Goal: Information Seeking & Learning: Learn about a topic

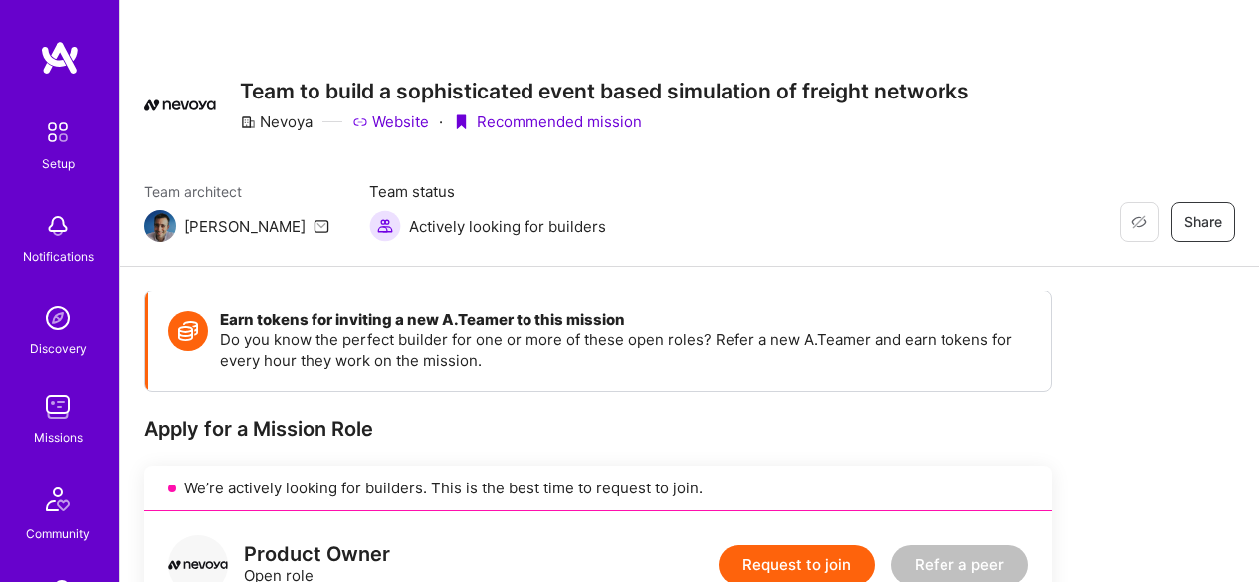
scroll to position [1017, 0]
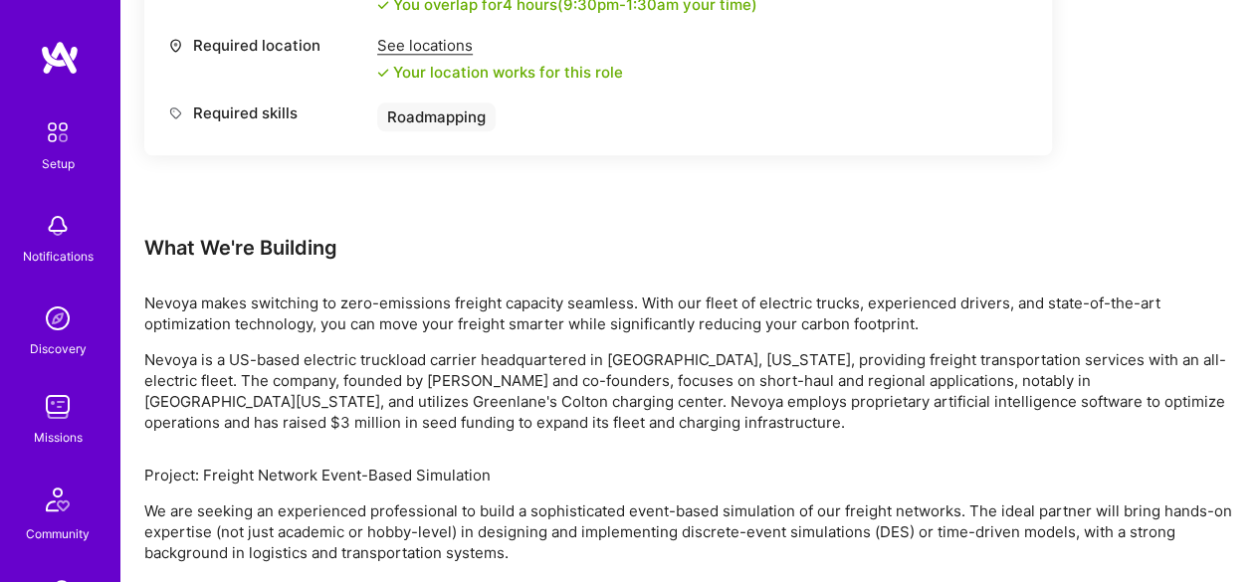
click at [515, 381] on p "Nevoya is a US-based electric truckload carrier headquartered in [GEOGRAPHIC_DA…" at bounding box center [689, 391] width 1091 height 84
drag, startPoint x: 283, startPoint y: 299, endPoint x: 573, endPoint y: 309, distance: 290.8
click at [573, 309] on p "Nevoya makes switching to zero-emissions freight capacity seamless. With our fl…" at bounding box center [689, 314] width 1091 height 42
click at [517, 400] on p "Nevoya is a US-based electric truckload carrier headquartered in [GEOGRAPHIC_DA…" at bounding box center [689, 391] width 1091 height 84
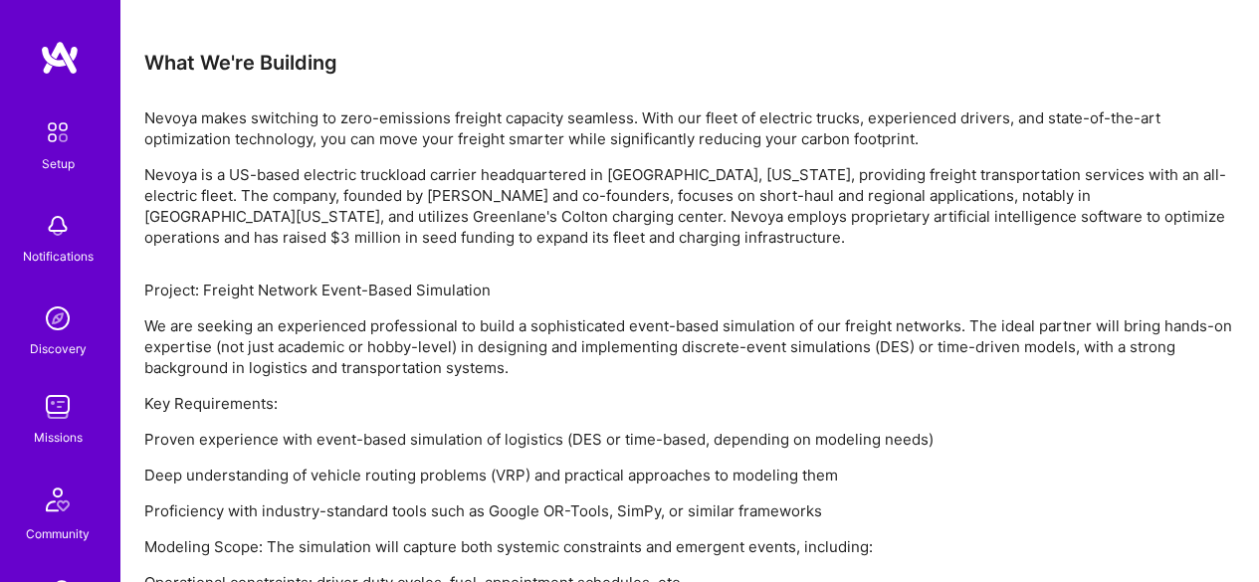
scroll to position [1216, 0]
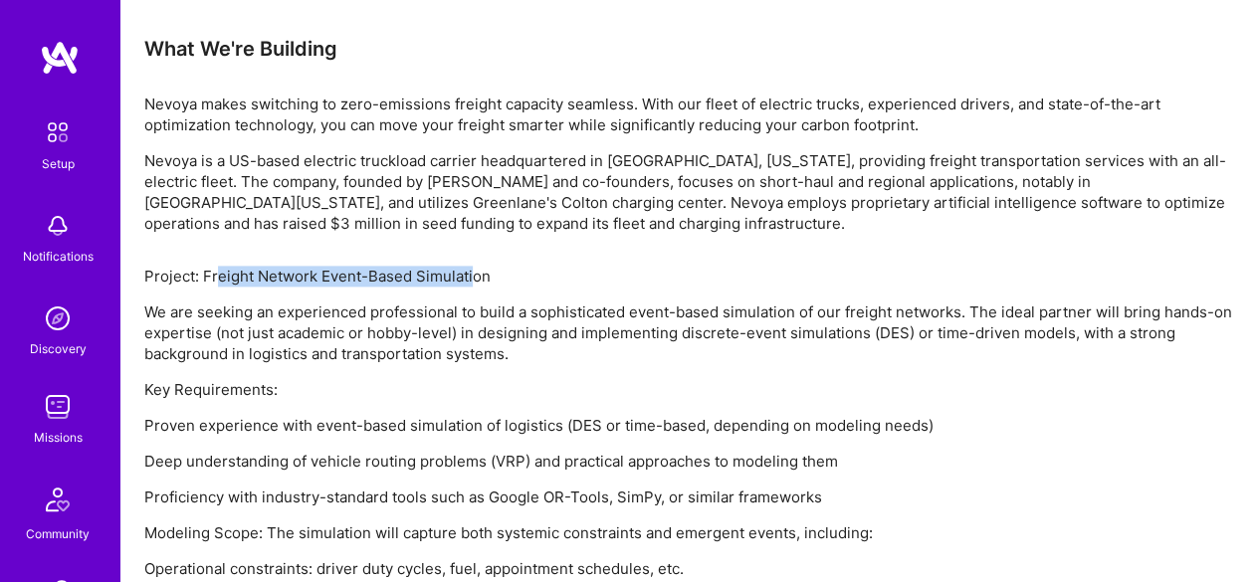
drag, startPoint x: 213, startPoint y: 276, endPoint x: 474, endPoint y: 272, distance: 260.8
click at [474, 272] on p "Project: Freight Network Event-Based Simulation" at bounding box center [689, 276] width 1091 height 21
click at [289, 342] on p "We are seeking an experienced professional to build a sophisticated event-based…" at bounding box center [689, 333] width 1091 height 63
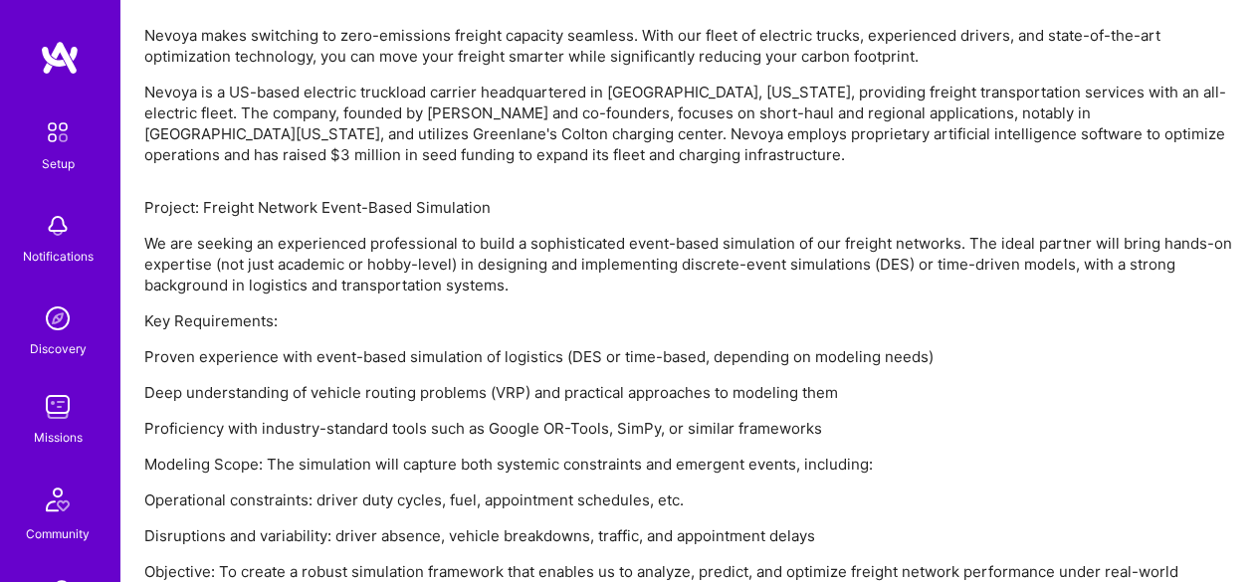
scroll to position [1316, 0]
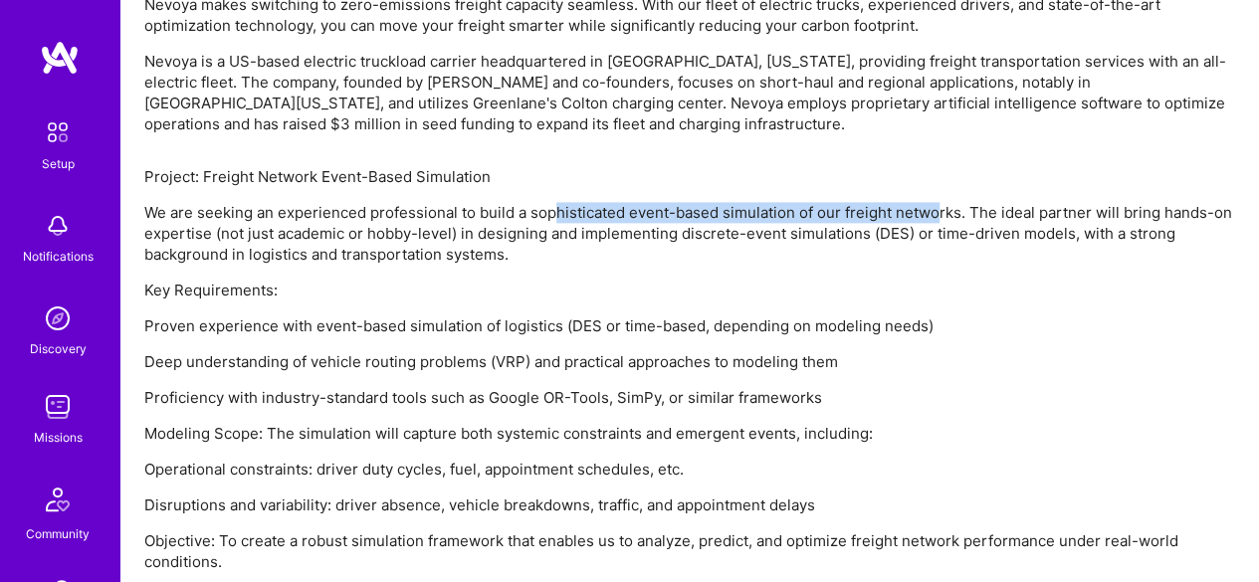
drag, startPoint x: 557, startPoint y: 206, endPoint x: 937, endPoint y: 206, distance: 380.1
click at [937, 206] on p "We are seeking an experienced professional to build a sophisticated event-based…" at bounding box center [689, 233] width 1091 height 63
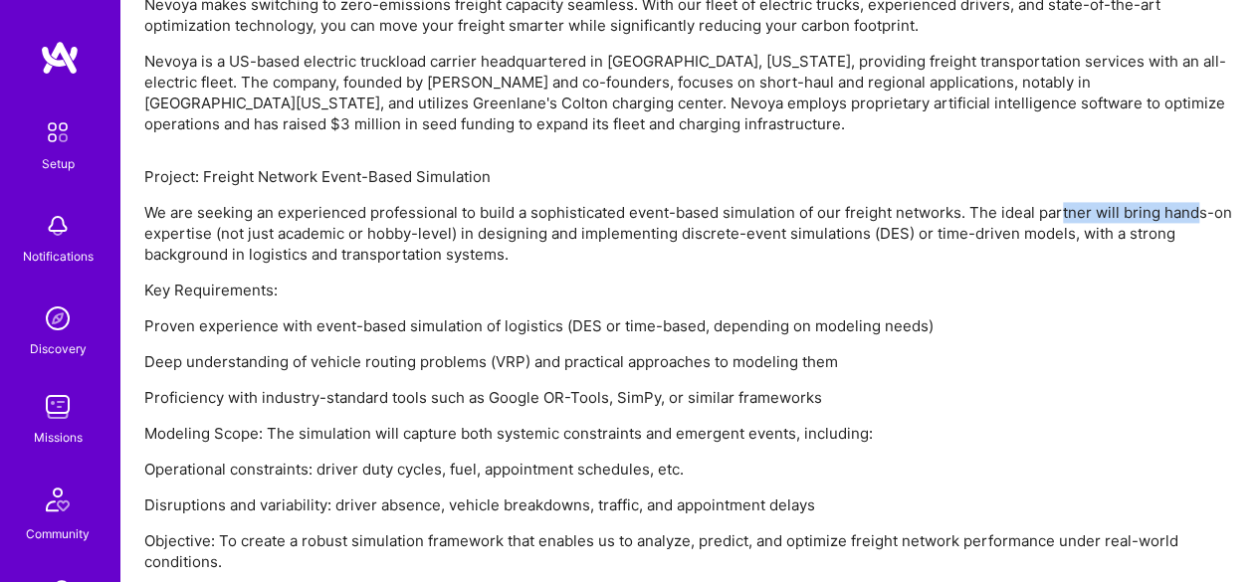
drag, startPoint x: 1058, startPoint y: 208, endPoint x: 1196, endPoint y: 211, distance: 138.4
click at [1196, 211] on p "We are seeking an experienced professional to build a sophisticated event-based…" at bounding box center [689, 233] width 1091 height 63
click at [192, 229] on p "We are seeking an experienced professional to build a sophisticated event-based…" at bounding box center [689, 233] width 1091 height 63
drag, startPoint x: 362, startPoint y: 256, endPoint x: 489, endPoint y: 256, distance: 126.4
click at [489, 256] on p "We are seeking an experienced professional to build a sophisticated event-based…" at bounding box center [689, 233] width 1091 height 63
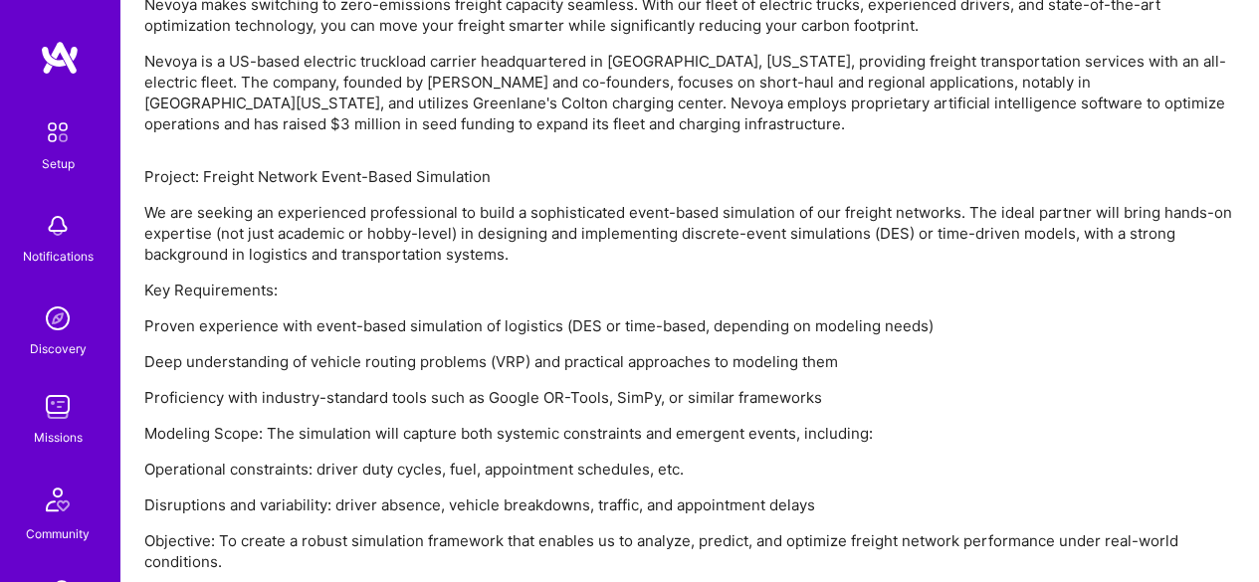
click at [351, 319] on p "Proven experience with event-based simulation of logistics (DES or time-based, …" at bounding box center [689, 325] width 1091 height 21
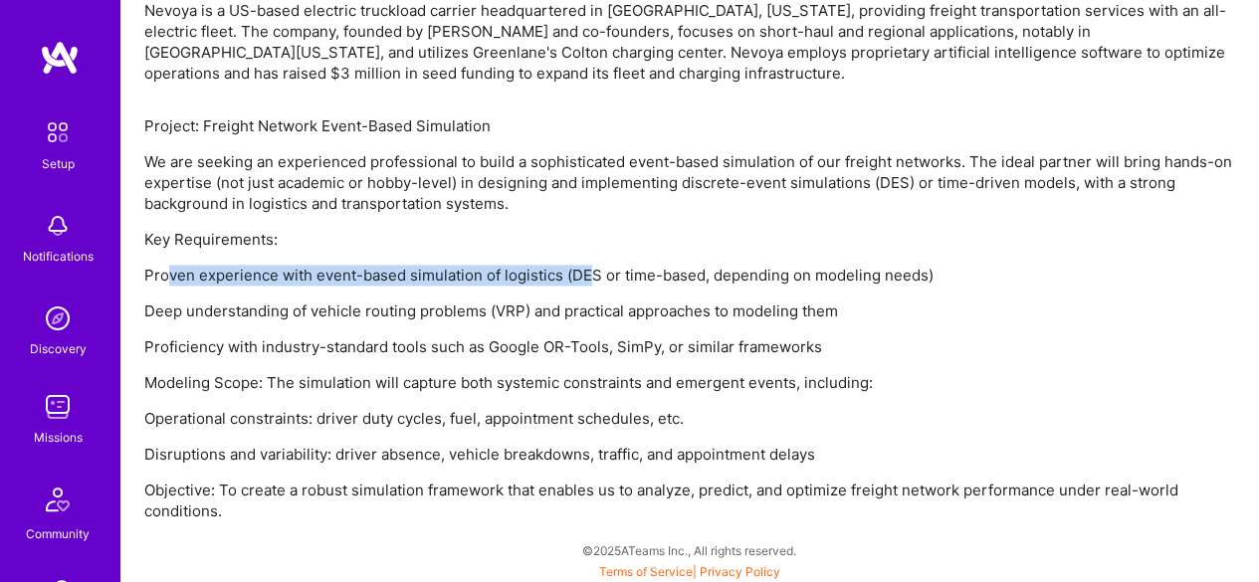
drag, startPoint x: 166, startPoint y: 272, endPoint x: 591, endPoint y: 278, distance: 425.0
click at [591, 278] on p "Proven experience with event-based simulation of logistics (DES or time-based, …" at bounding box center [689, 275] width 1091 height 21
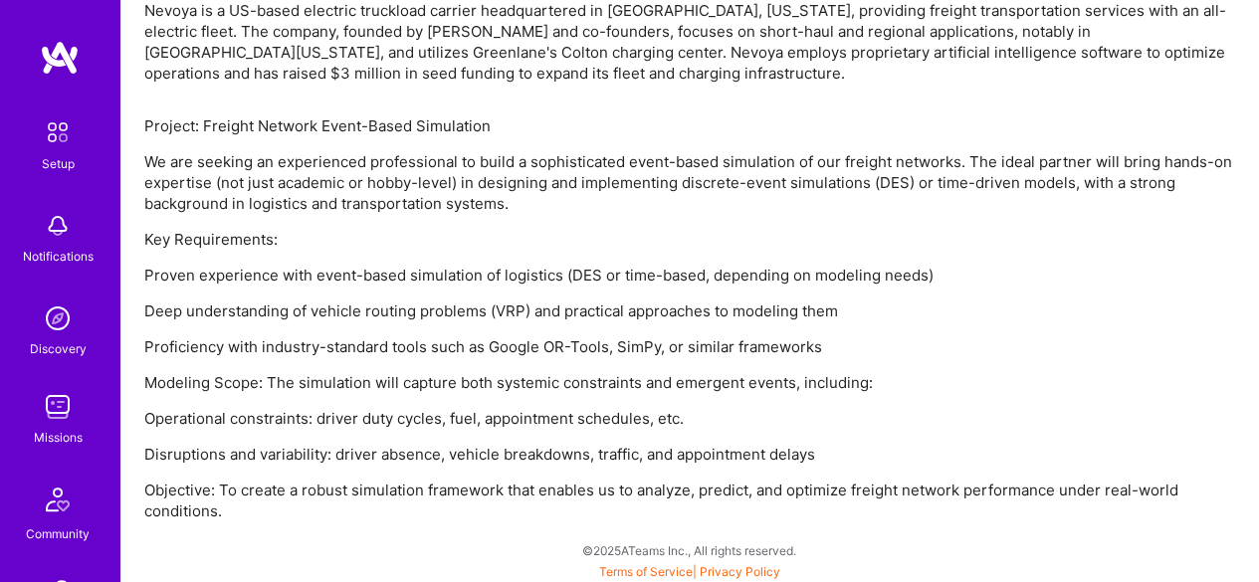
click at [761, 271] on p "Proven experience with event-based simulation of logistics (DES or time-based, …" at bounding box center [689, 275] width 1091 height 21
drag, startPoint x: 738, startPoint y: 283, endPoint x: 911, endPoint y: 266, distance: 173.0
click at [911, 266] on p "Proven experience with event-based simulation of logistics (DES or time-based, …" at bounding box center [689, 275] width 1091 height 21
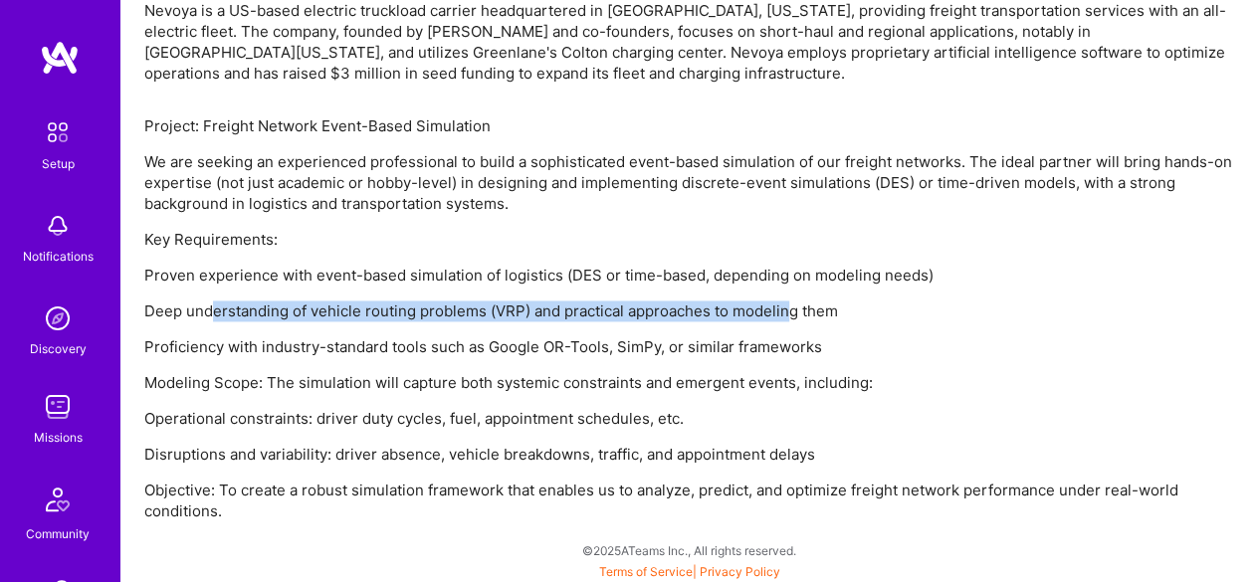
drag, startPoint x: 215, startPoint y: 309, endPoint x: 792, endPoint y: 318, distance: 577.3
click at [792, 318] on p "Deep understanding of vehicle routing problems (VRP) and practical approaches t…" at bounding box center [689, 311] width 1091 height 21
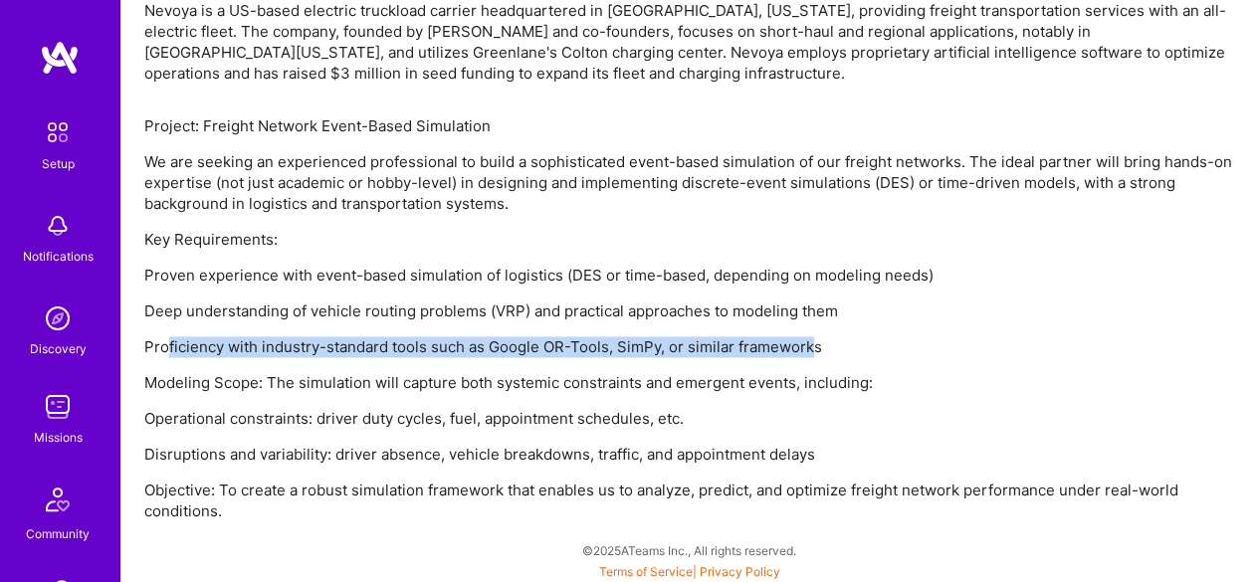
drag, startPoint x: 165, startPoint y: 347, endPoint x: 808, endPoint y: 341, distance: 642.9
click at [808, 341] on p "Proficiency with industry-standard tools such as Google OR-Tools, SimPy, or sim…" at bounding box center [689, 346] width 1091 height 21
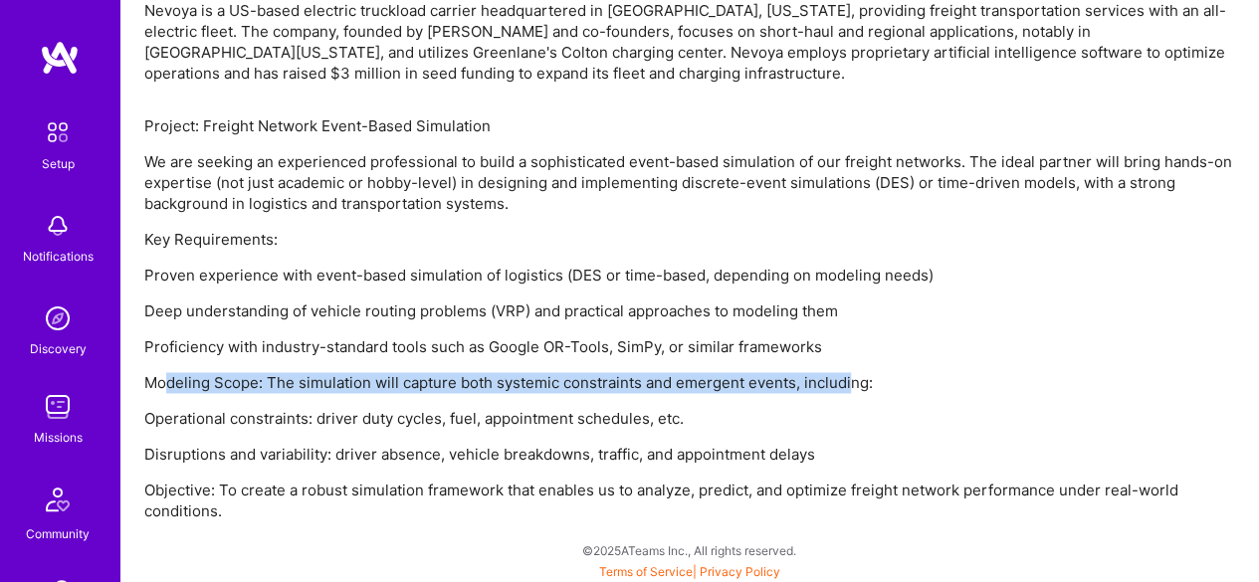
drag, startPoint x: 162, startPoint y: 383, endPoint x: 850, endPoint y: 377, distance: 687.7
click at [850, 377] on p "Modeling Scope: The simulation will capture both systemic constraints and emerg…" at bounding box center [689, 382] width 1091 height 21
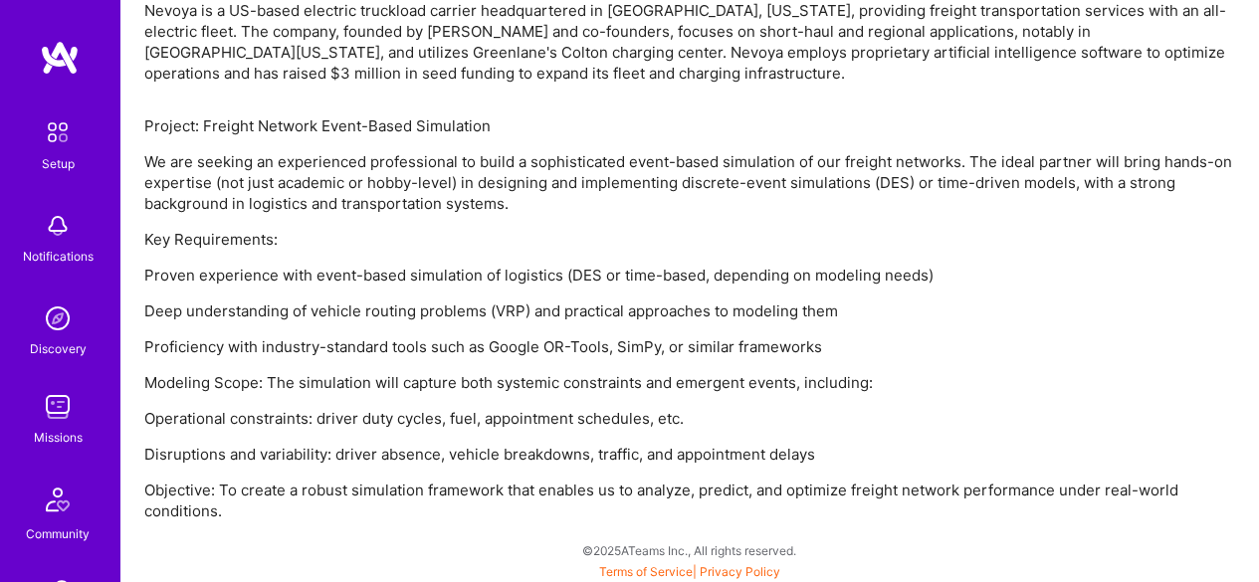
click at [555, 437] on div "Project: Freight Network Event-Based Simulation We are seeking an experienced p…" at bounding box center [689, 318] width 1091 height 406
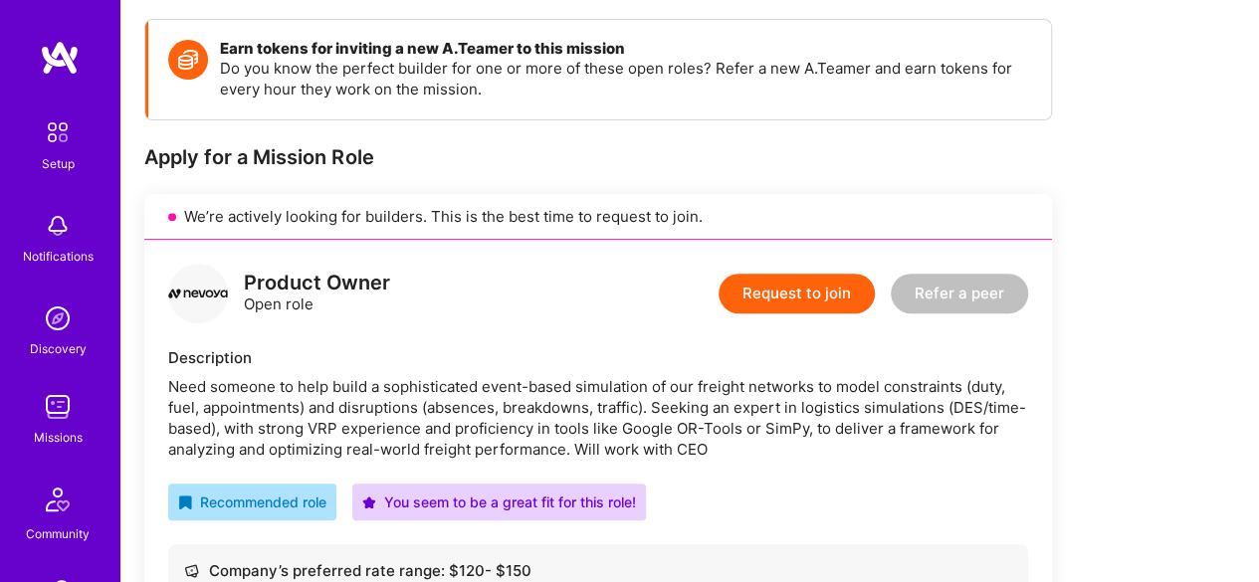
scroll to position [0, 0]
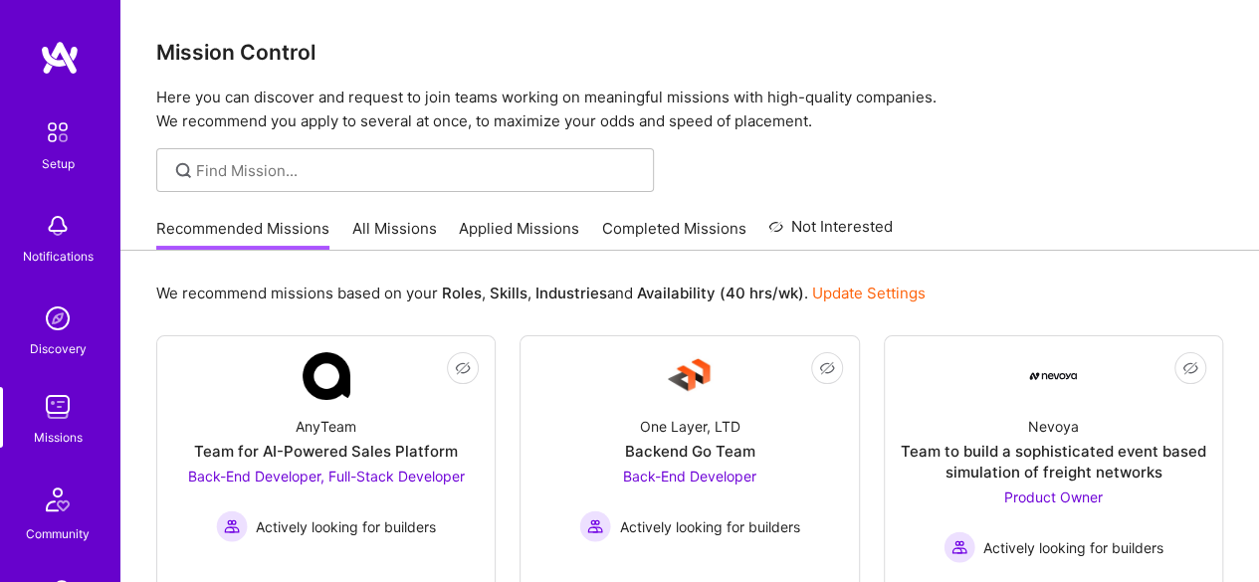
click at [859, 292] on link "Update Settings" at bounding box center [868, 293] width 113 height 19
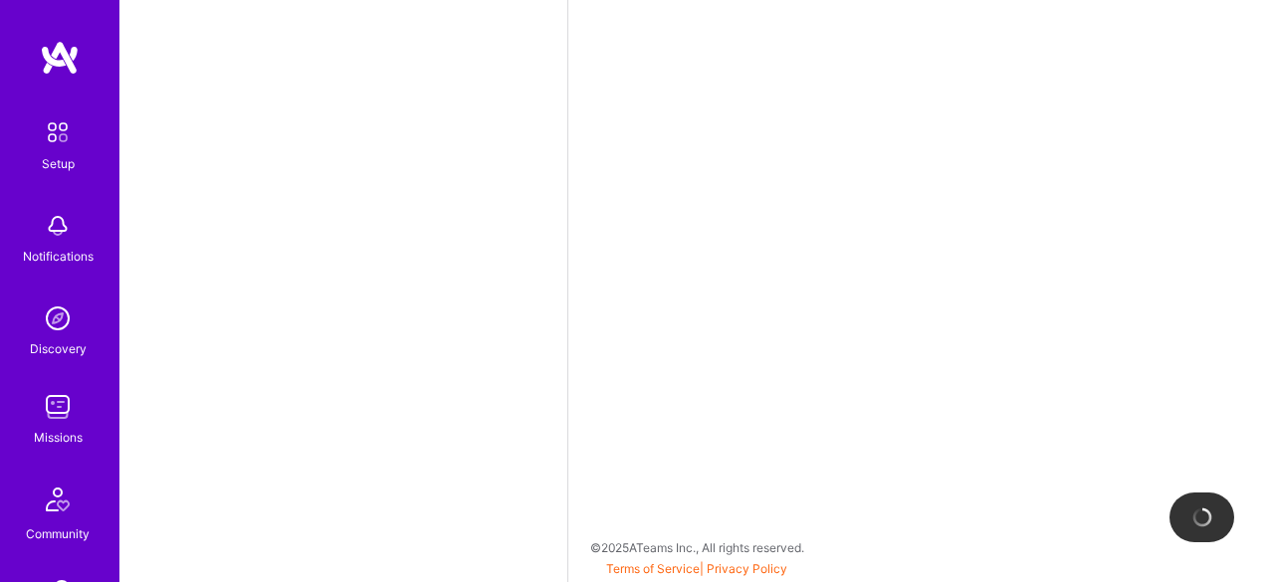
select select "IN"
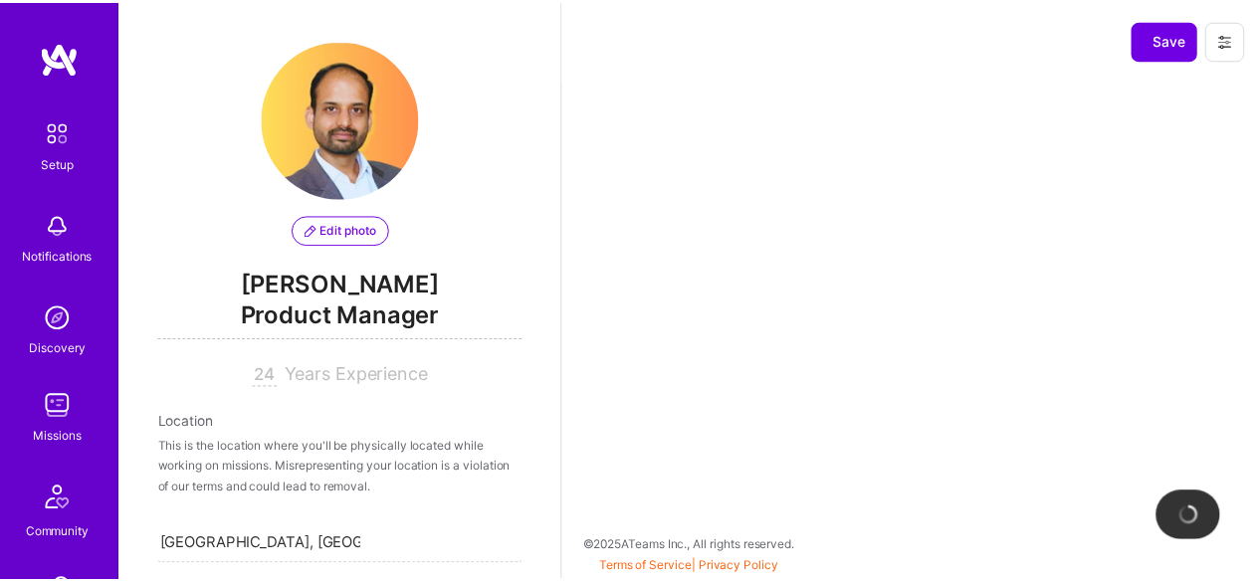
scroll to position [878, 0]
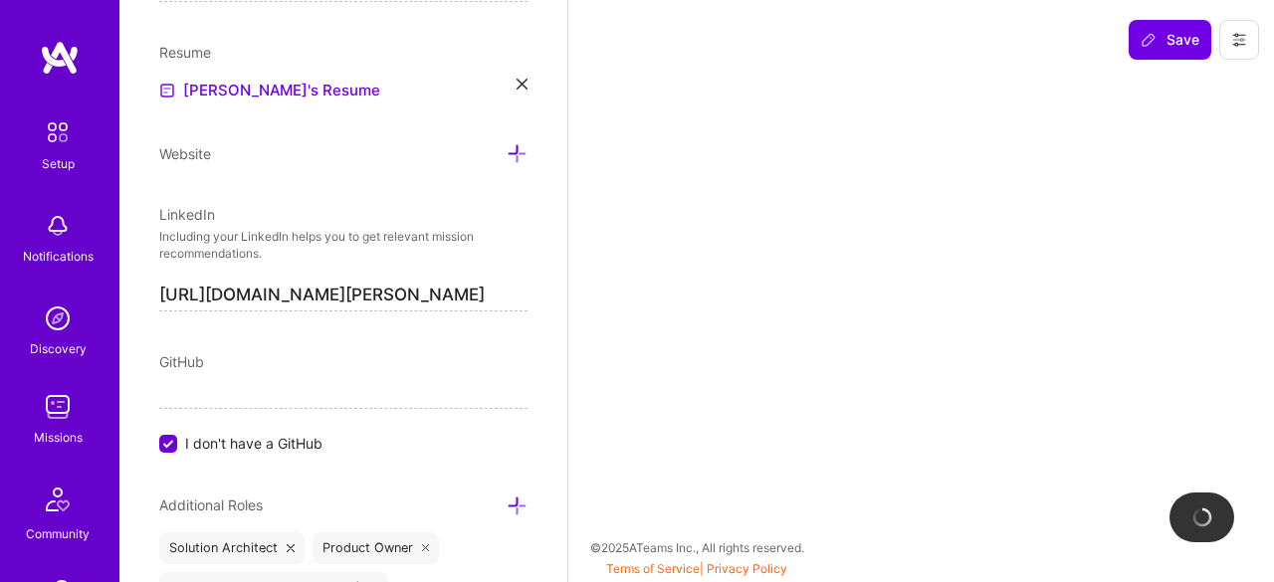
select select "Right Now"
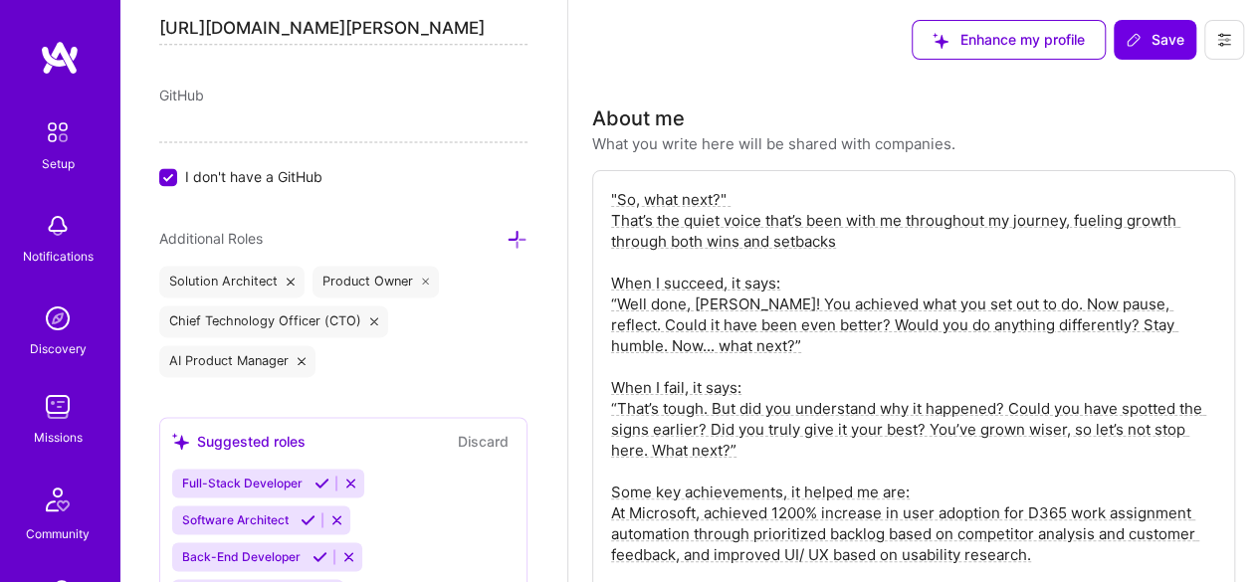
scroll to position [1349, 0]
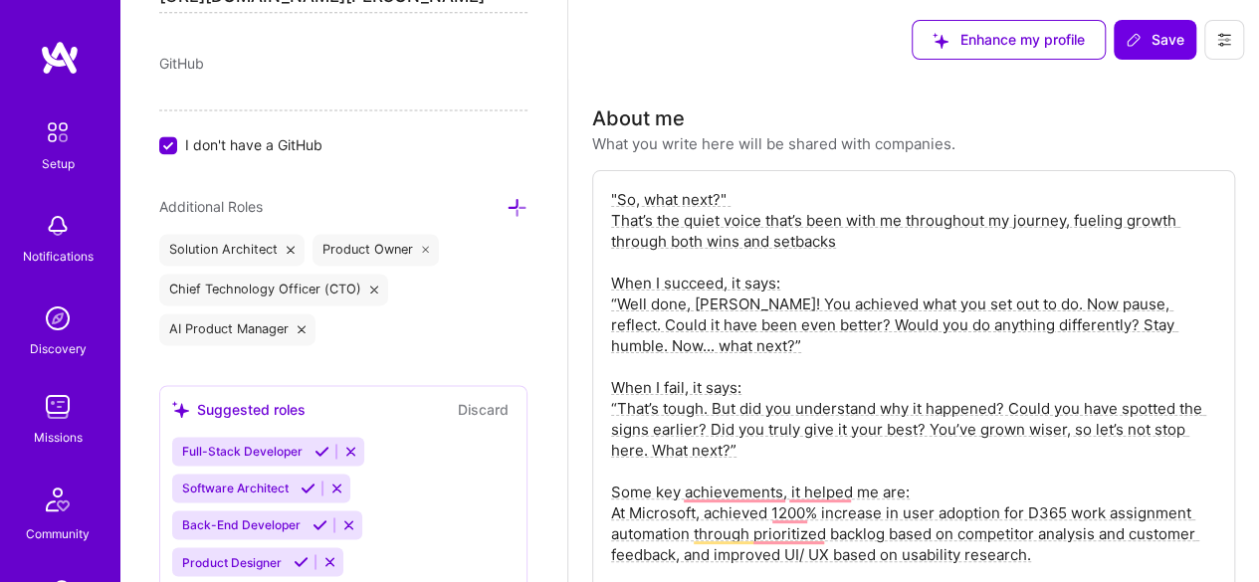
click at [290, 239] on div "Solution Architect" at bounding box center [231, 250] width 145 height 32
click at [287, 246] on icon at bounding box center [291, 250] width 8 height 8
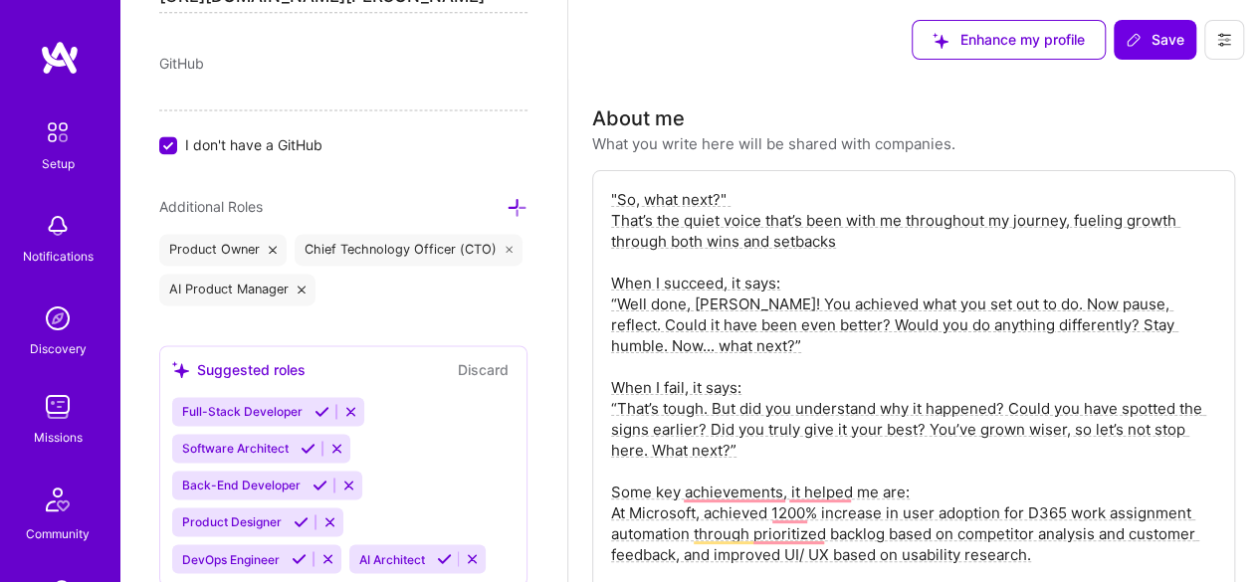
click at [506, 254] on icon at bounding box center [510, 250] width 8 height 8
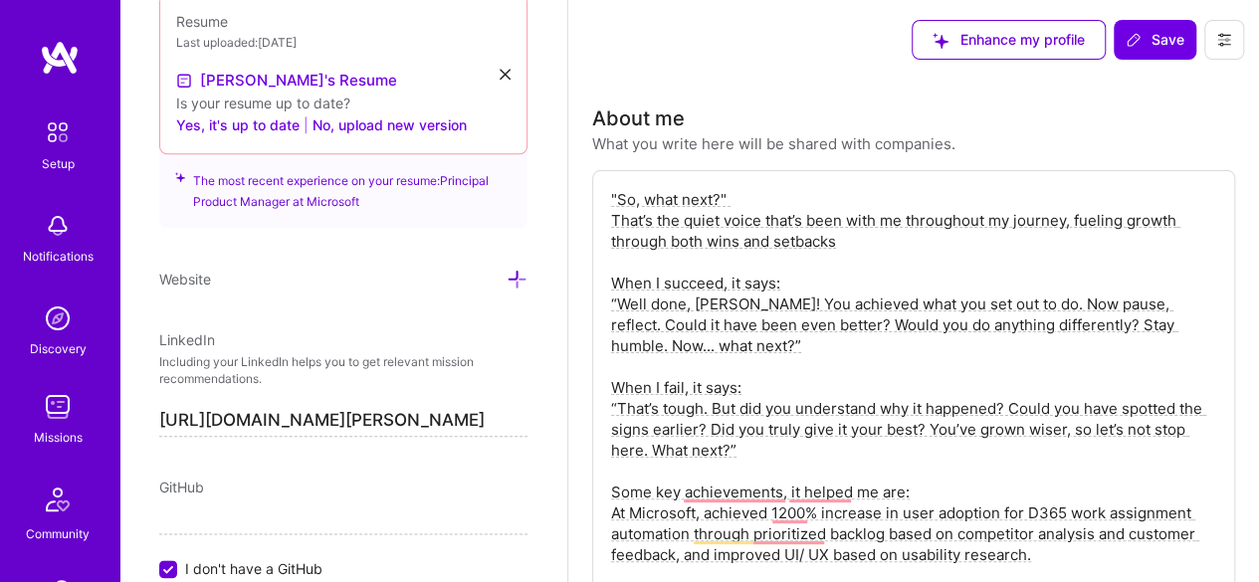
scroll to position [852, 0]
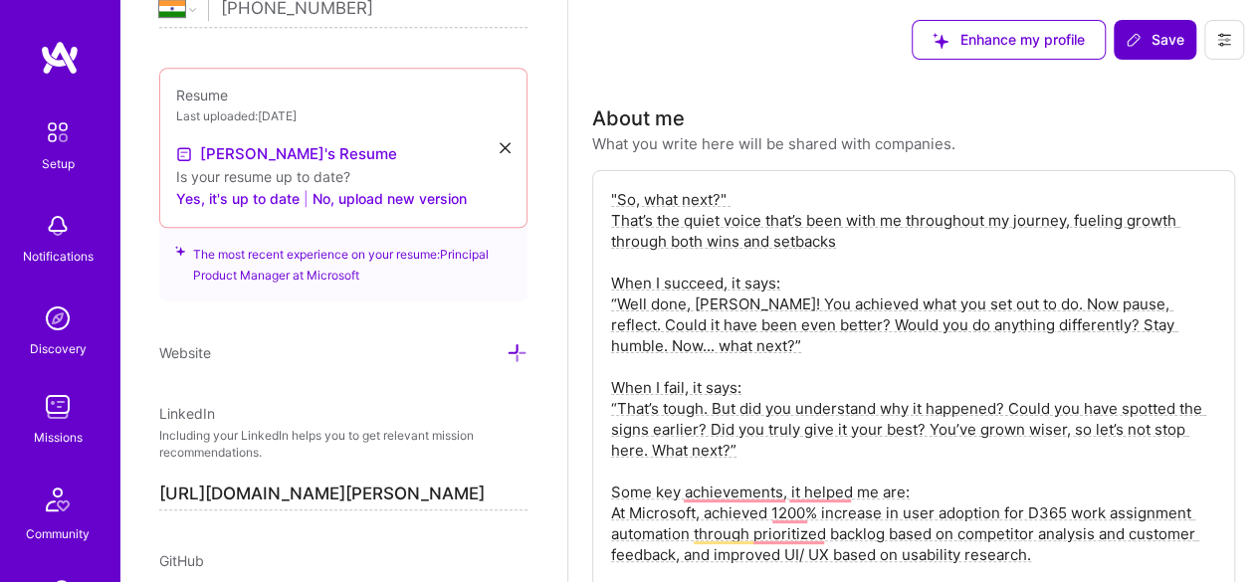
click at [1132, 39] on icon at bounding box center [1134, 40] width 16 height 16
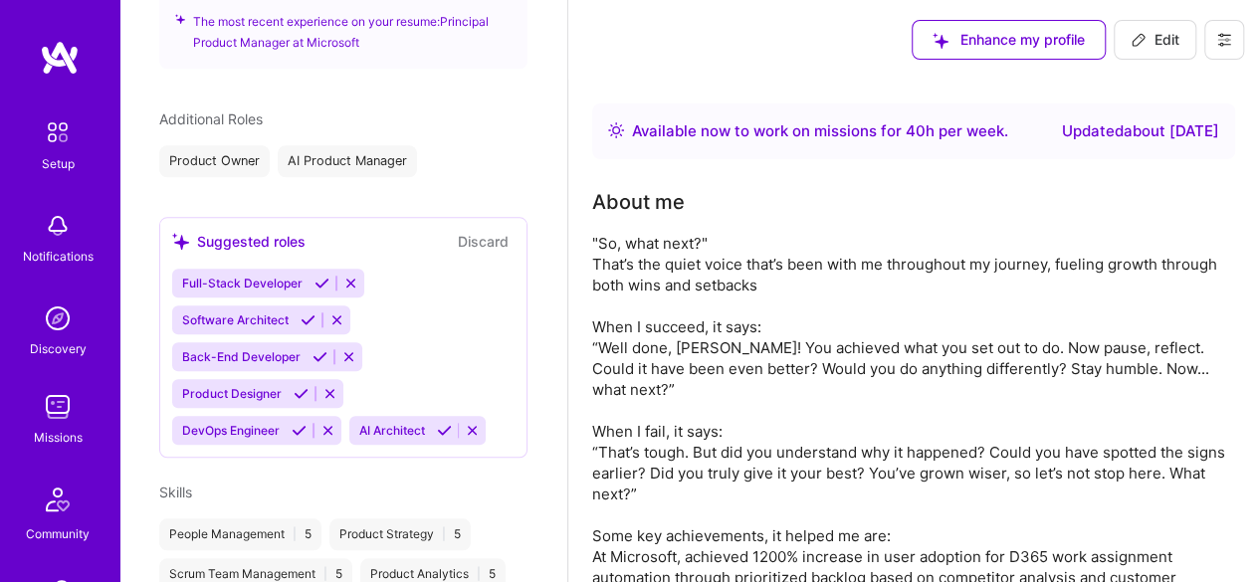
scroll to position [617, 0]
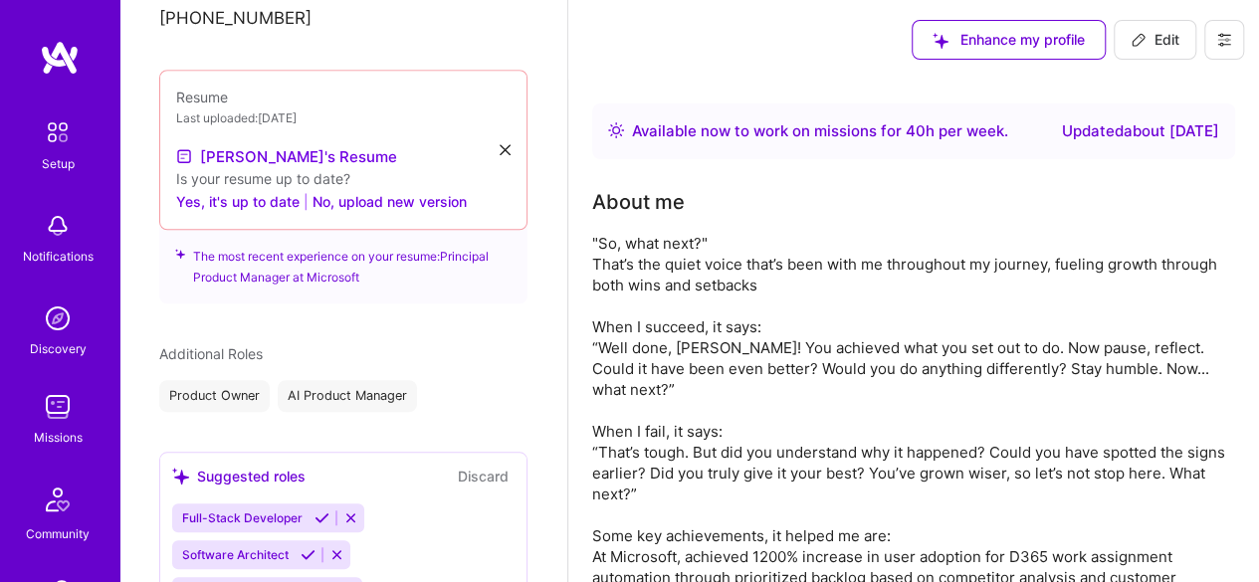
click at [46, 325] on img at bounding box center [58, 319] width 40 height 40
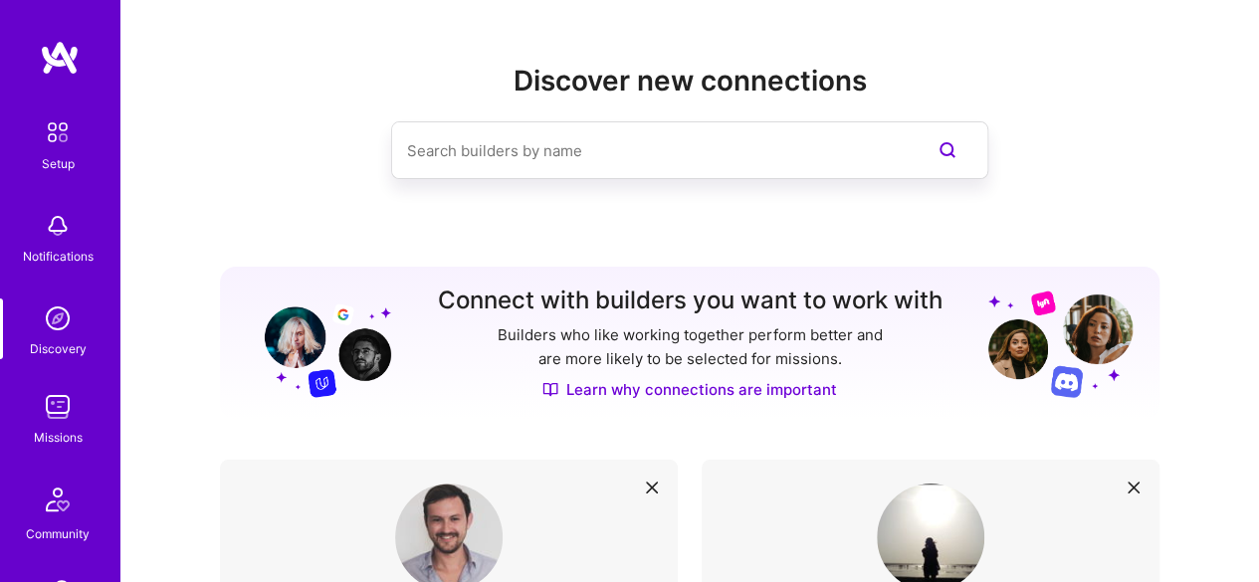
click at [50, 433] on div "Missions" at bounding box center [58, 437] width 49 height 21
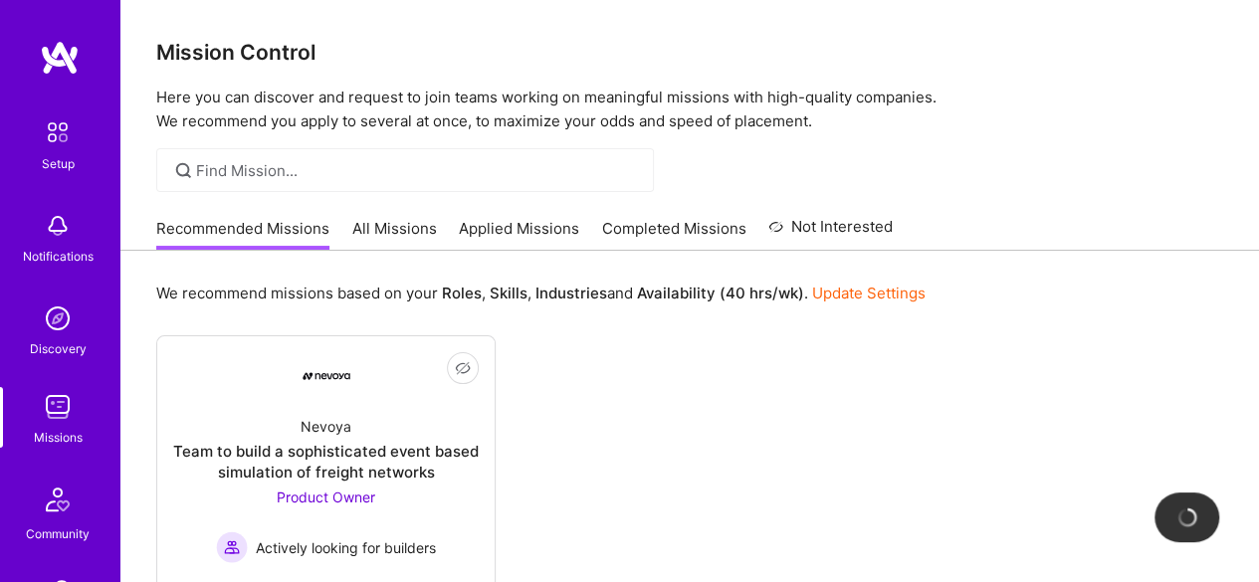
click at [414, 226] on link "All Missions" at bounding box center [394, 234] width 85 height 33
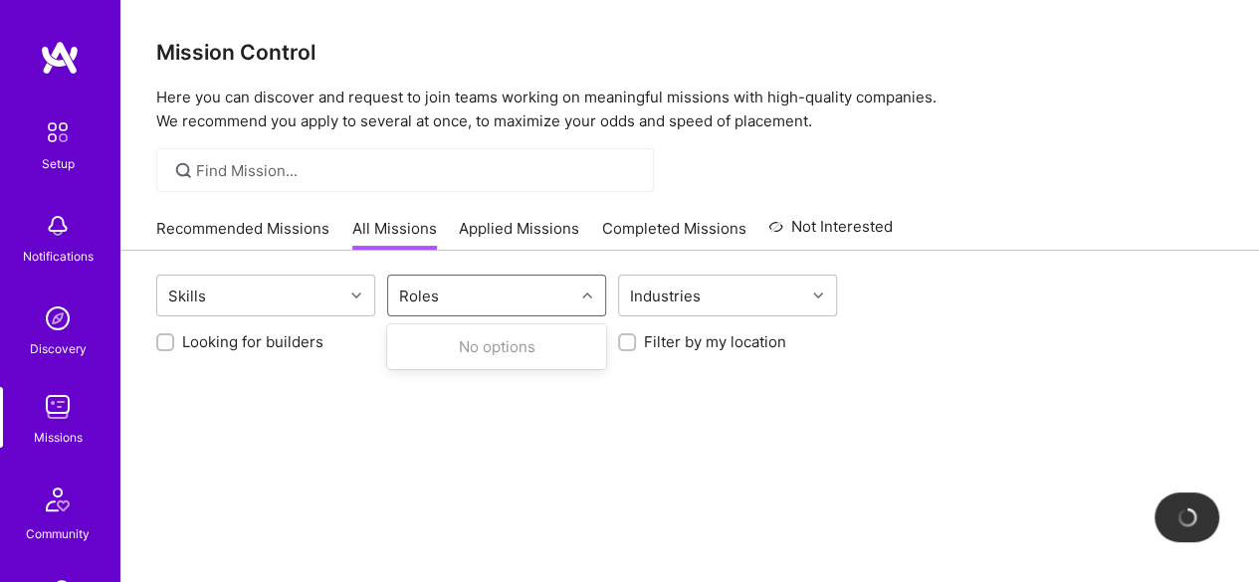
click at [486, 298] on div "Roles" at bounding box center [481, 296] width 186 height 40
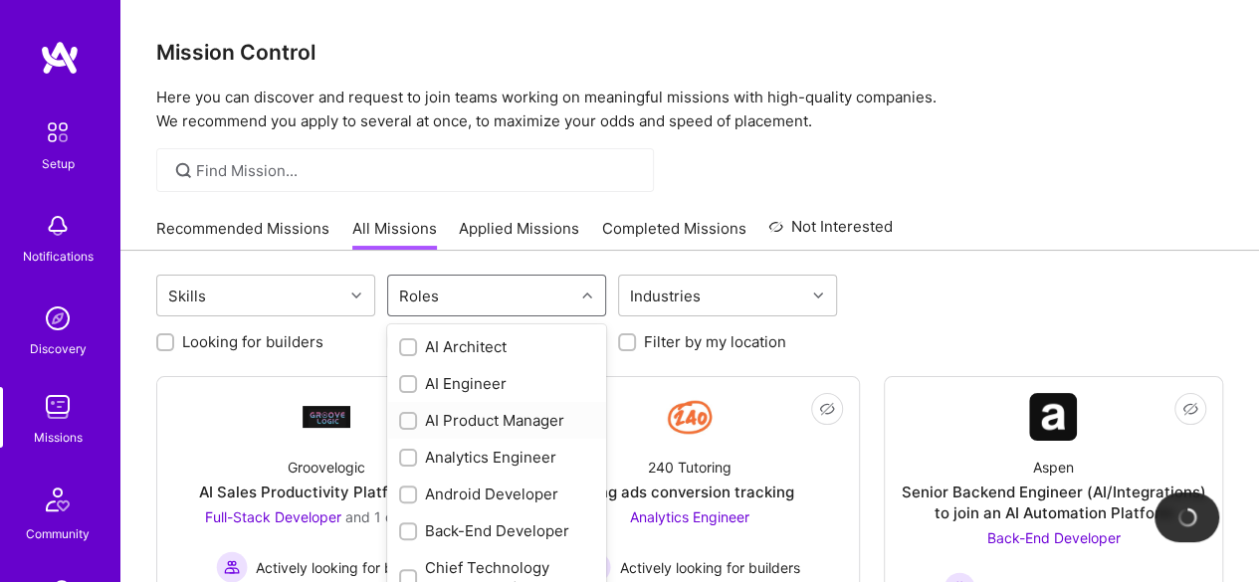
click at [407, 422] on input "checkbox" at bounding box center [410, 422] width 14 height 14
checkbox input "true"
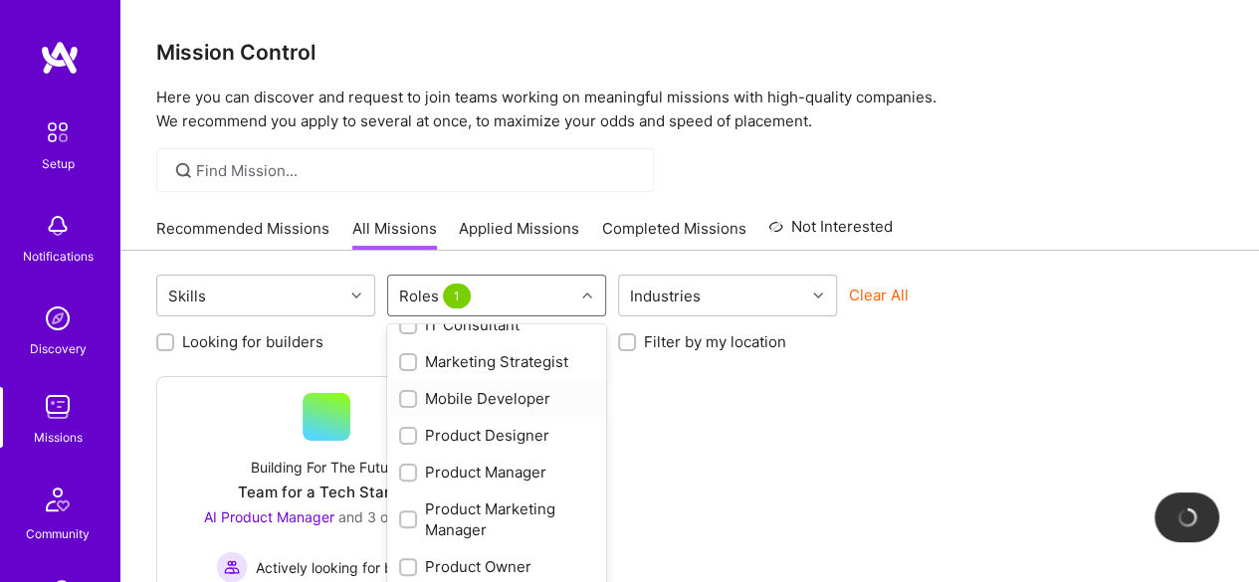
scroll to position [697, 0]
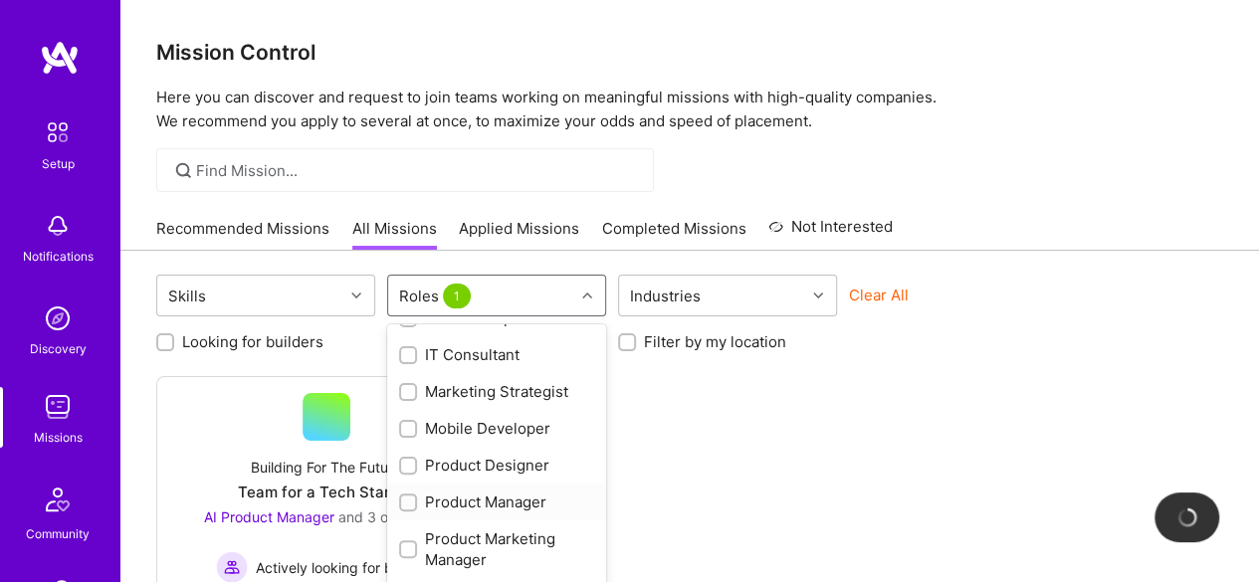
click at [411, 501] on input "checkbox" at bounding box center [410, 504] width 14 height 14
checkbox input "true"
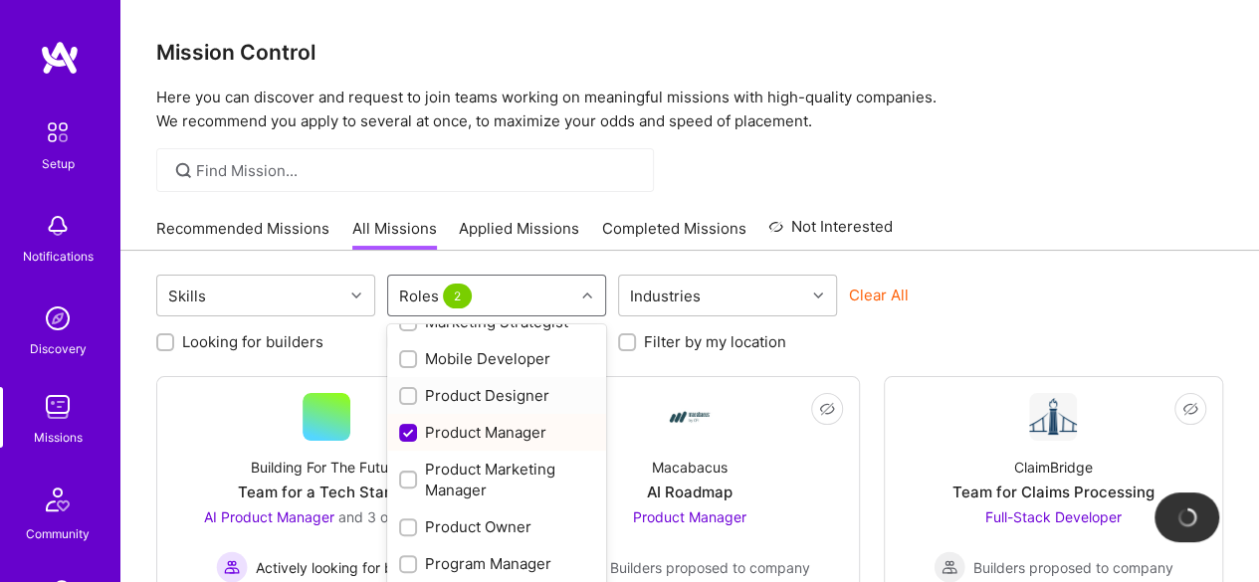
scroll to position [796, 0]
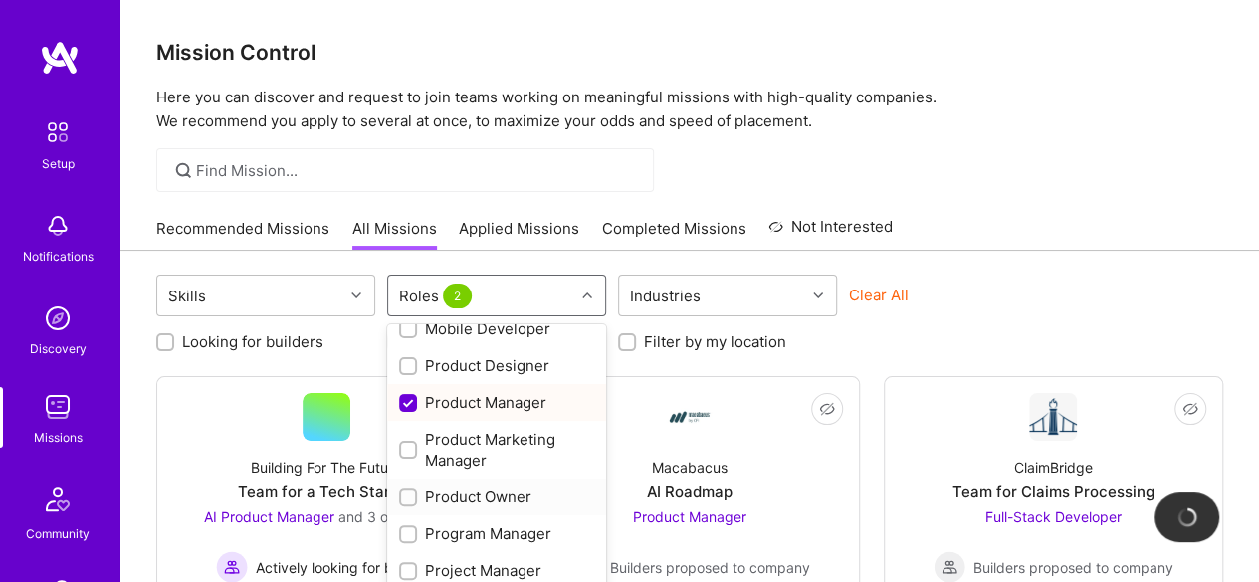
click at [416, 499] on div "Product Owner" at bounding box center [496, 497] width 195 height 21
checkbox input "true"
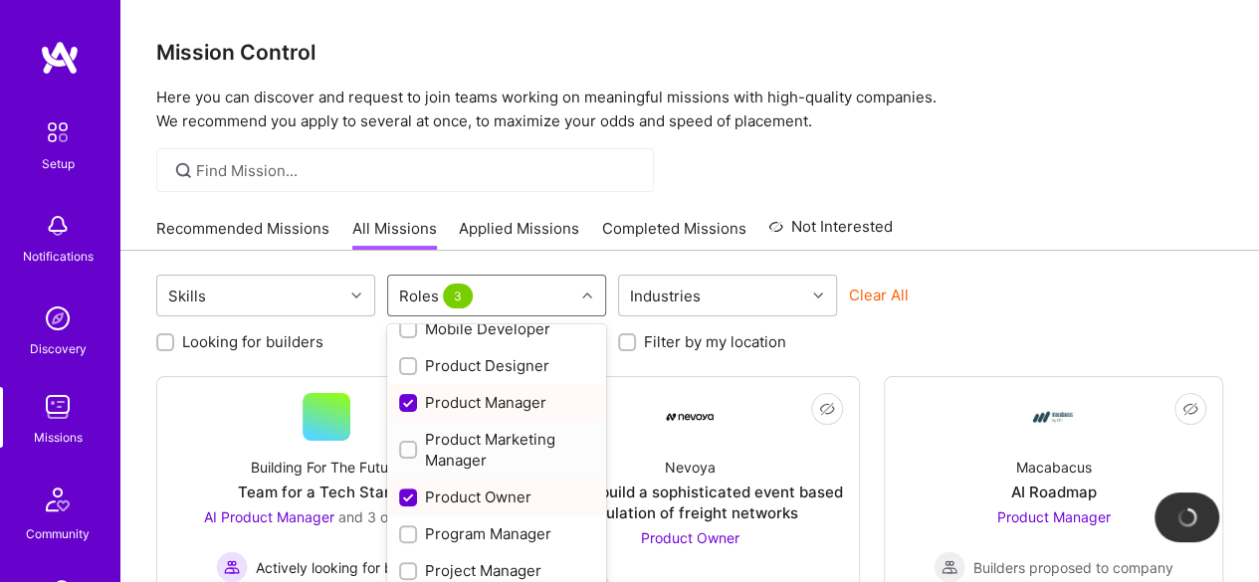
scroll to position [896, 0]
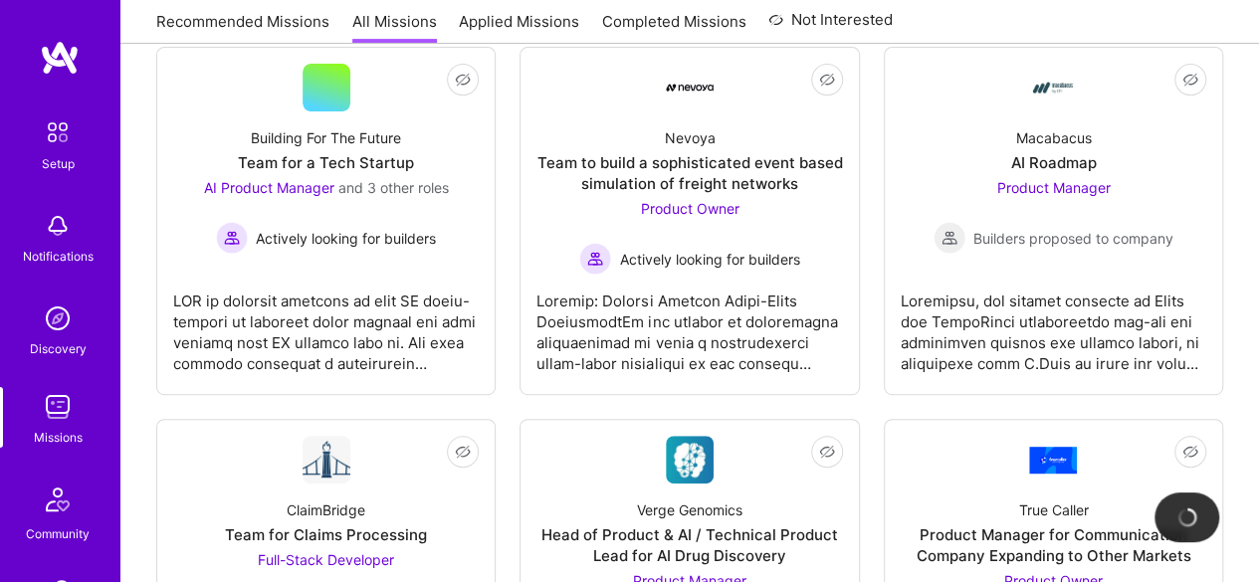
scroll to position [199, 0]
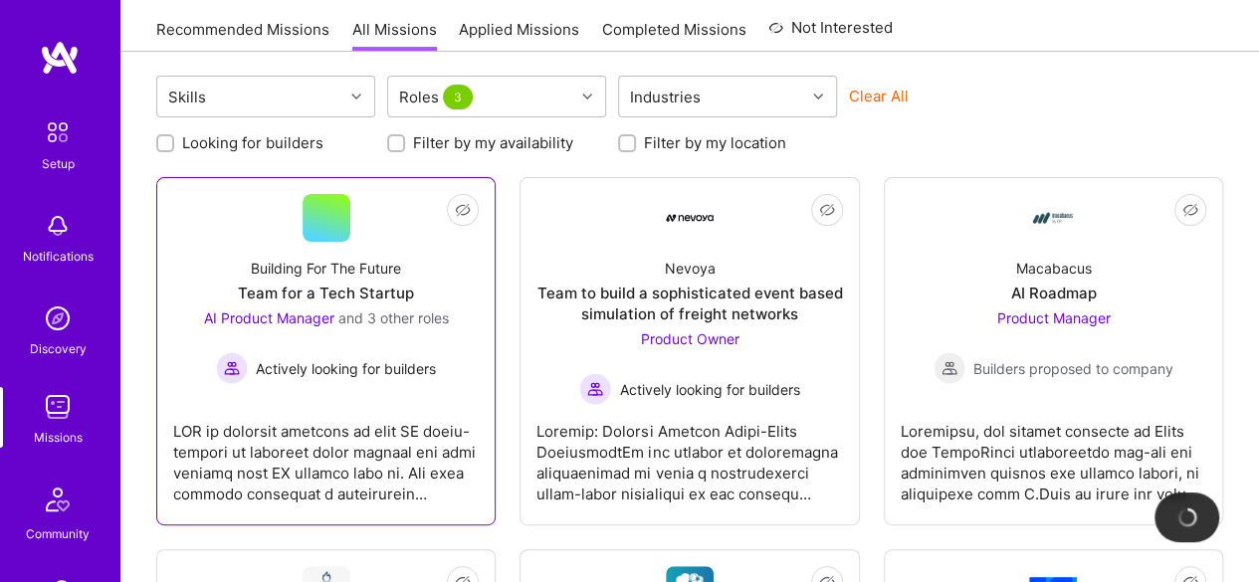
click at [344, 295] on div "Team for a Tech Startup" at bounding box center [326, 293] width 176 height 21
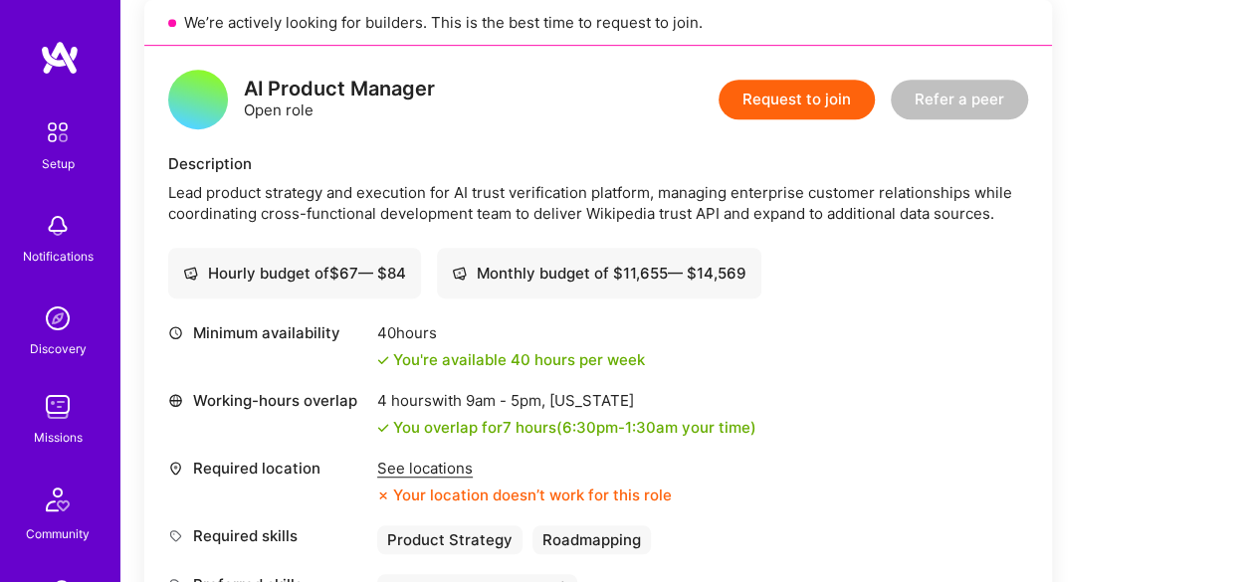
scroll to position [498, 0]
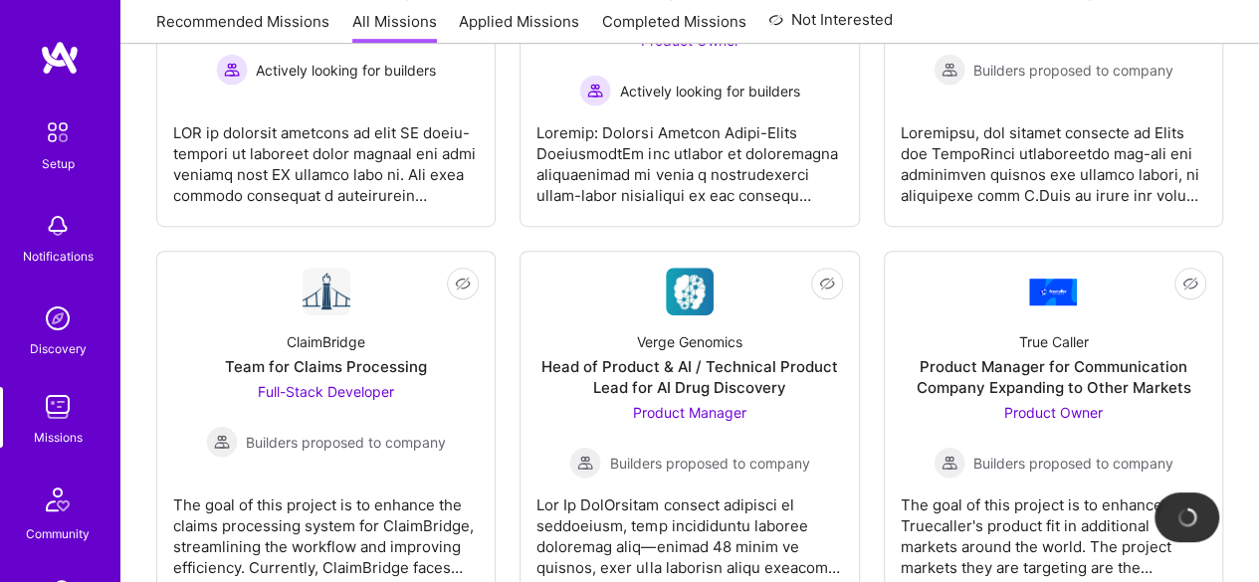
scroll to position [199, 0]
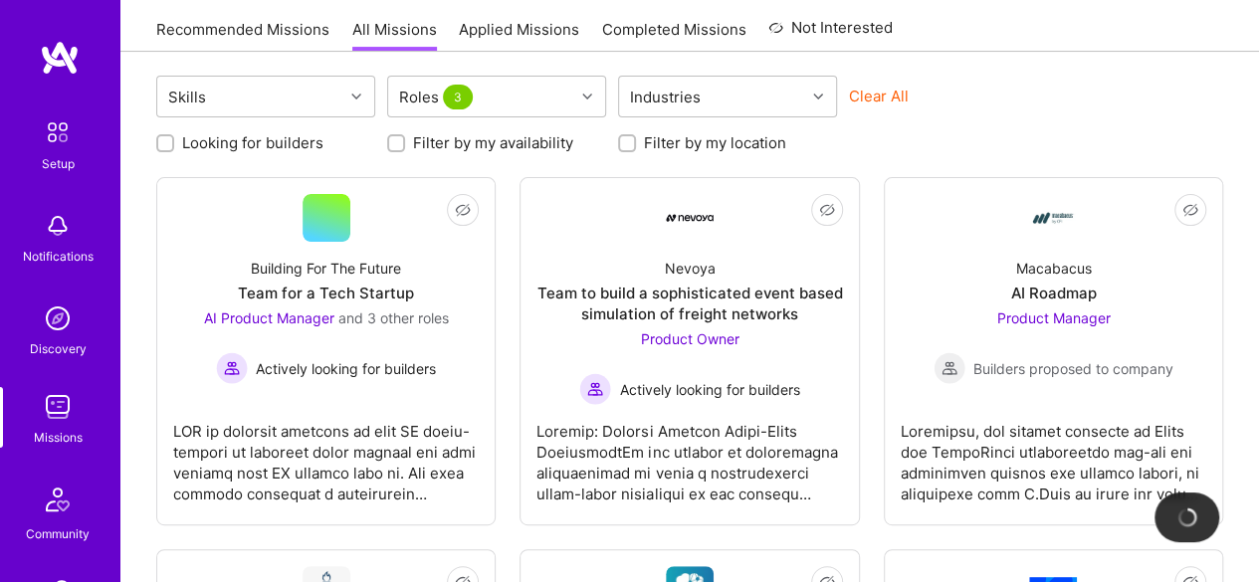
click at [164, 144] on input "Looking for builders" at bounding box center [167, 144] width 14 height 14
checkbox input "true"
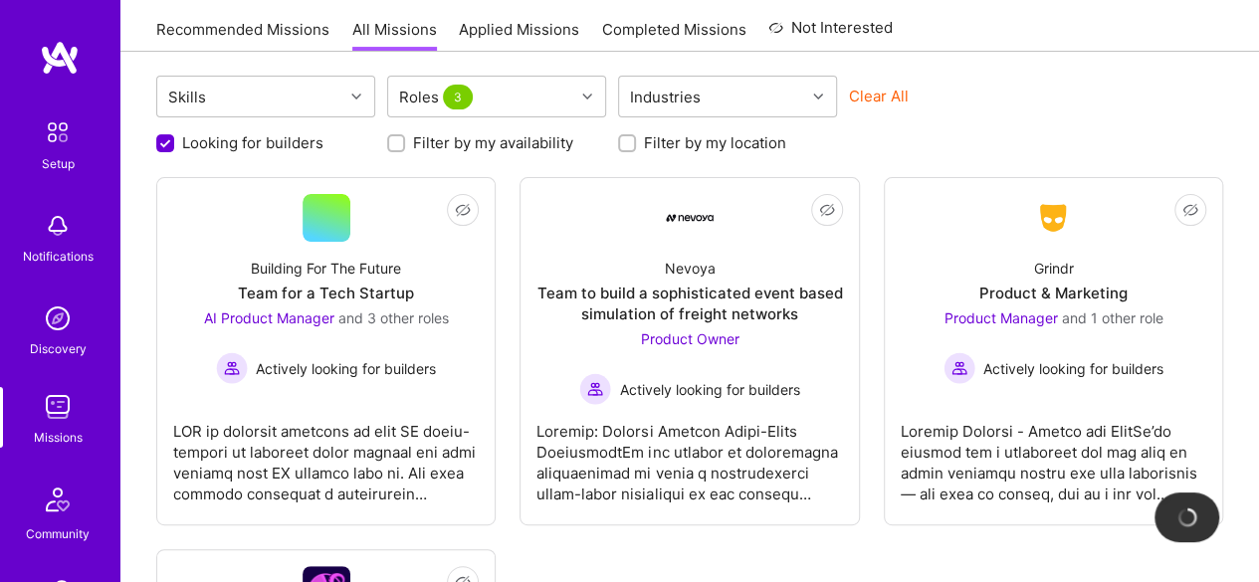
click at [624, 144] on input "Filter by my location" at bounding box center [629, 144] width 14 height 14
checkbox input "true"
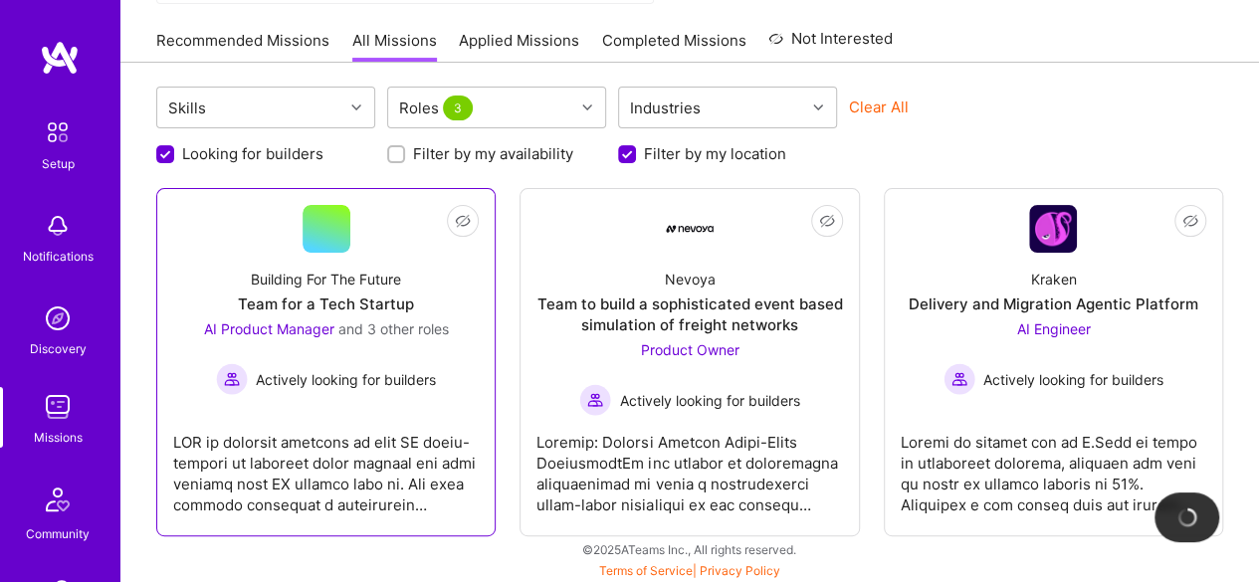
click at [380, 385] on span "Actively looking for builders" at bounding box center [346, 379] width 180 height 21
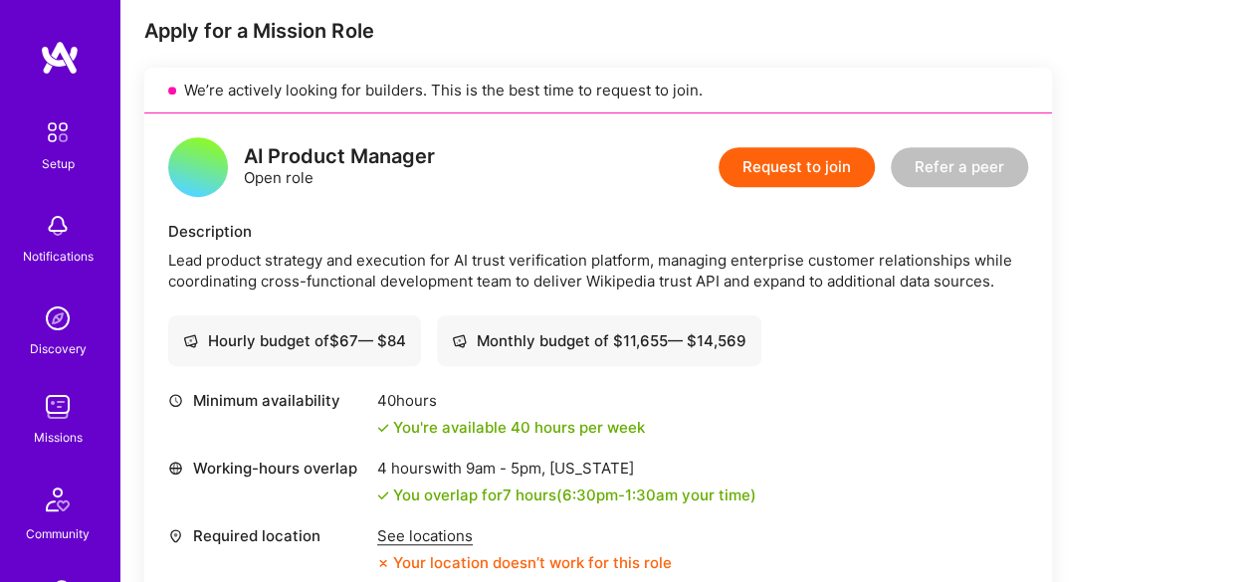
scroll to position [498, 0]
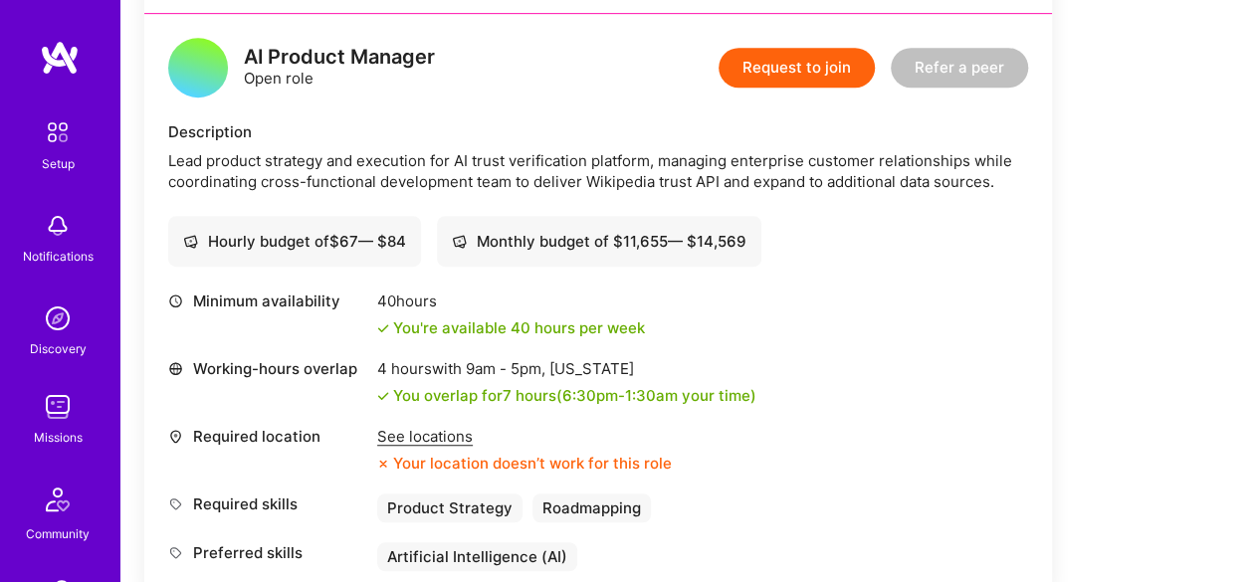
click at [450, 431] on div "See locations" at bounding box center [524, 436] width 295 height 21
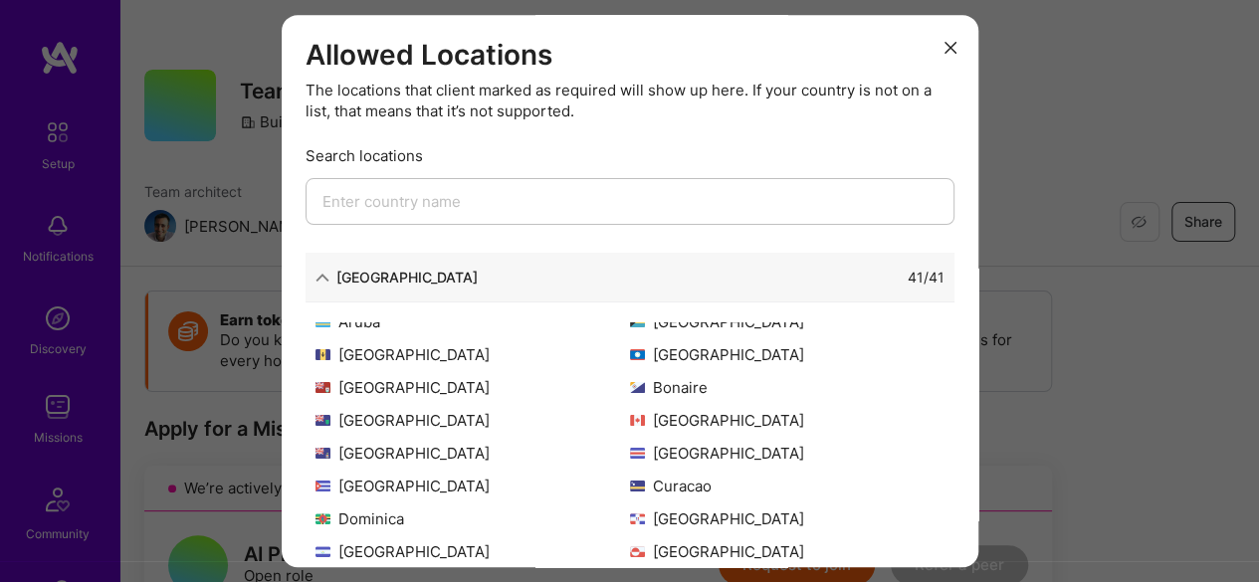
scroll to position [0, 0]
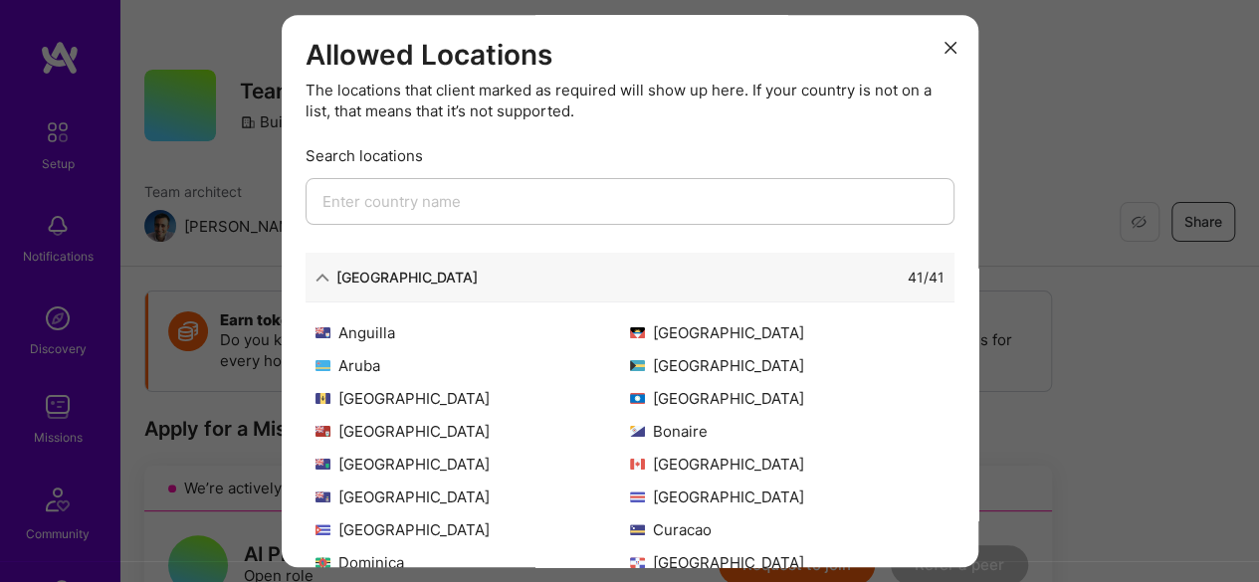
click at [324, 276] on icon "modal" at bounding box center [322, 278] width 14 height 14
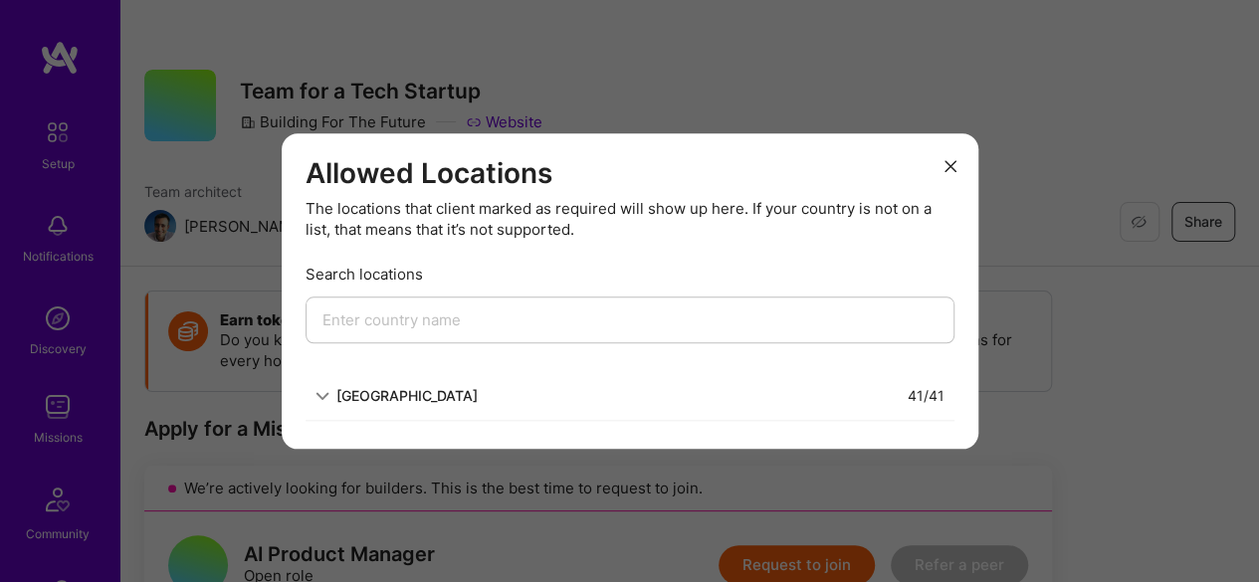
click at [478, 398] on div "41 / 41" at bounding box center [711, 395] width 467 height 21
click at [945, 168] on icon "modal" at bounding box center [950, 166] width 12 height 12
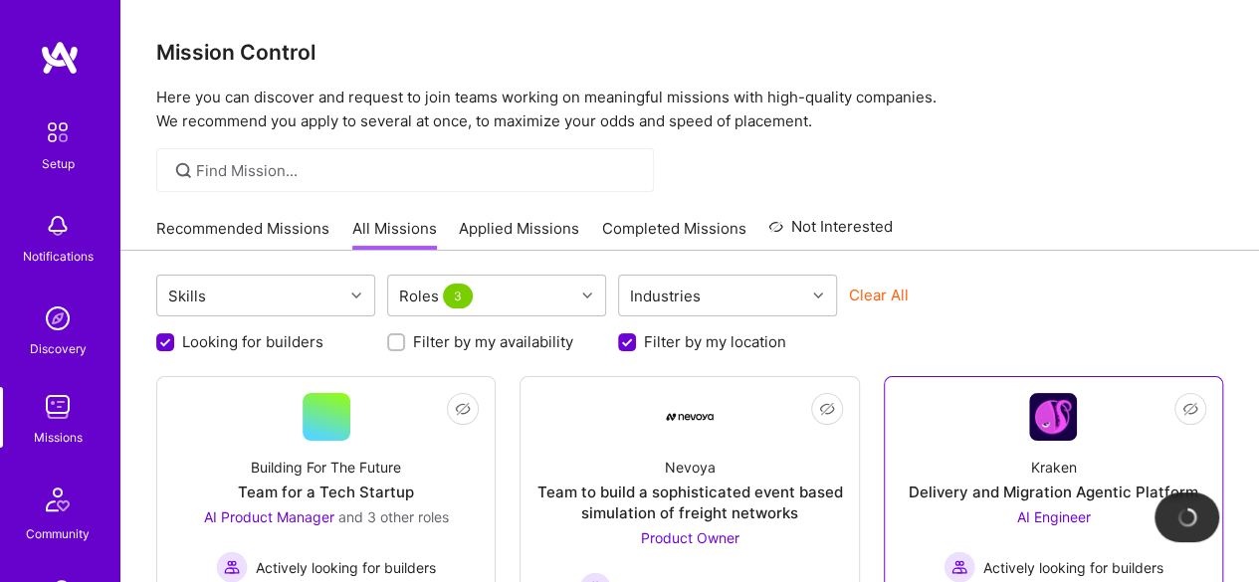
scroll to position [188, 0]
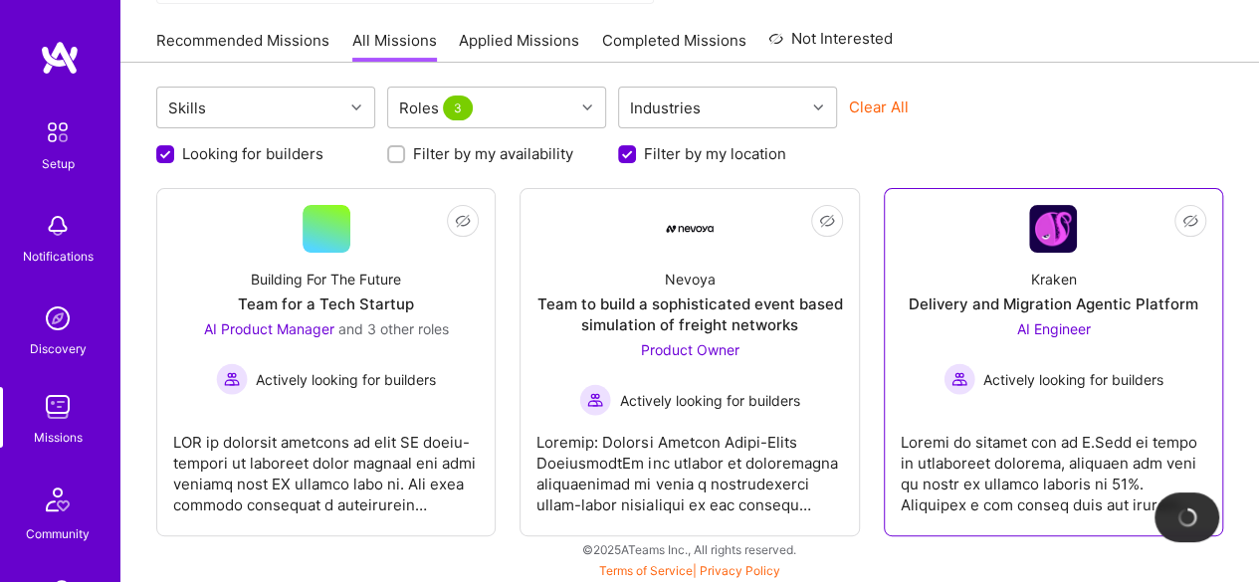
click at [1120, 337] on div "AI Engineer Actively looking for builders" at bounding box center [1053, 356] width 220 height 77
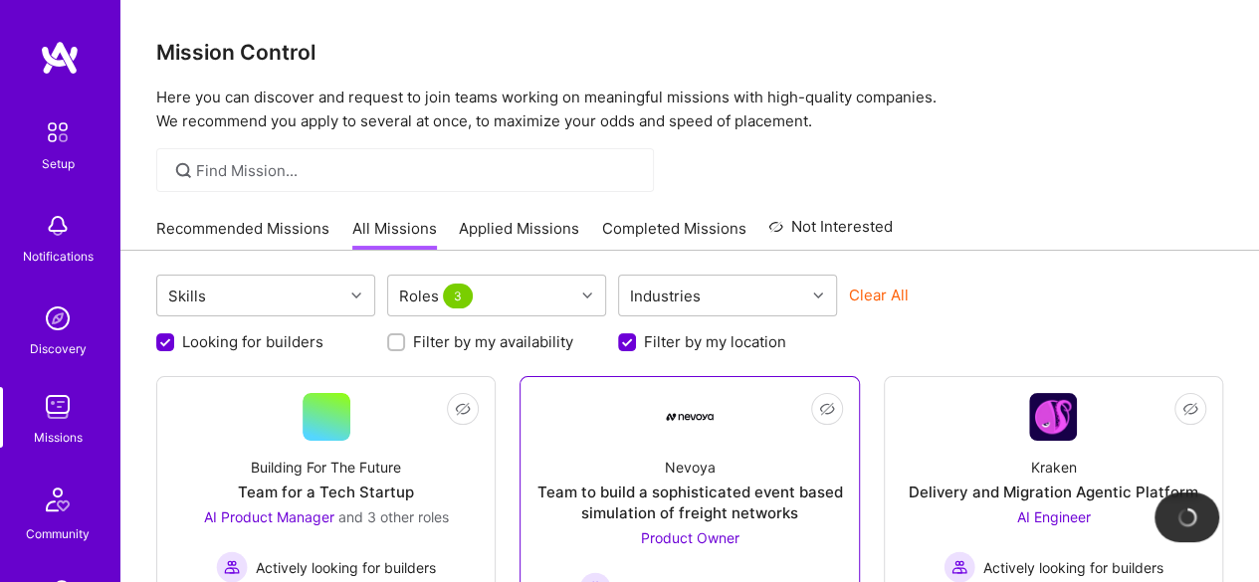
scroll to position [188, 0]
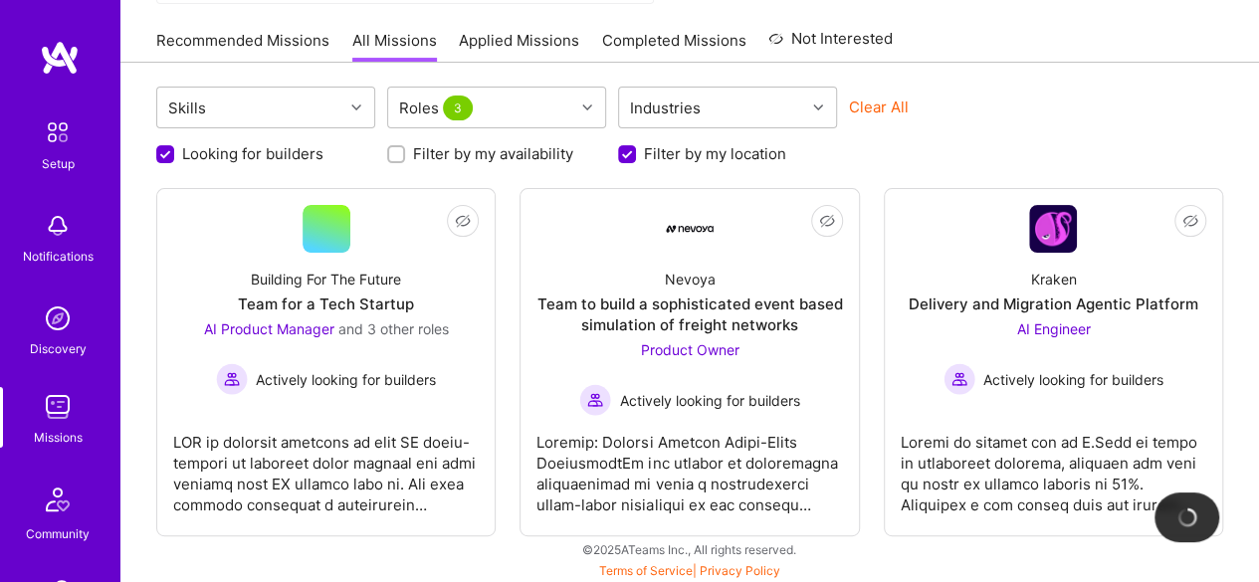
click at [629, 152] on input "Filter by my location" at bounding box center [629, 155] width 18 height 18
checkbox input "false"
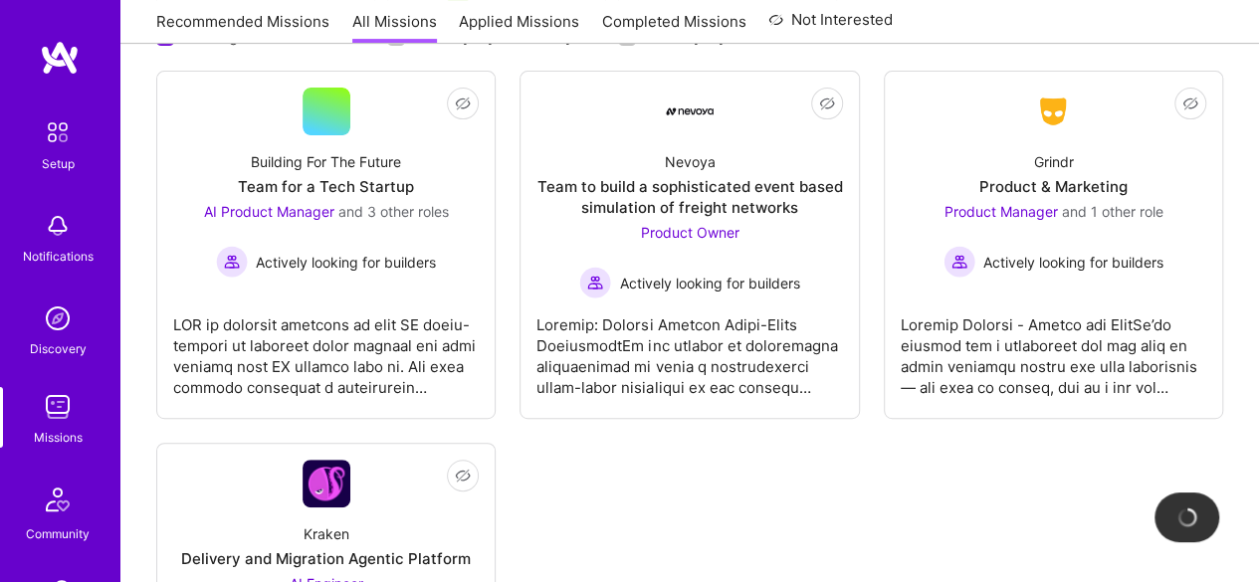
scroll to position [288, 0]
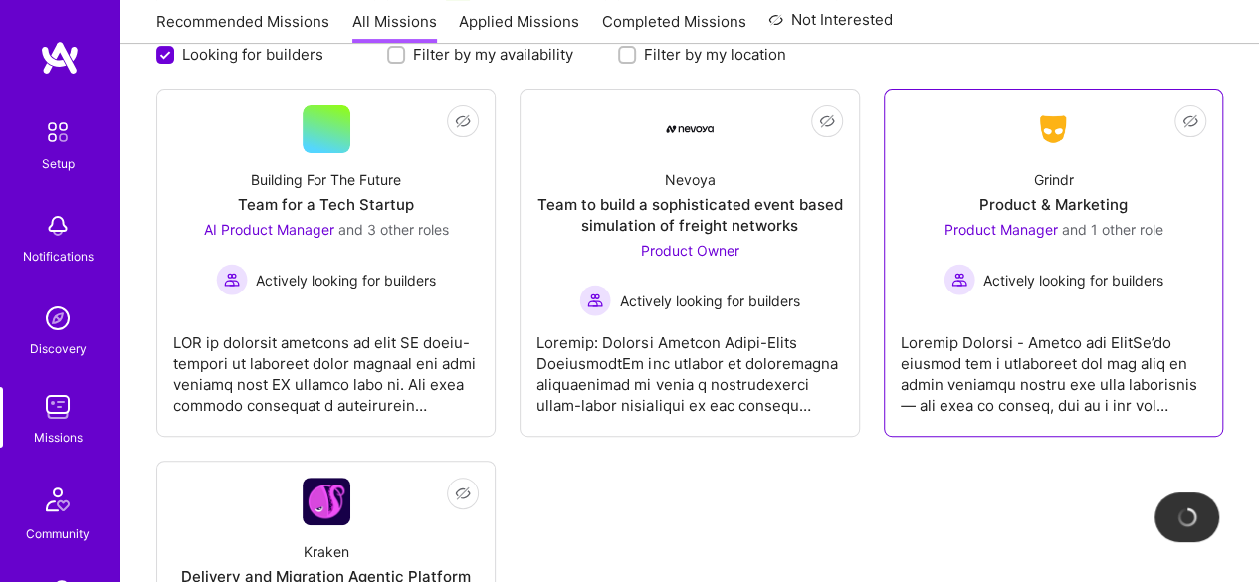
click at [1091, 317] on div at bounding box center [1054, 366] width 306 height 100
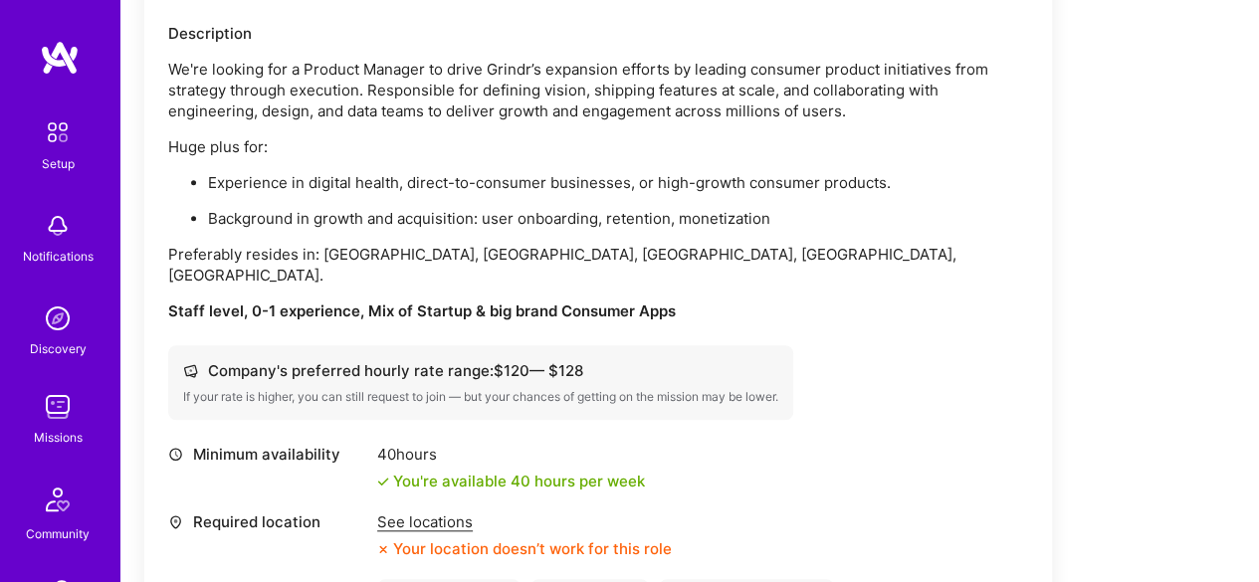
scroll to position [796, 0]
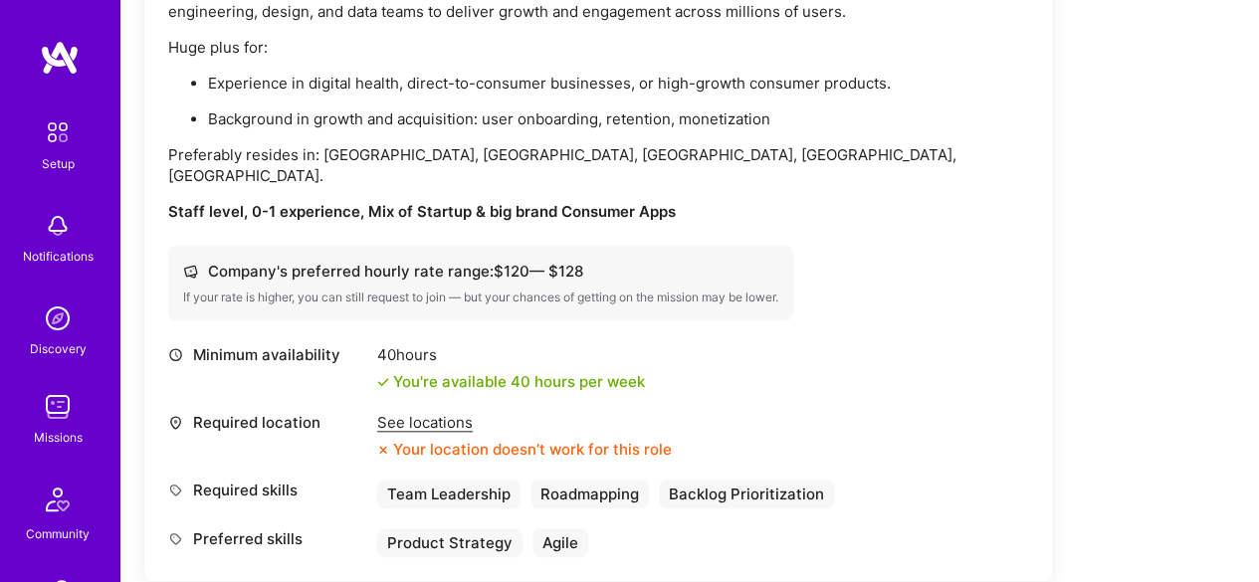
click at [435, 412] on div "See locations" at bounding box center [524, 422] width 295 height 21
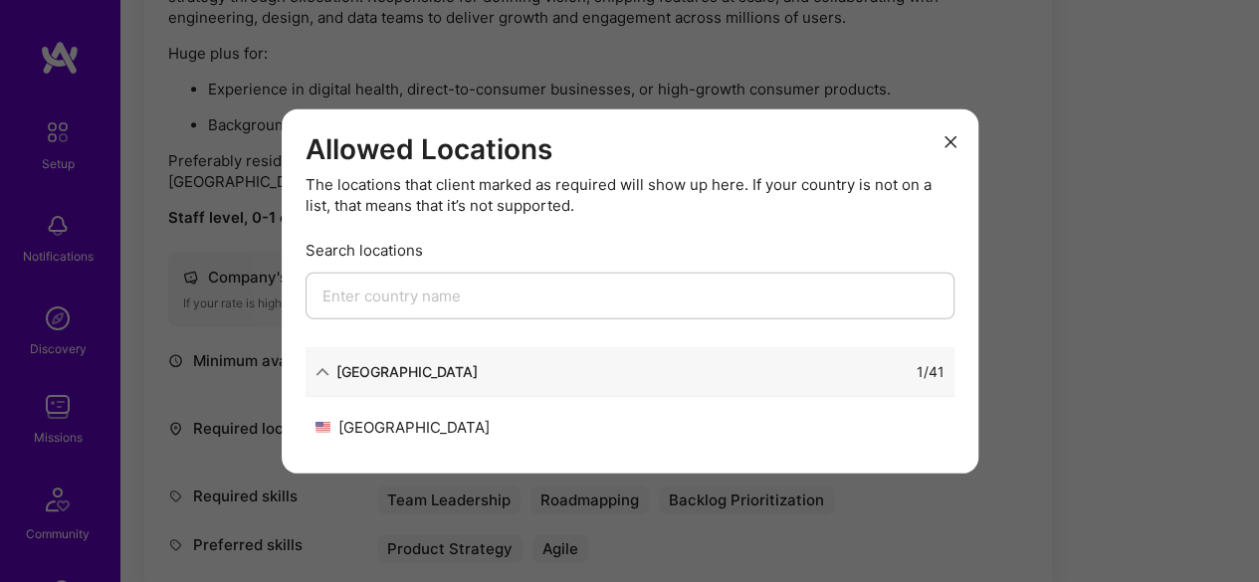
scroll to position [697, 0]
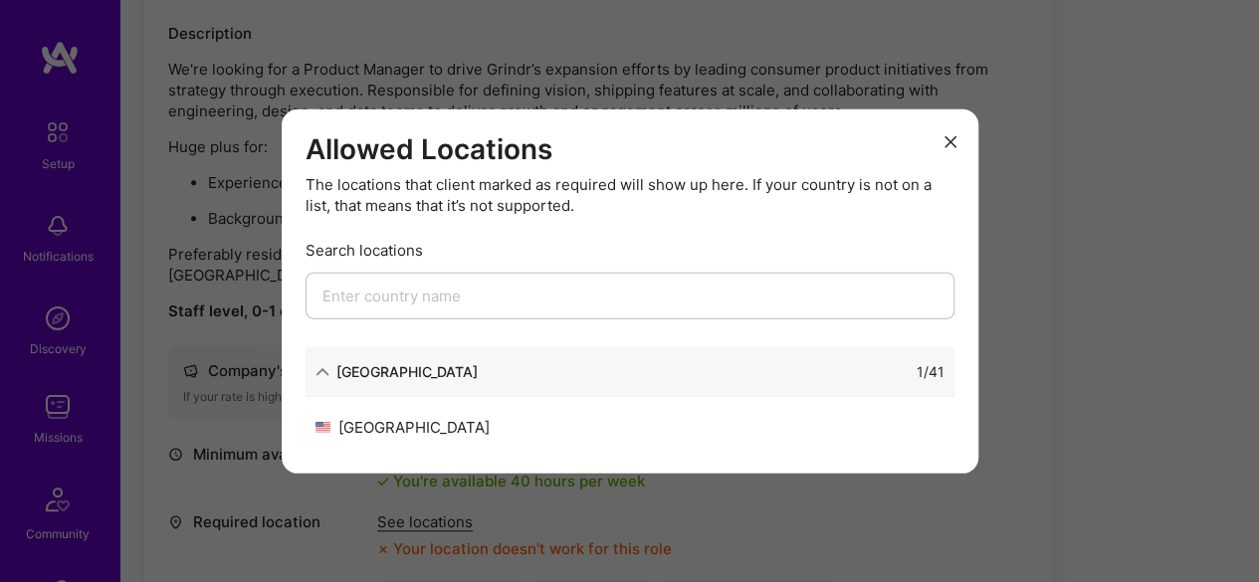
click at [512, 378] on div "1 / 41" at bounding box center [711, 371] width 467 height 21
click at [478, 371] on div "1 / 41" at bounding box center [711, 371] width 467 height 21
click at [423, 371] on div "[GEOGRAPHIC_DATA]" at bounding box center [406, 371] width 141 height 21
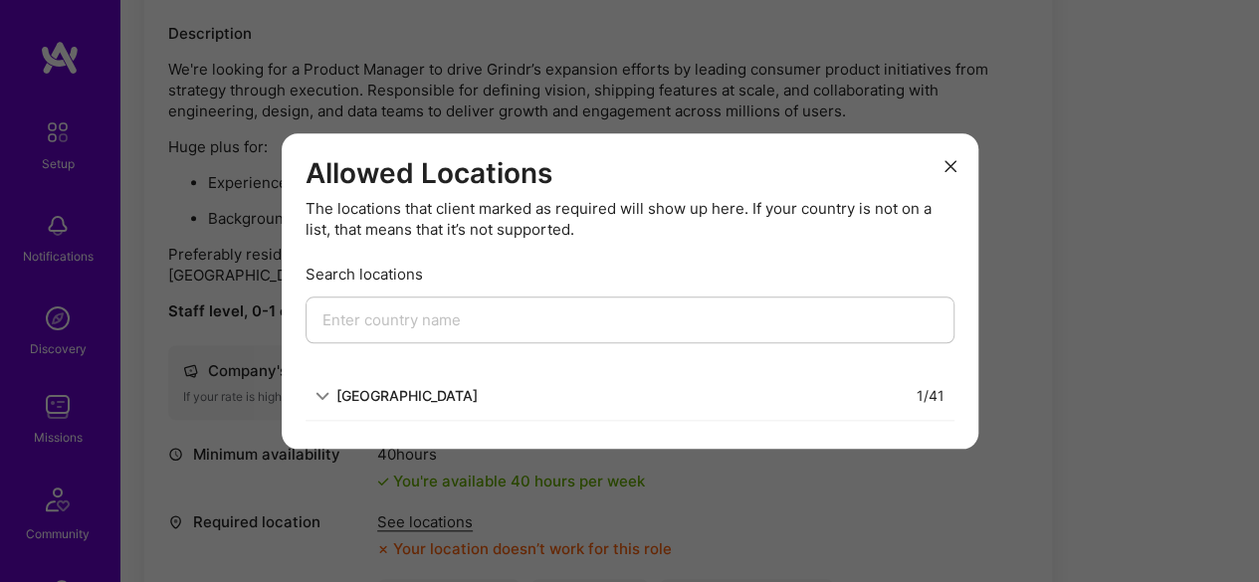
click at [955, 170] on button "modal" at bounding box center [950, 165] width 24 height 33
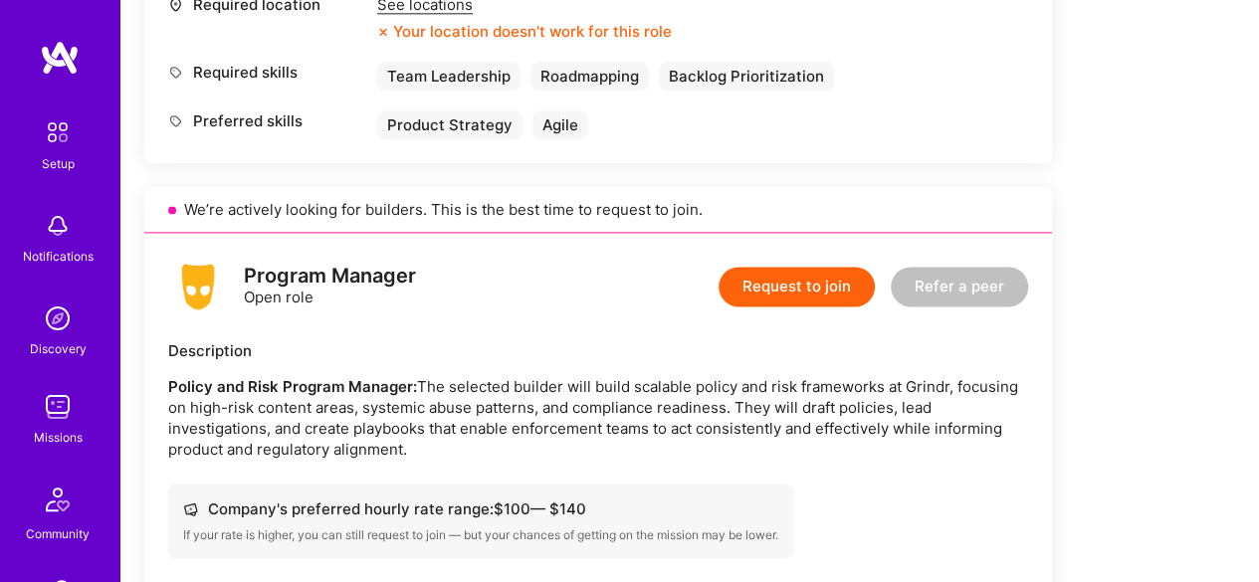
scroll to position [1194, 0]
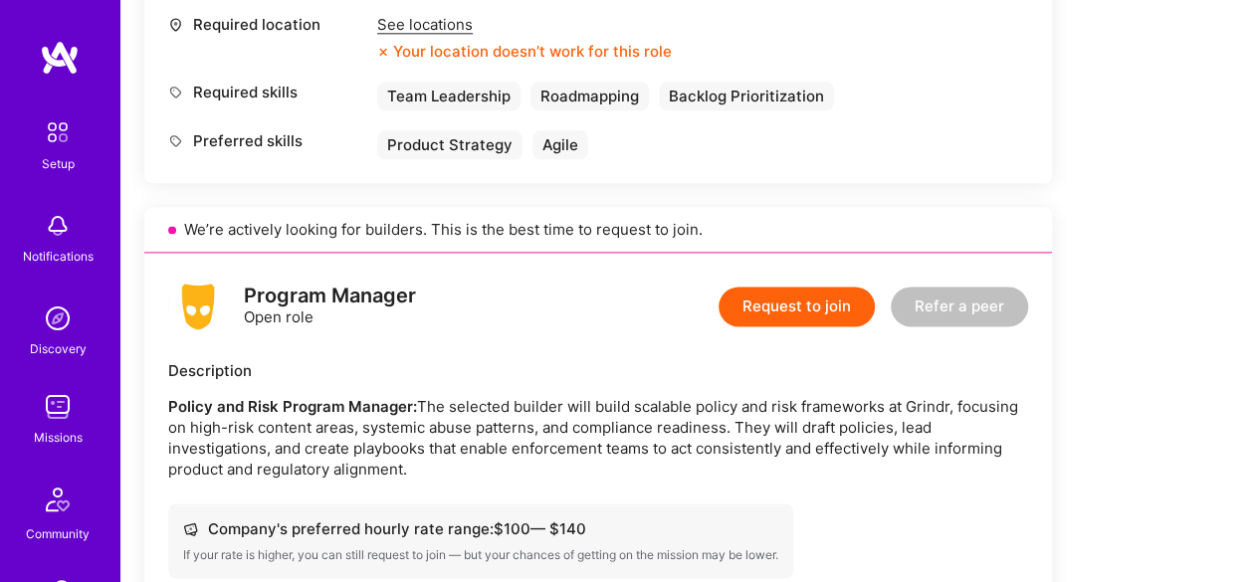
click at [660, 396] on p "Policy and Risk Program Manager: The selected builder will build scalable polic…" at bounding box center [598, 438] width 860 height 84
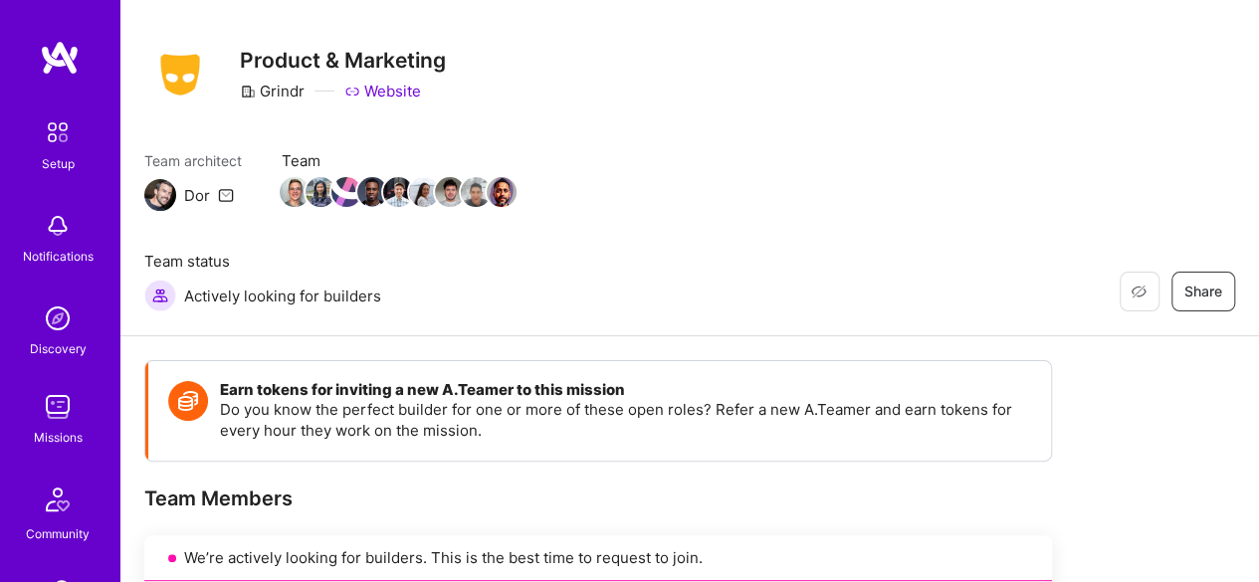
scroll to position [0, 0]
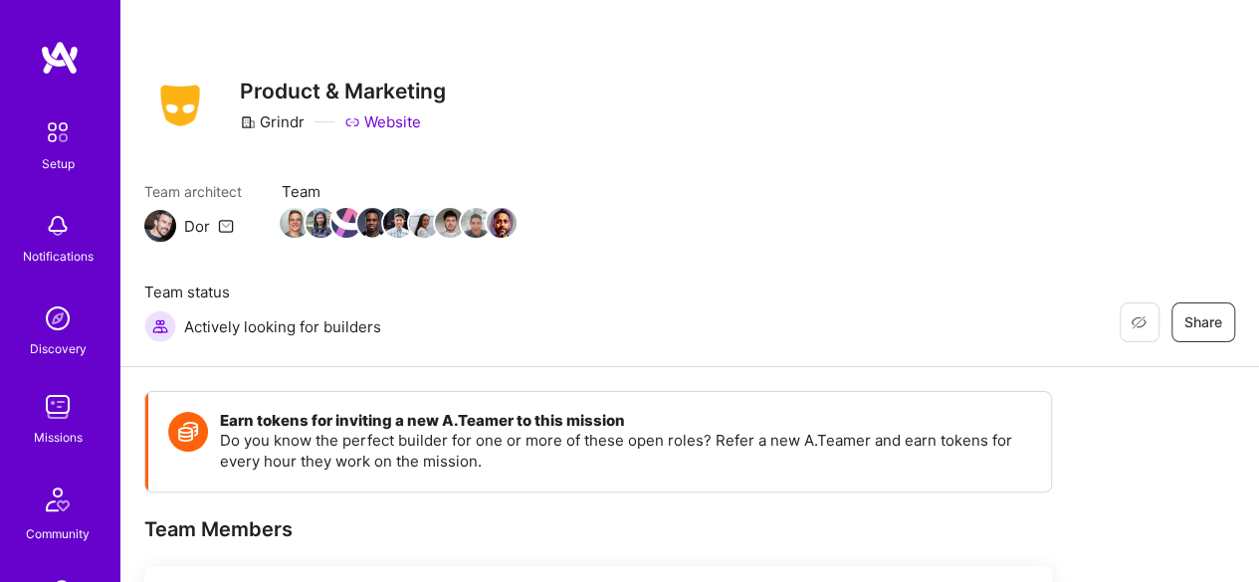
click at [56, 425] on img at bounding box center [58, 407] width 40 height 40
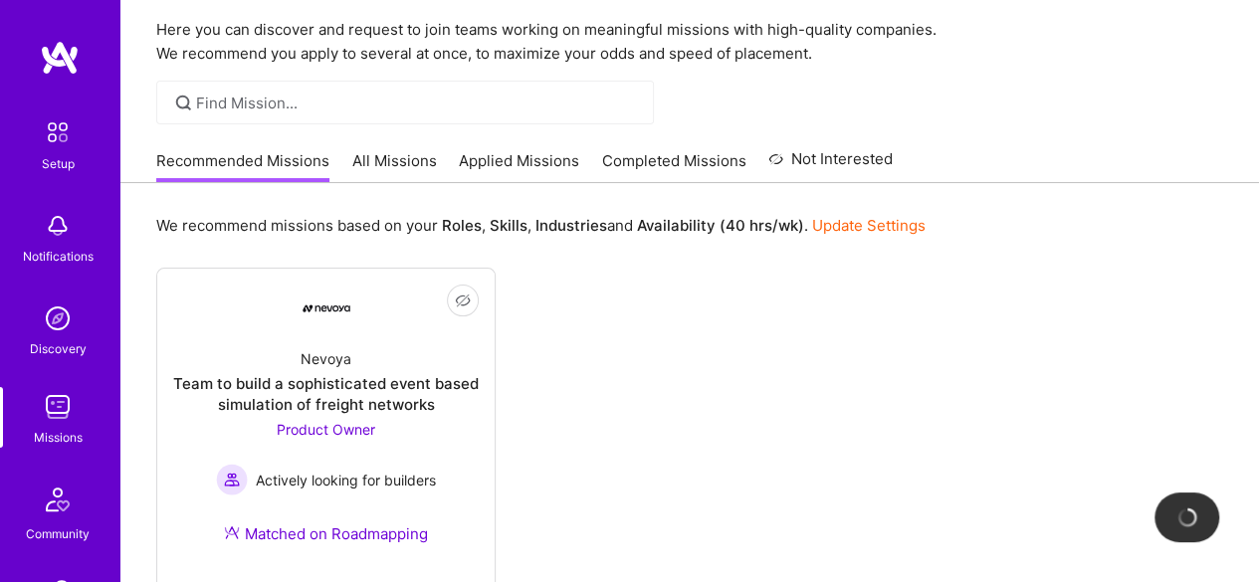
scroll to position [100, 0]
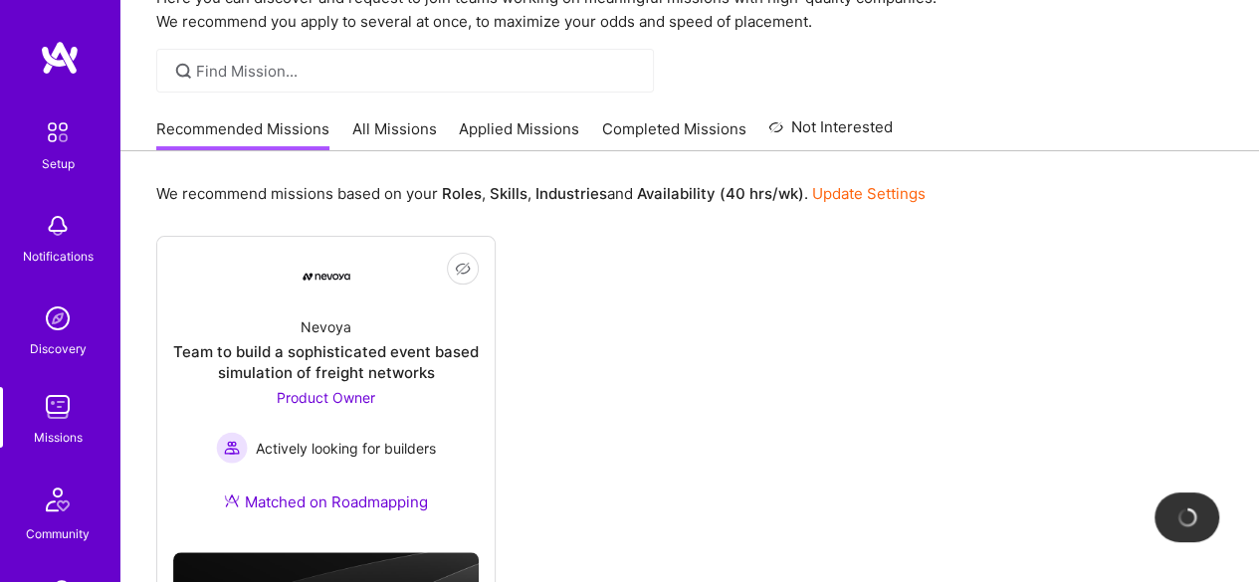
click at [818, 194] on link "Update Settings" at bounding box center [868, 193] width 113 height 19
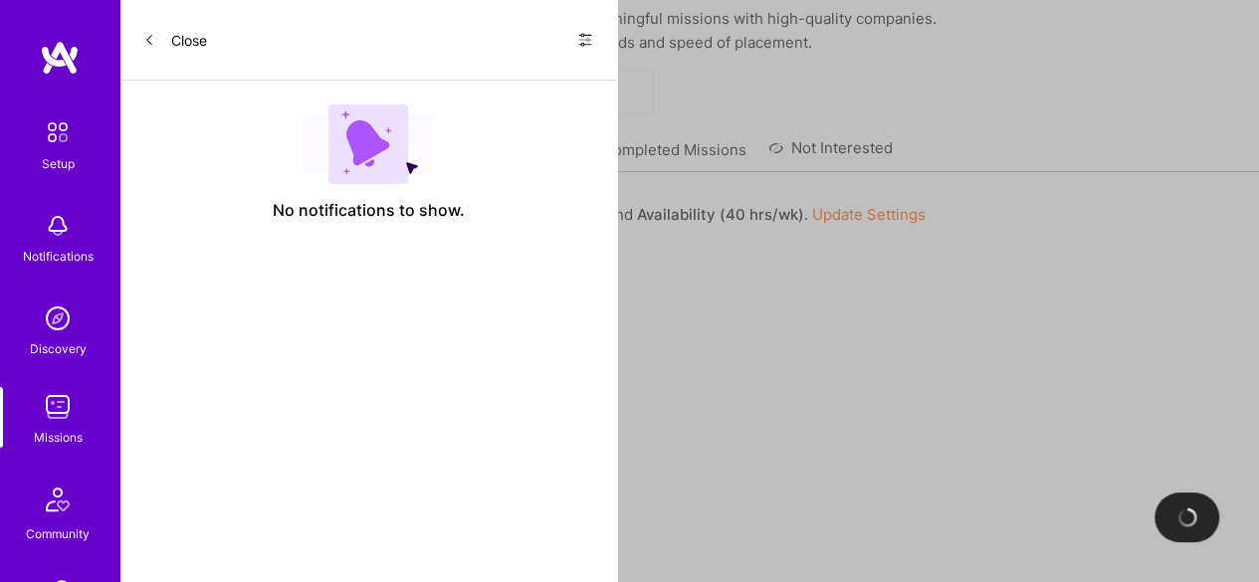
select select "IN"
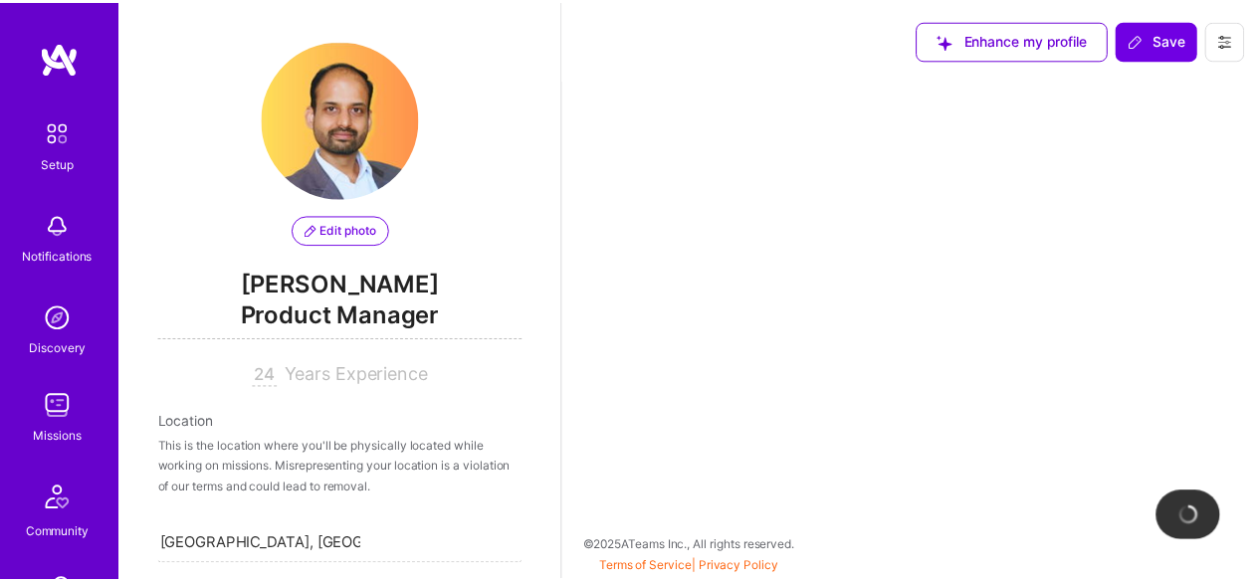
scroll to position [878, 0]
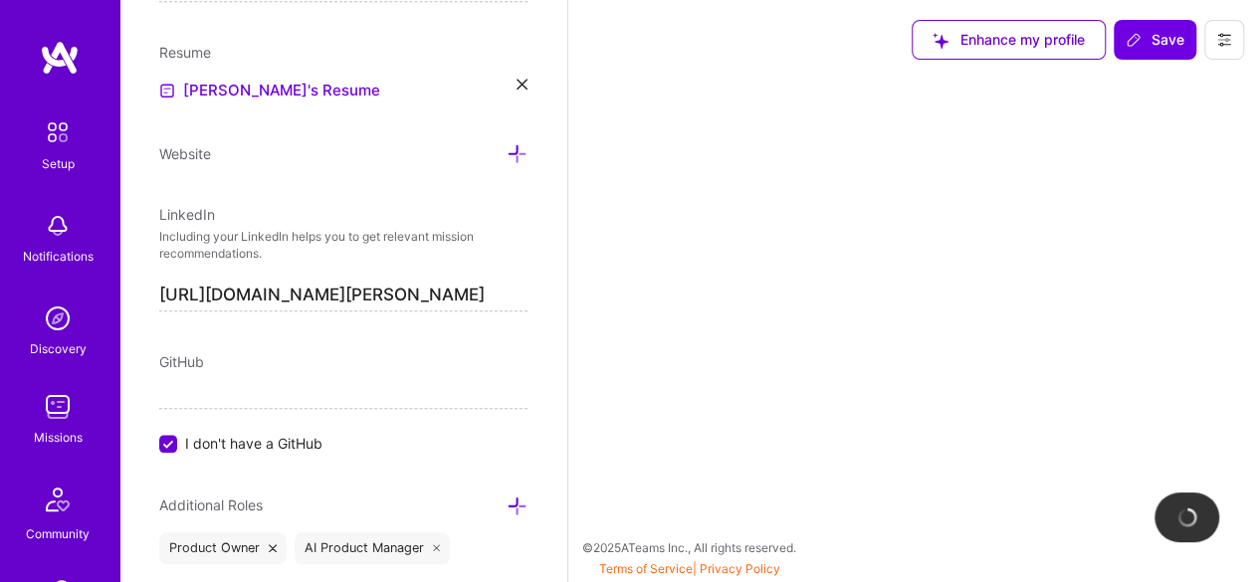
select select "Right Now"
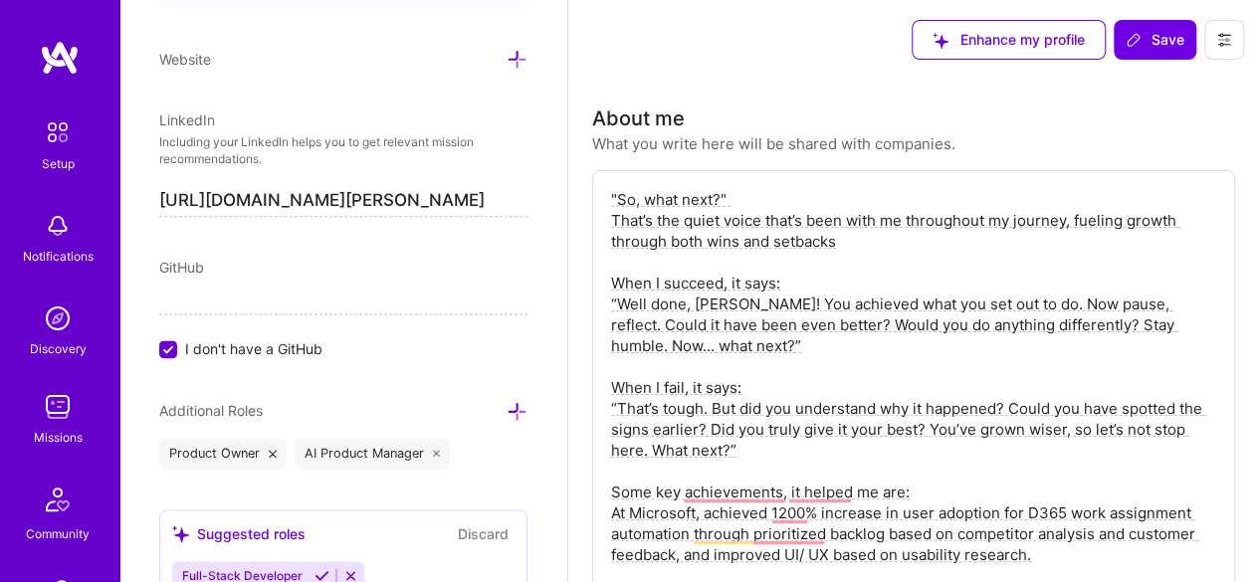
scroll to position [1176, 0]
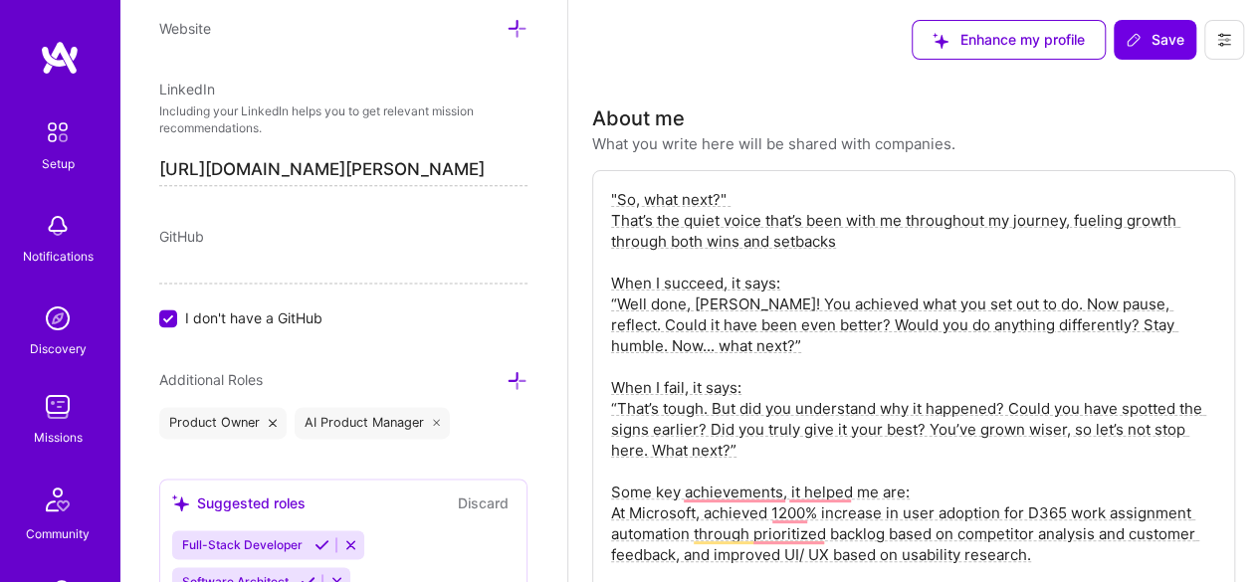
click at [305, 373] on div "Additional Roles" at bounding box center [343, 379] width 368 height 23
click at [507, 370] on icon at bounding box center [517, 380] width 21 height 21
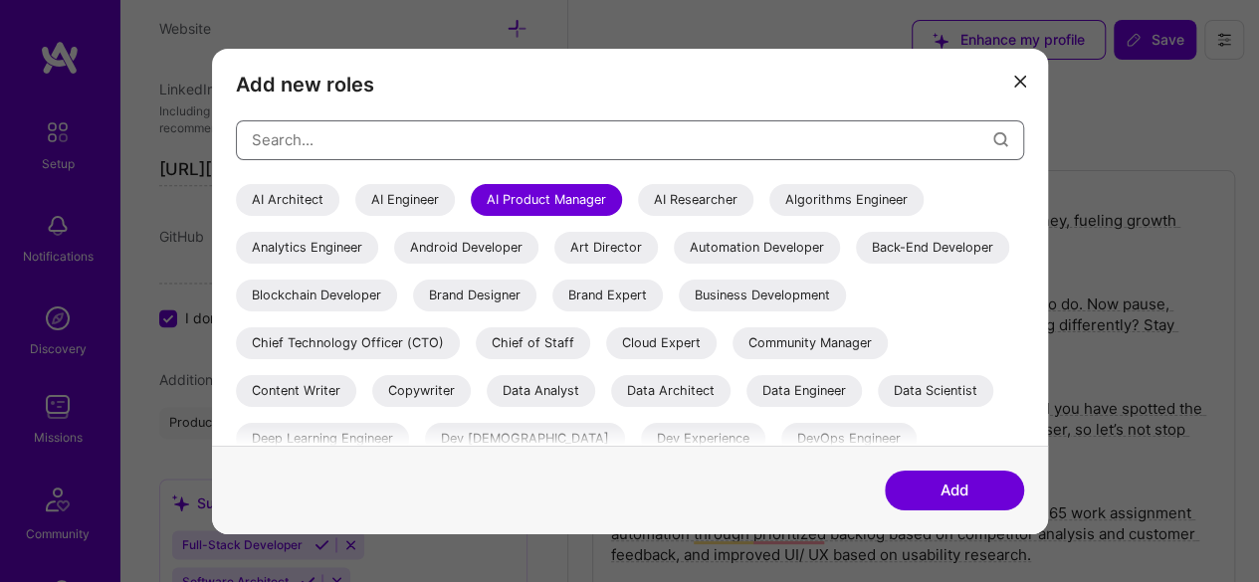
click at [492, 146] on input "modal" at bounding box center [622, 139] width 741 height 51
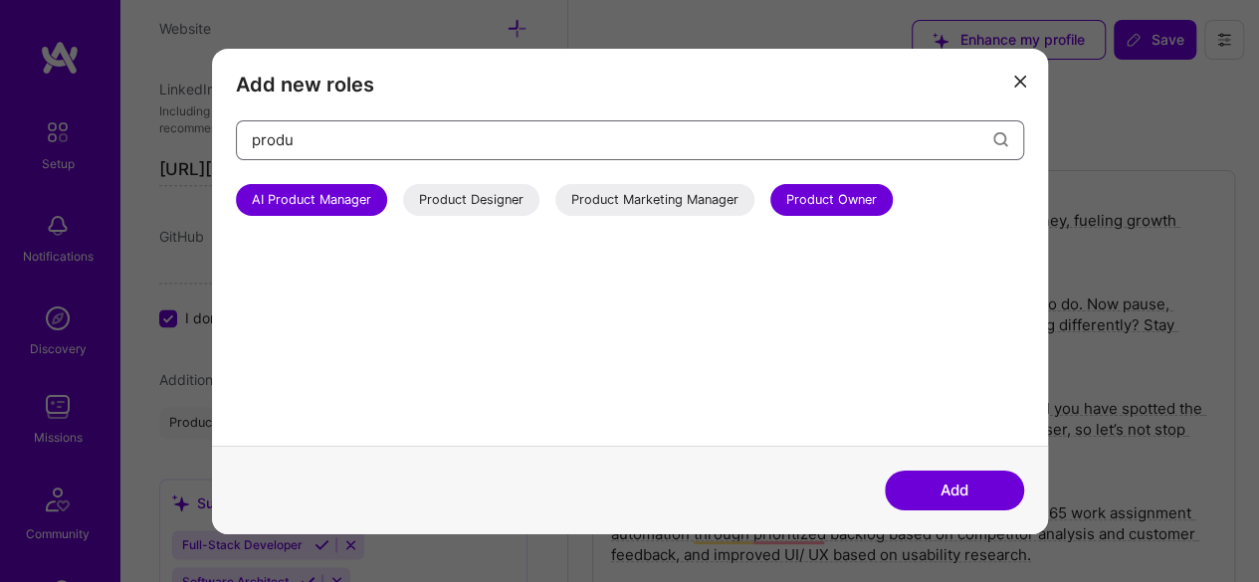
type input "produ"
click at [1025, 75] on button "modal" at bounding box center [1020, 80] width 24 height 33
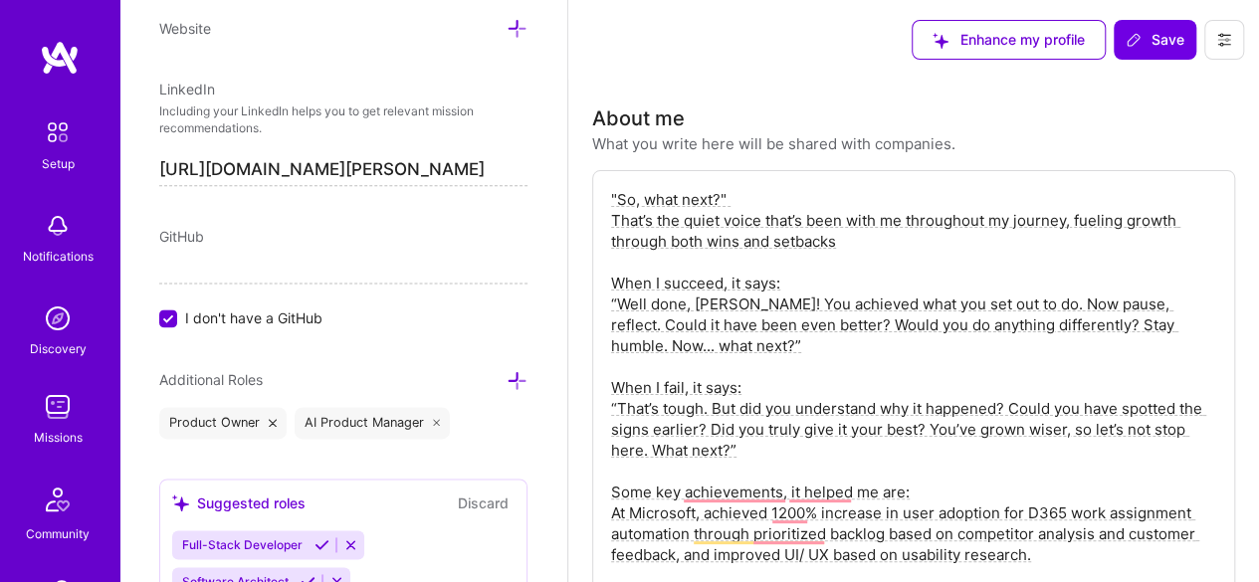
click at [46, 420] on img at bounding box center [58, 407] width 40 height 40
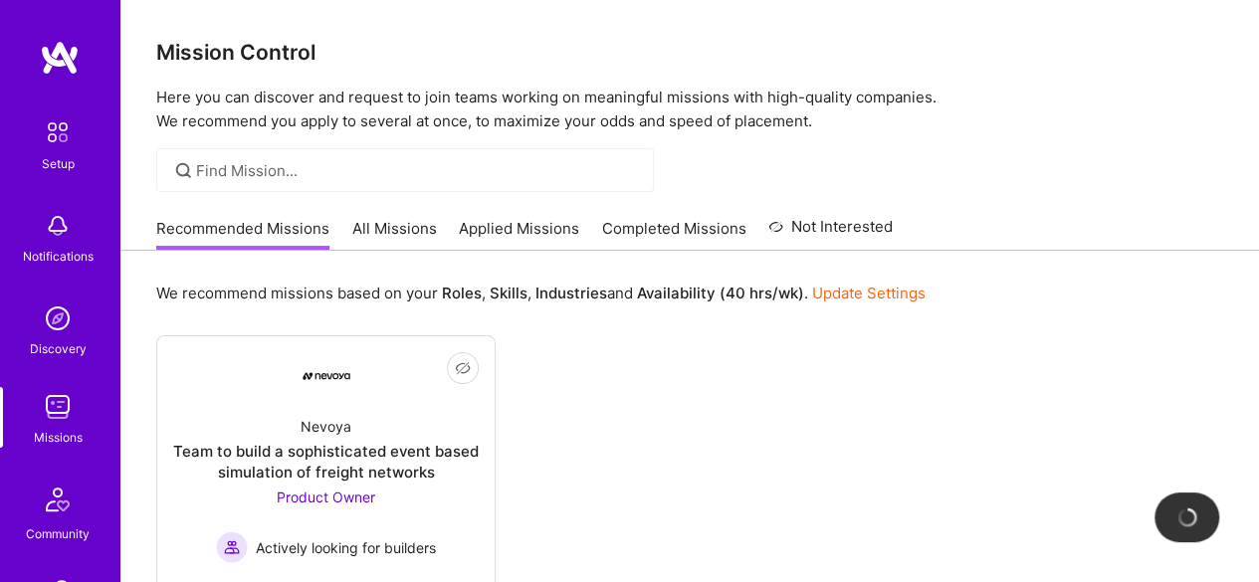
click at [516, 233] on link "Applied Missions" at bounding box center [519, 234] width 120 height 33
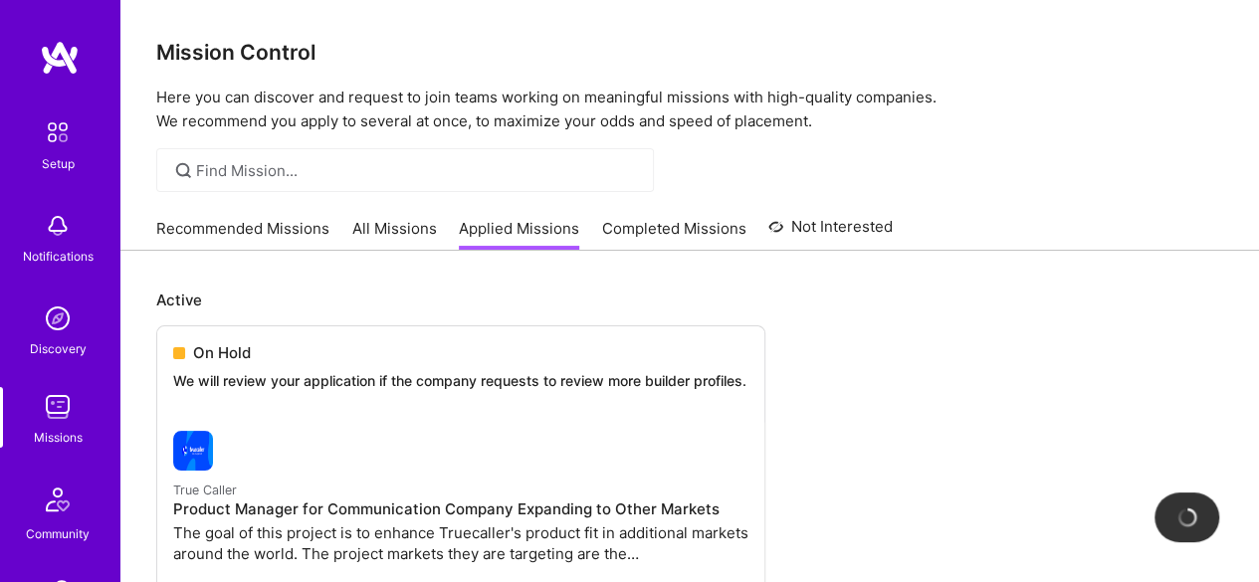
click at [380, 230] on link "All Missions" at bounding box center [394, 234] width 85 height 33
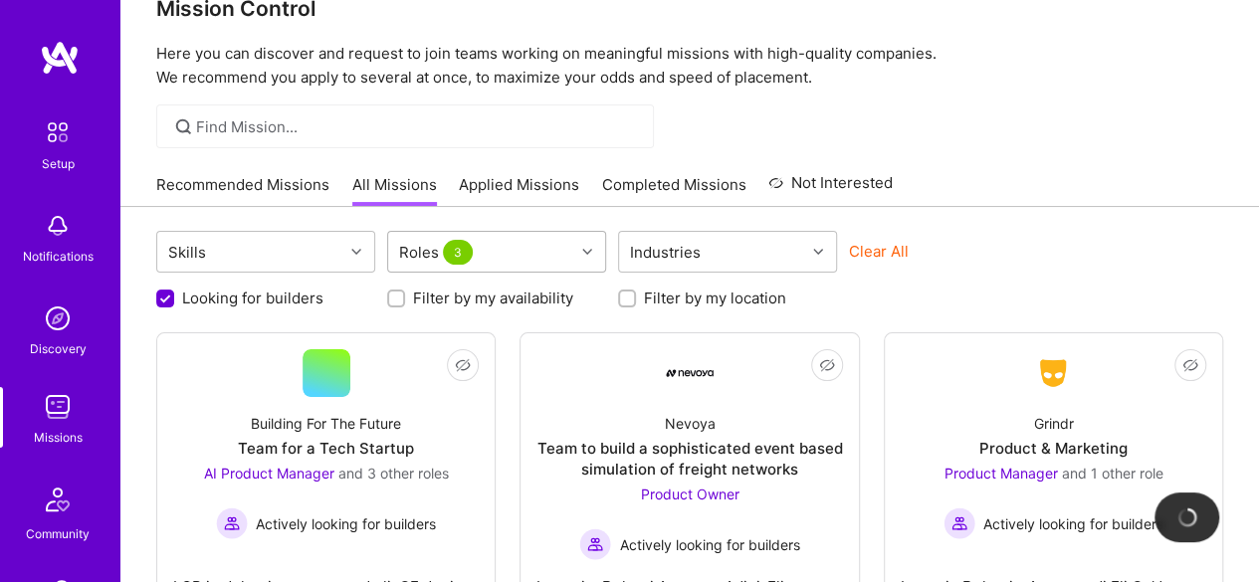
click at [601, 273] on div "Roles 3" at bounding box center [496, 252] width 219 height 42
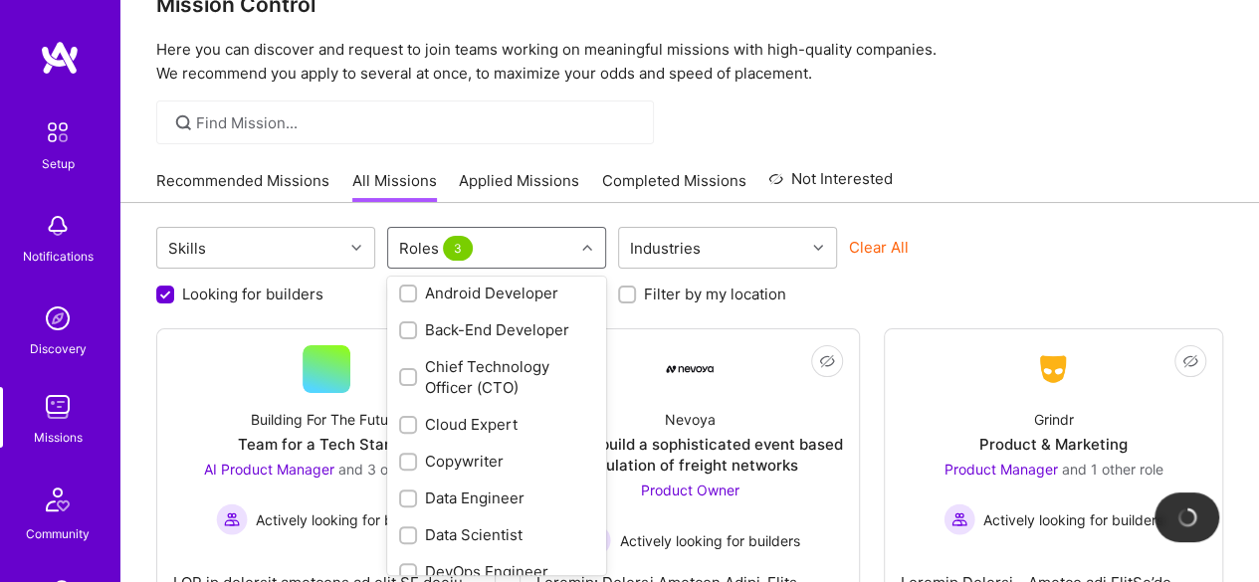
scroll to position [199, 0]
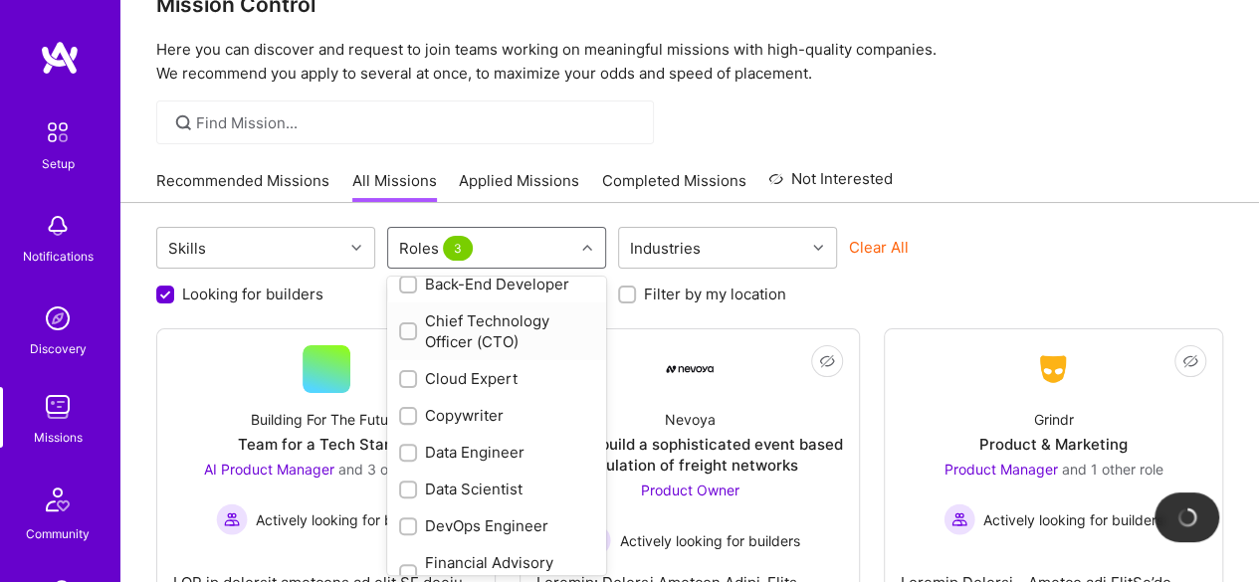
click at [418, 332] on div "Chief Technology Officer (CTO)" at bounding box center [496, 331] width 195 height 42
checkbox input "true"
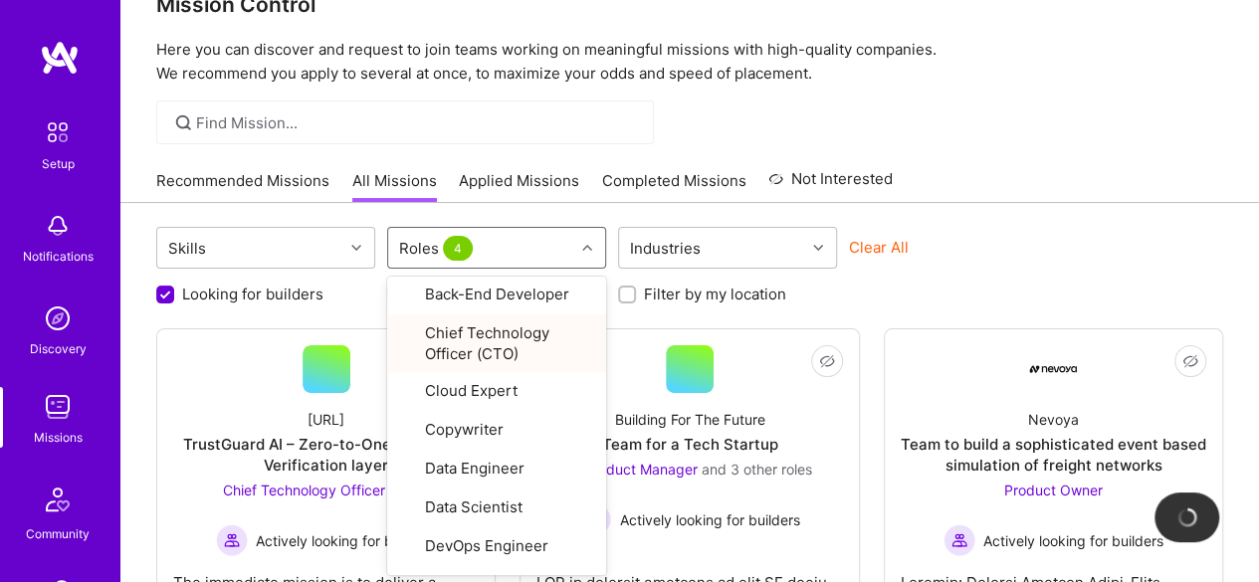
click at [987, 265] on div "Clear All" at bounding box center [958, 255] width 219 height 37
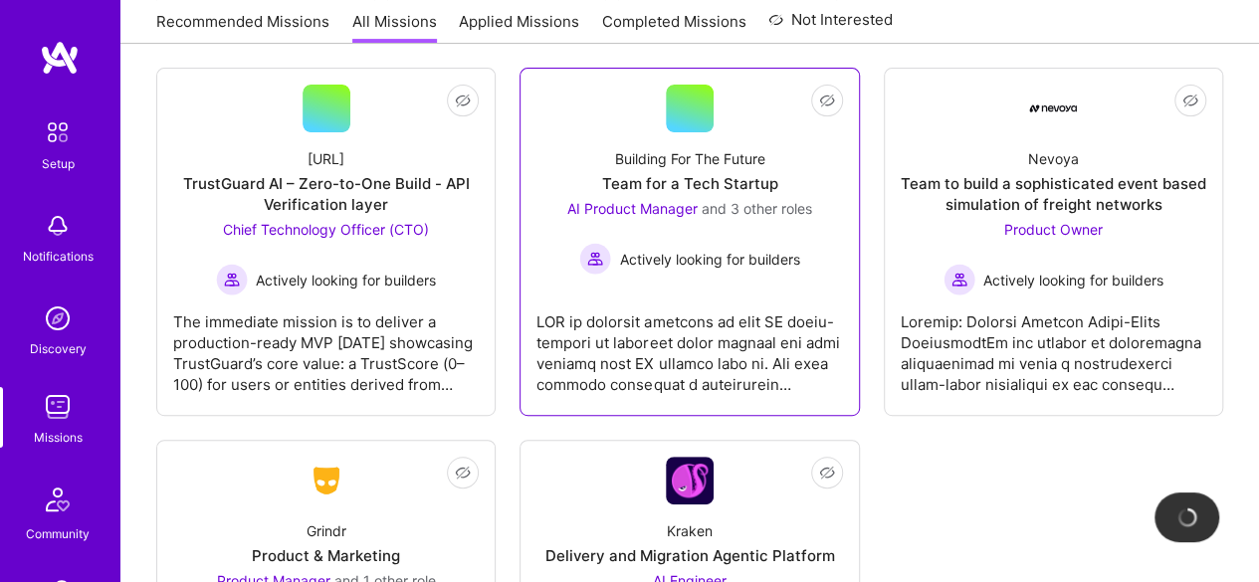
scroll to position [339, 0]
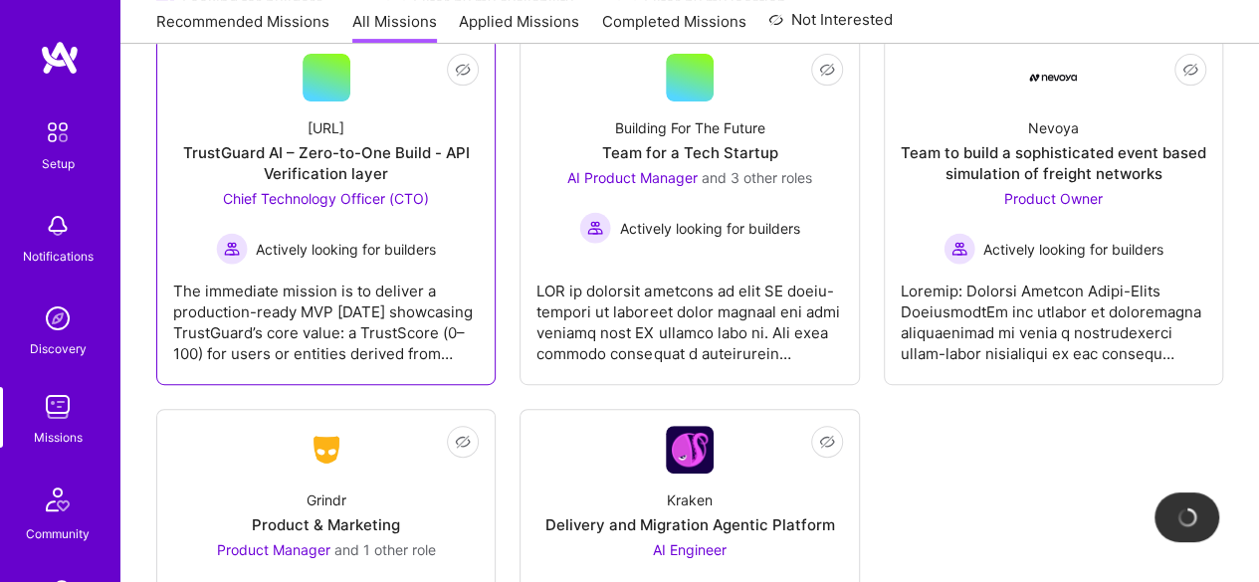
click at [325, 284] on div "The immediate mission is to deliver a production-ready MVP [DATE] showcasing Tr…" at bounding box center [326, 315] width 306 height 100
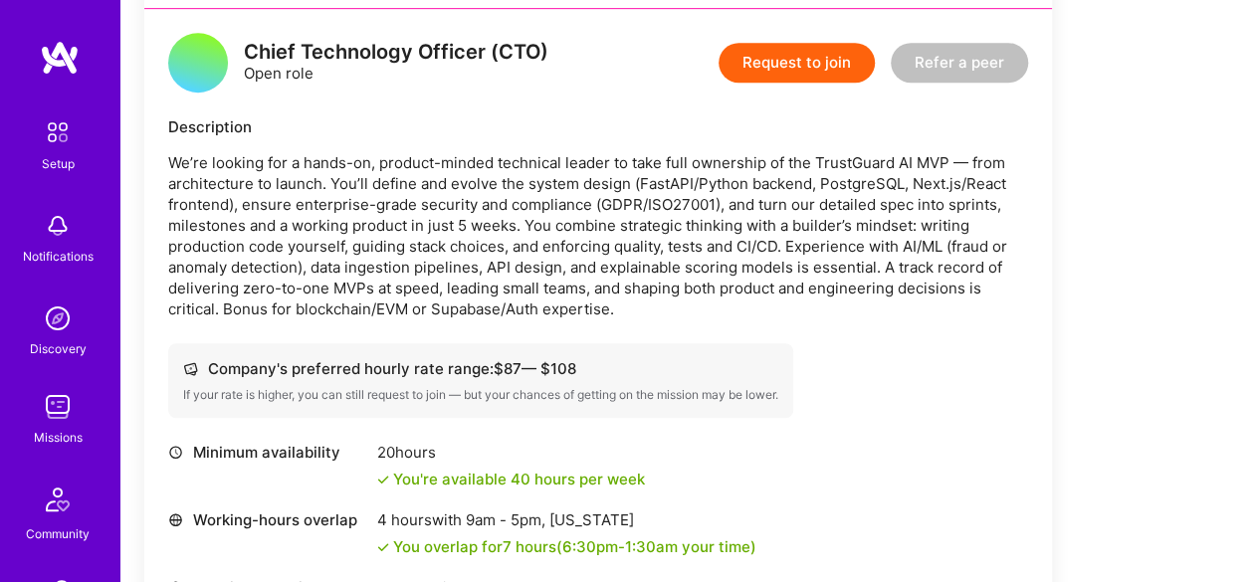
scroll to position [498, 0]
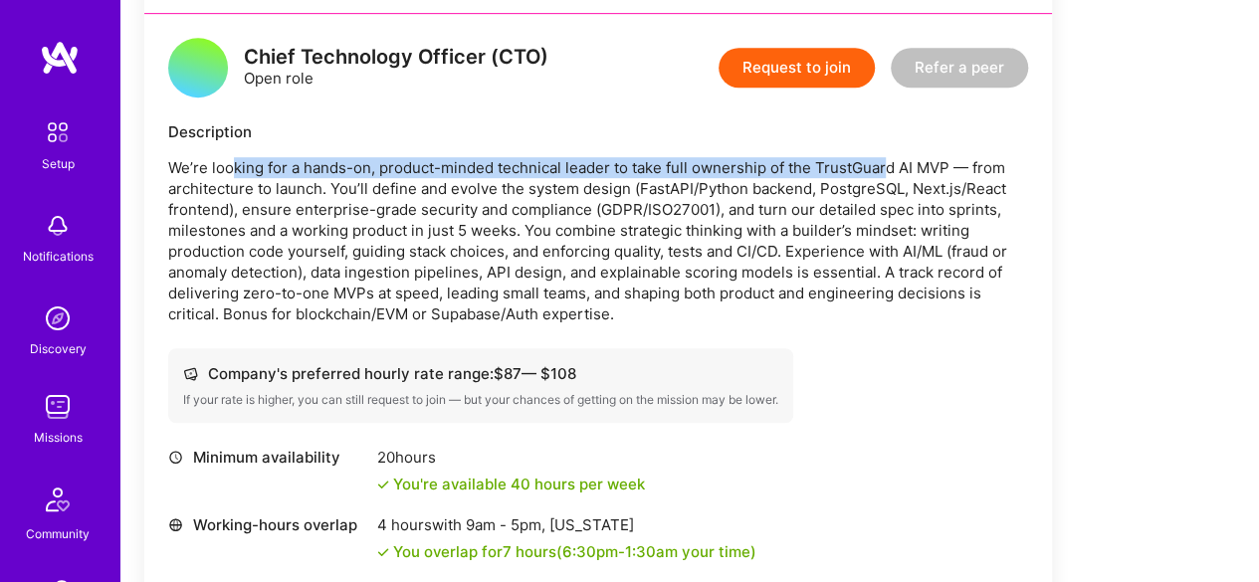
drag, startPoint x: 227, startPoint y: 168, endPoint x: 884, endPoint y: 176, distance: 656.8
click at [884, 176] on p "We’re looking for a hands-on, product-minded technical leader to take full owne…" at bounding box center [598, 240] width 860 height 167
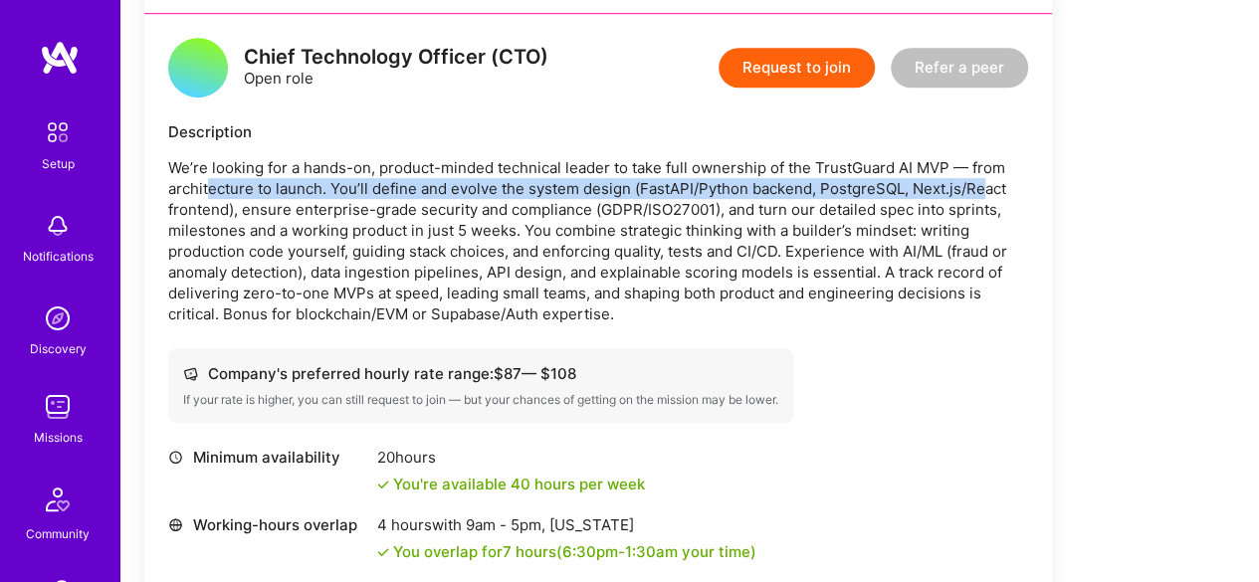
drag, startPoint x: 211, startPoint y: 187, endPoint x: 987, endPoint y: 188, distance: 776.2
click at [987, 188] on p "We’re looking for a hands-on, product-minded technical leader to take full owne…" at bounding box center [598, 240] width 860 height 167
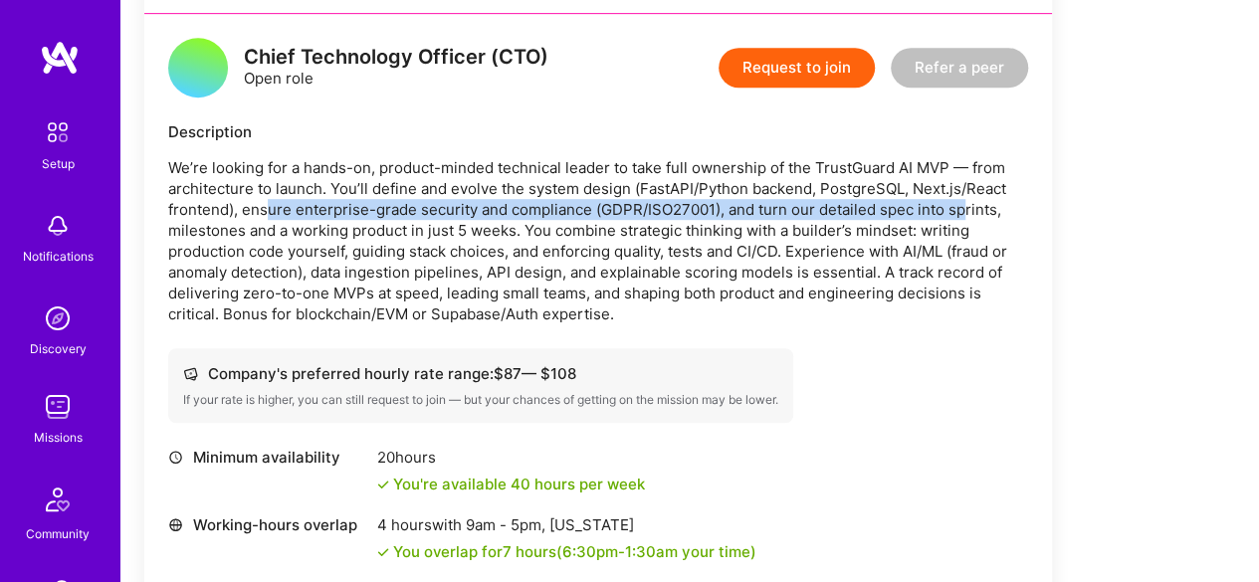
drag, startPoint x: 265, startPoint y: 214, endPoint x: 966, endPoint y: 207, distance: 701.6
click at [966, 207] on p "We’re looking for a hands-on, product-minded technical leader to take full owne…" at bounding box center [598, 240] width 860 height 167
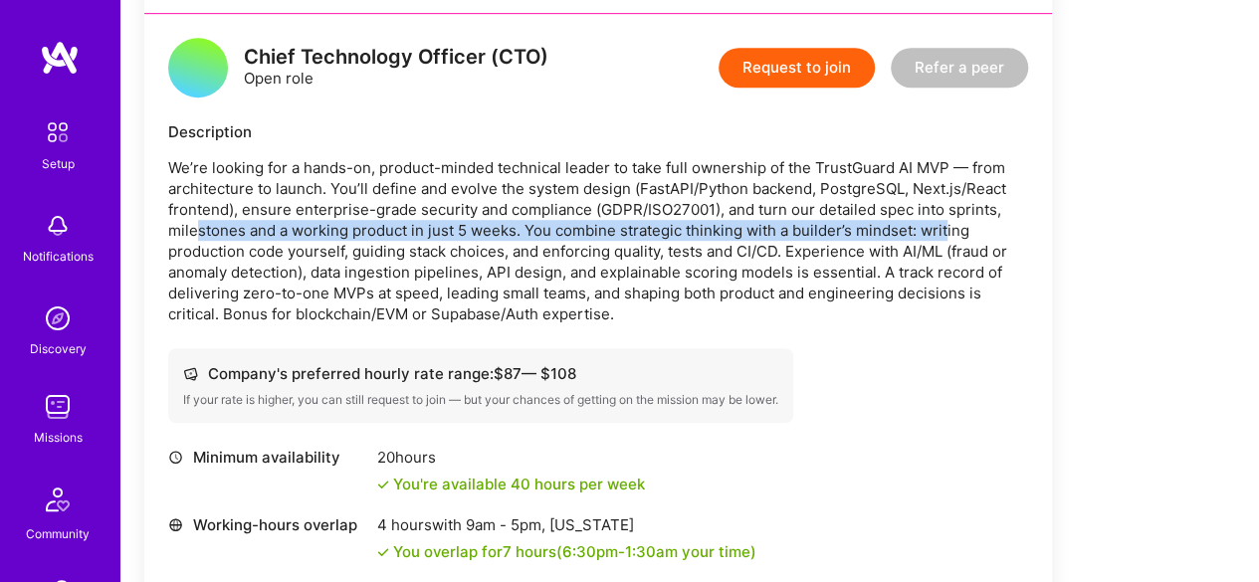
drag, startPoint x: 195, startPoint y: 234, endPoint x: 908, endPoint y: 234, distance: 712.5
click at [944, 234] on p "We’re looking for a hands-on, product-minded technical leader to take full owne…" at bounding box center [598, 240] width 860 height 167
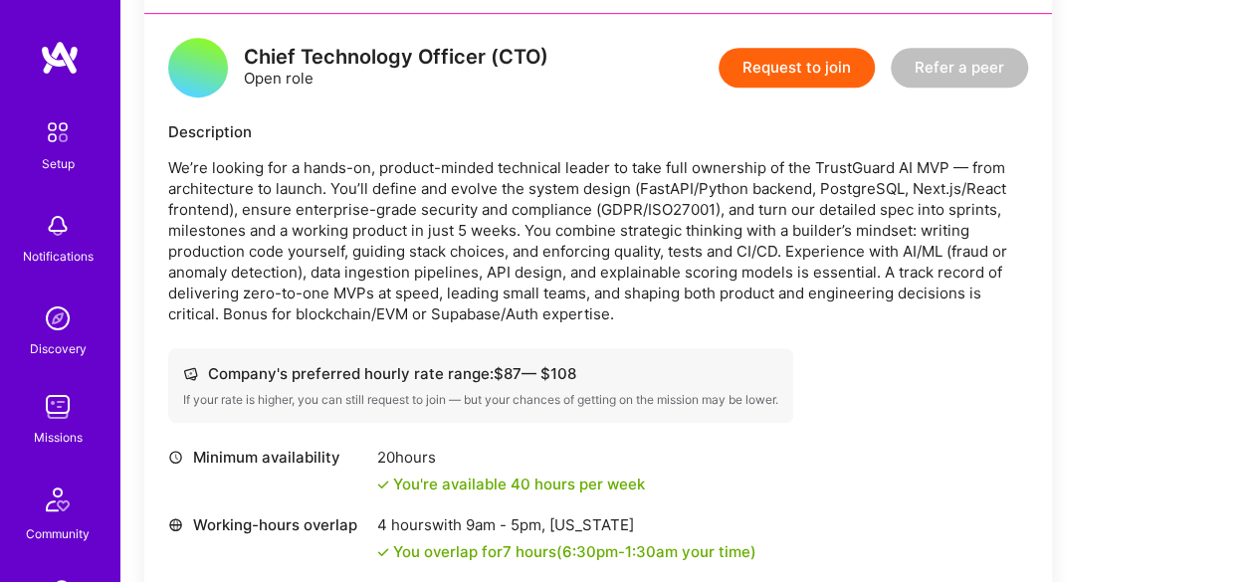
click at [215, 250] on p "We’re looking for a hands-on, product-minded technical leader to take full owne…" at bounding box center [598, 240] width 860 height 167
click at [911, 271] on p "We’re looking for a hands-on, product-minded technical leader to take full owne…" at bounding box center [598, 240] width 860 height 167
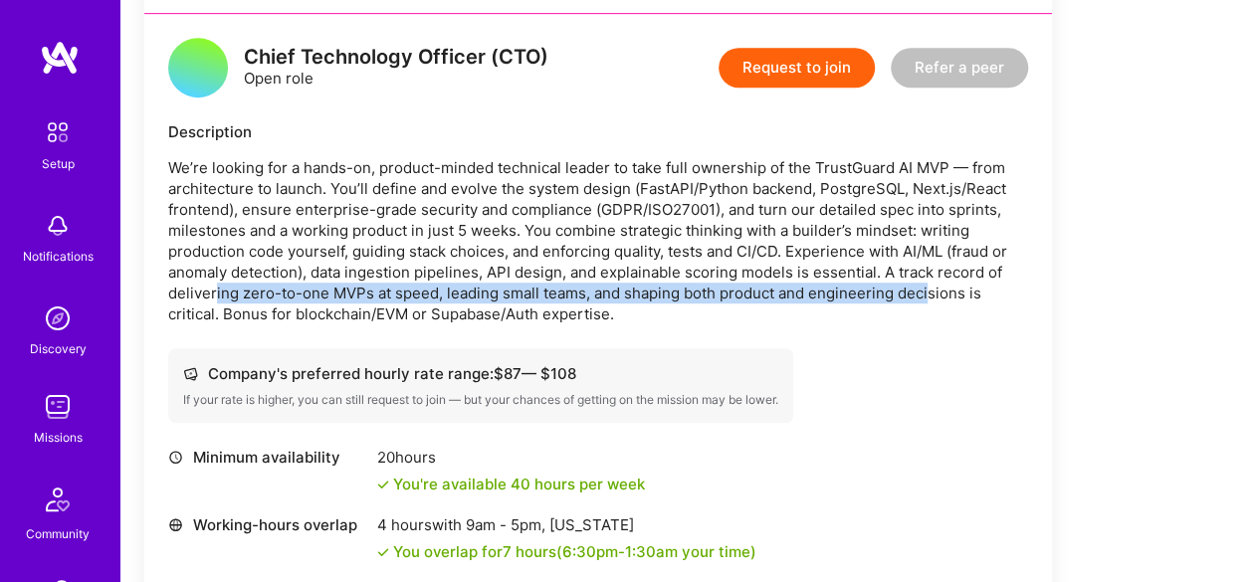
drag, startPoint x: 215, startPoint y: 293, endPoint x: 926, endPoint y: 293, distance: 711.5
click at [926, 293] on p "We’re looking for a hands-on, product-minded technical leader to take full owne…" at bounding box center [598, 240] width 860 height 167
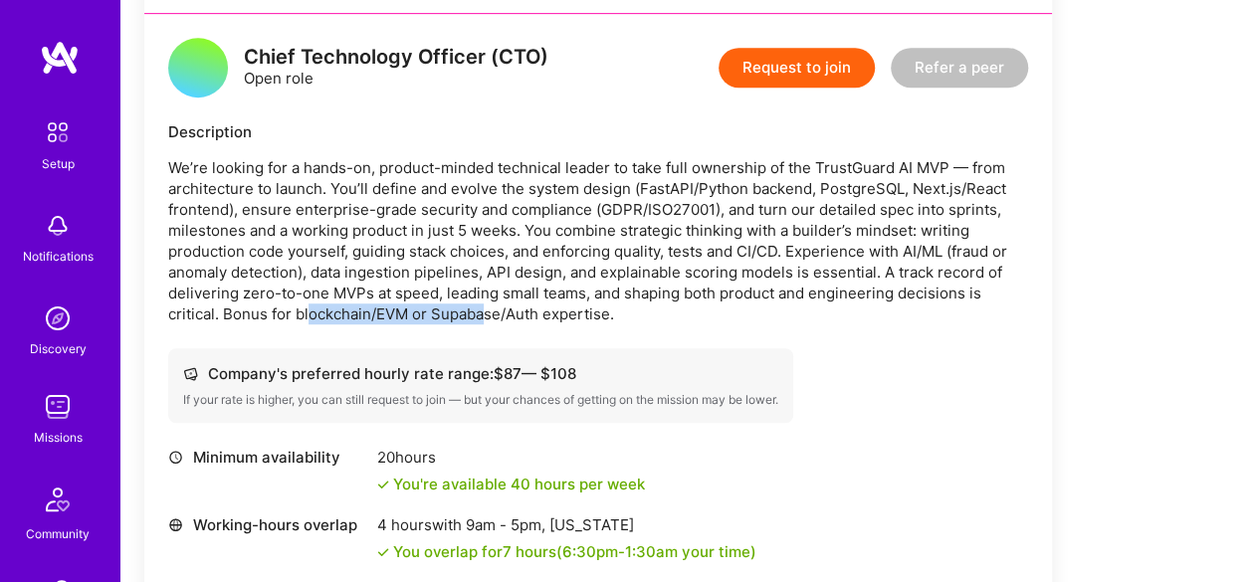
drag, startPoint x: 308, startPoint y: 312, endPoint x: 484, endPoint y: 309, distance: 175.2
click at [484, 309] on p "We’re looking for a hands-on, product-minded technical leader to take full owne…" at bounding box center [598, 240] width 860 height 167
click at [565, 234] on p "We’re looking for a hands-on, product-minded technical leader to take full owne…" at bounding box center [598, 240] width 860 height 167
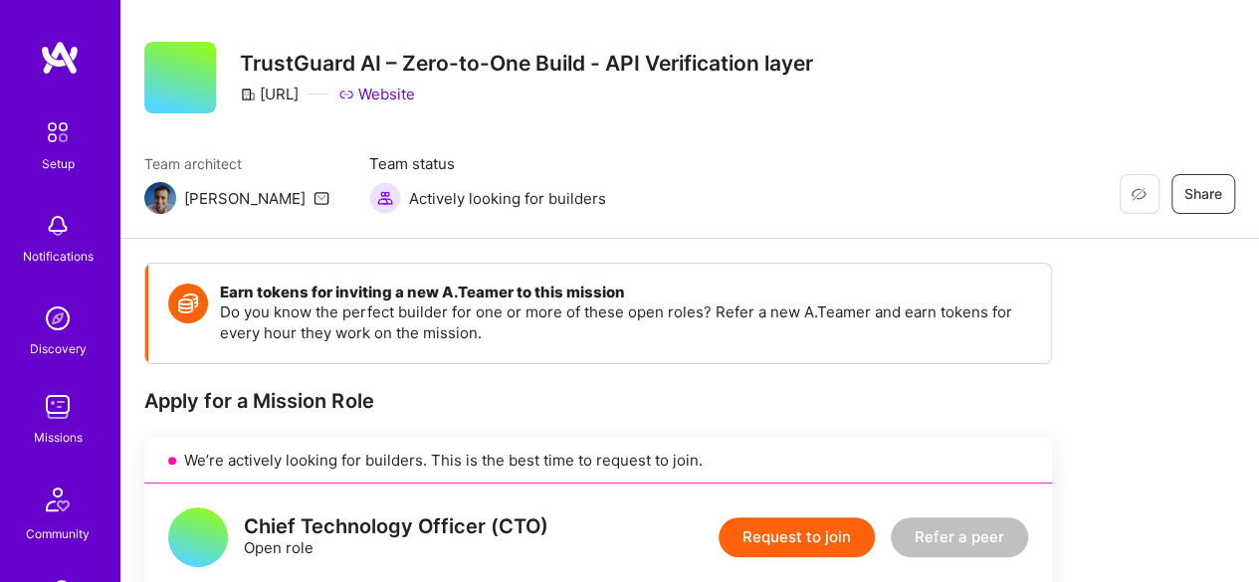
scroll to position [0, 0]
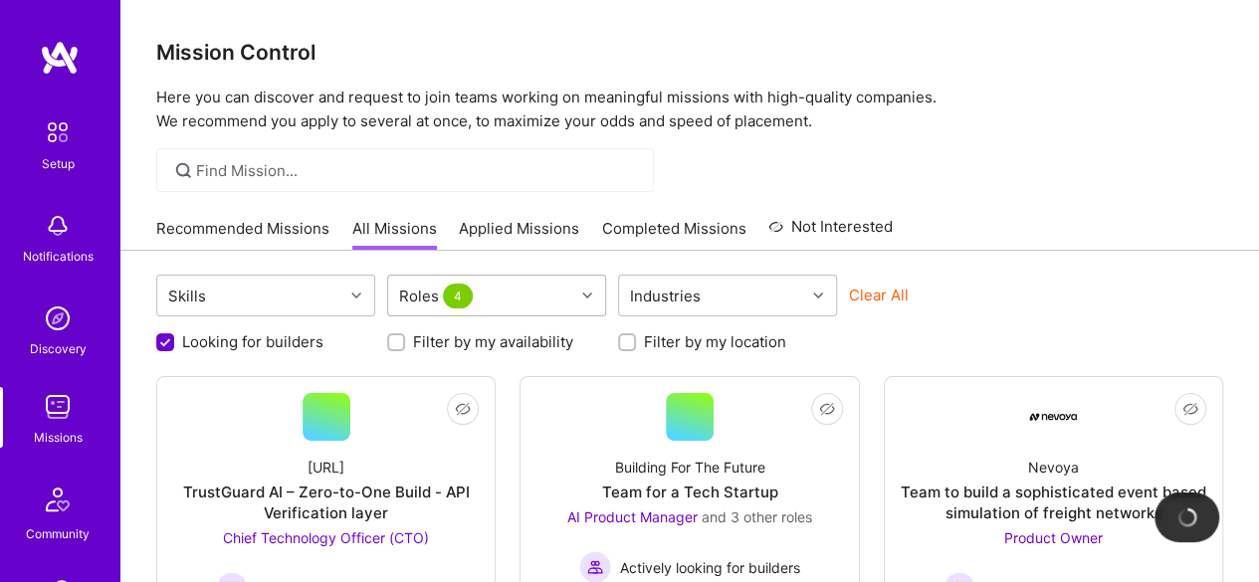
click at [517, 285] on div "Roles 4" at bounding box center [496, 296] width 219 height 42
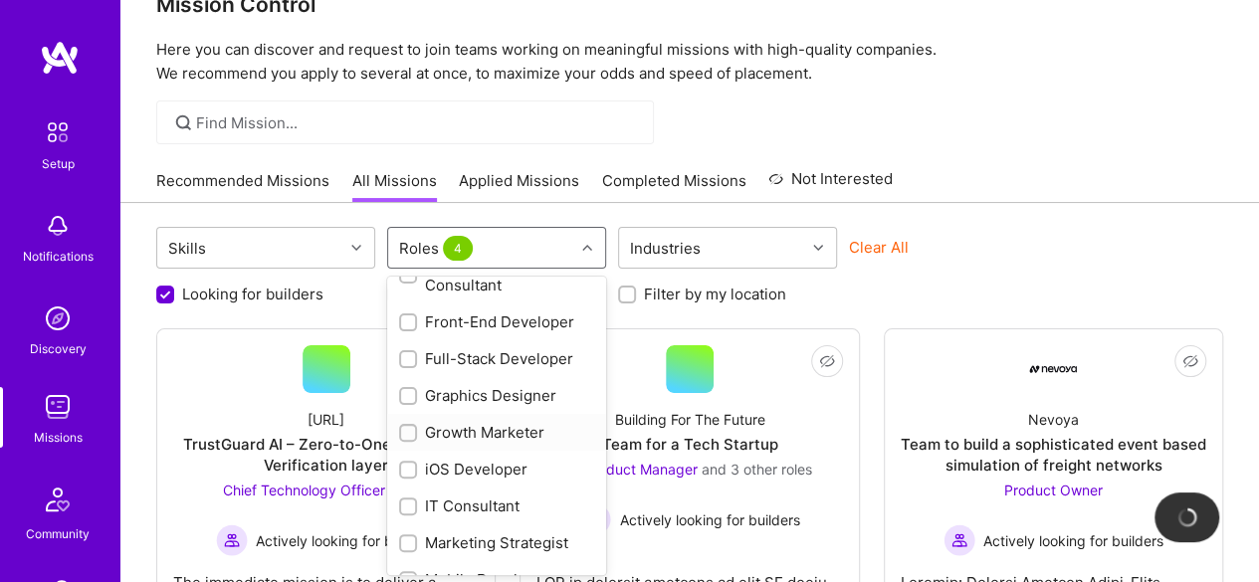
scroll to position [597, 0]
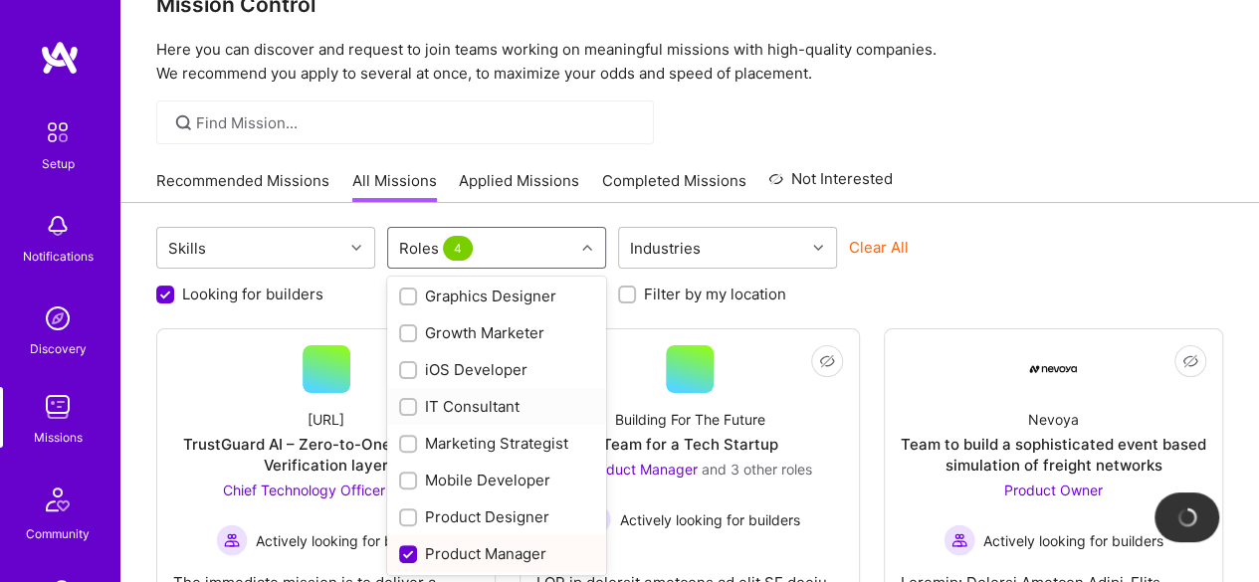
click at [515, 411] on div "IT Consultant" at bounding box center [496, 406] width 195 height 21
checkbox input "true"
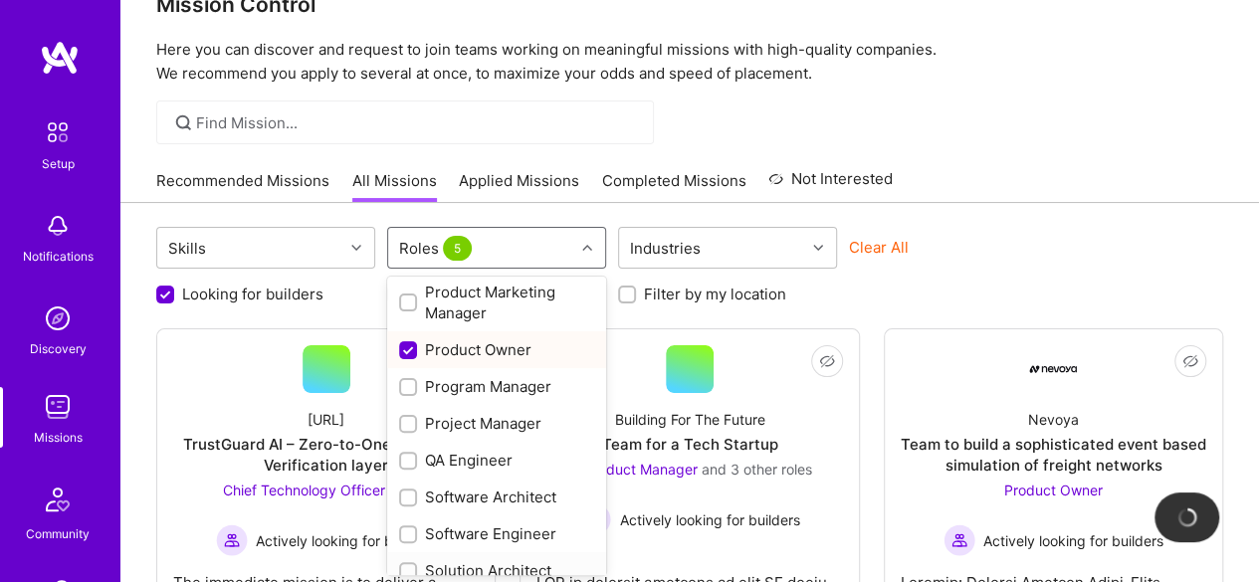
scroll to position [987, 0]
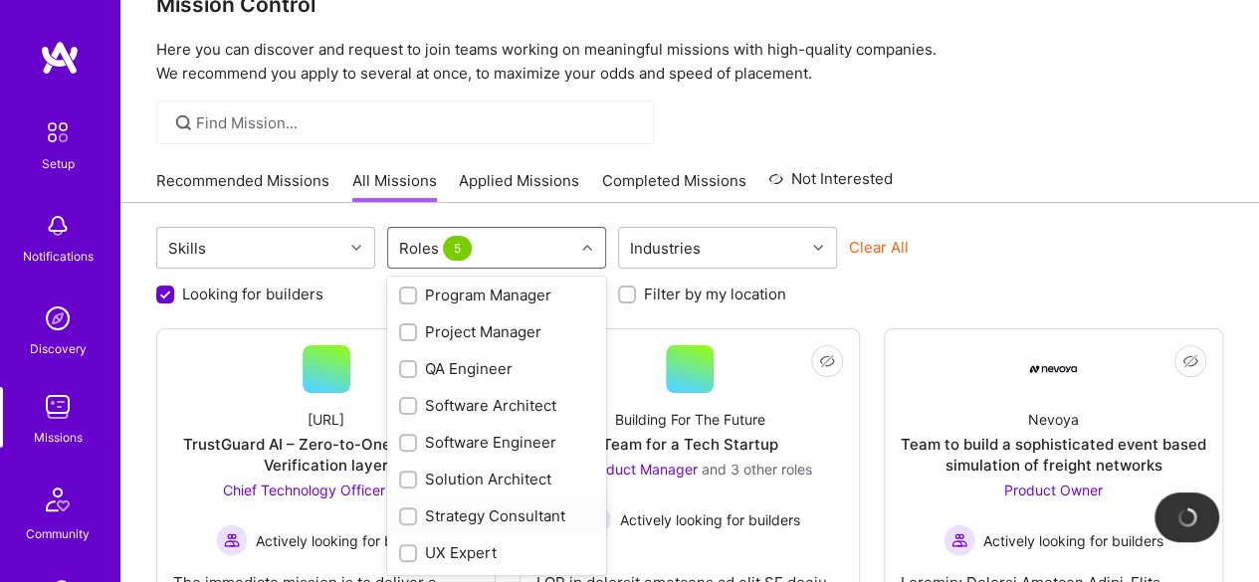
click at [484, 521] on div "Strategy Consultant" at bounding box center [496, 516] width 195 height 21
checkbox input "true"
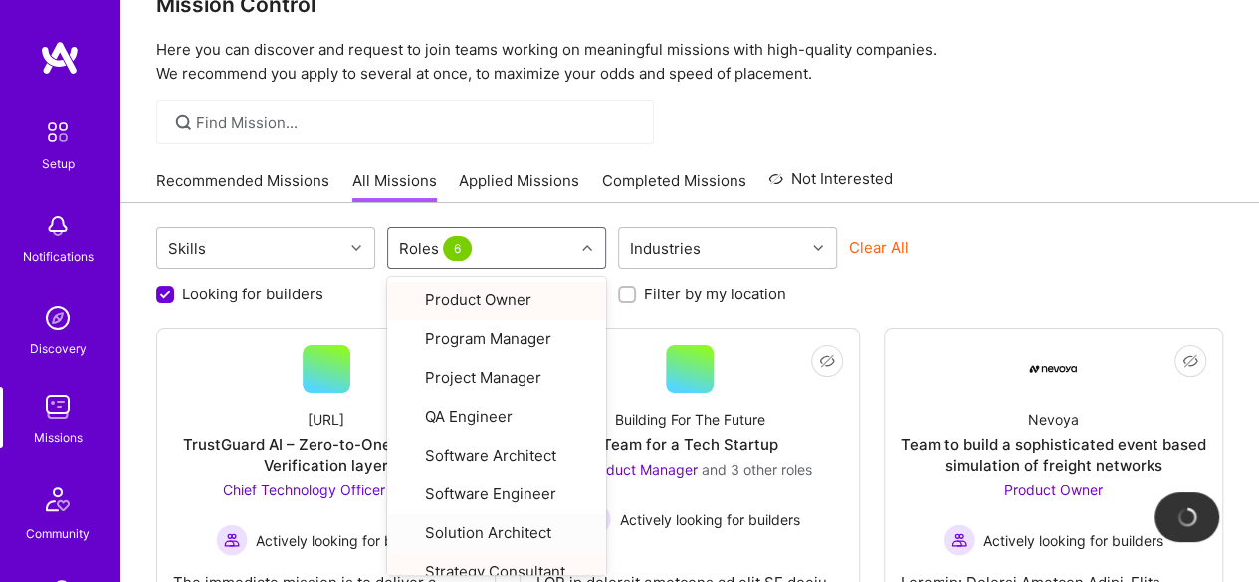
click at [971, 250] on div "Clear All" at bounding box center [958, 255] width 219 height 37
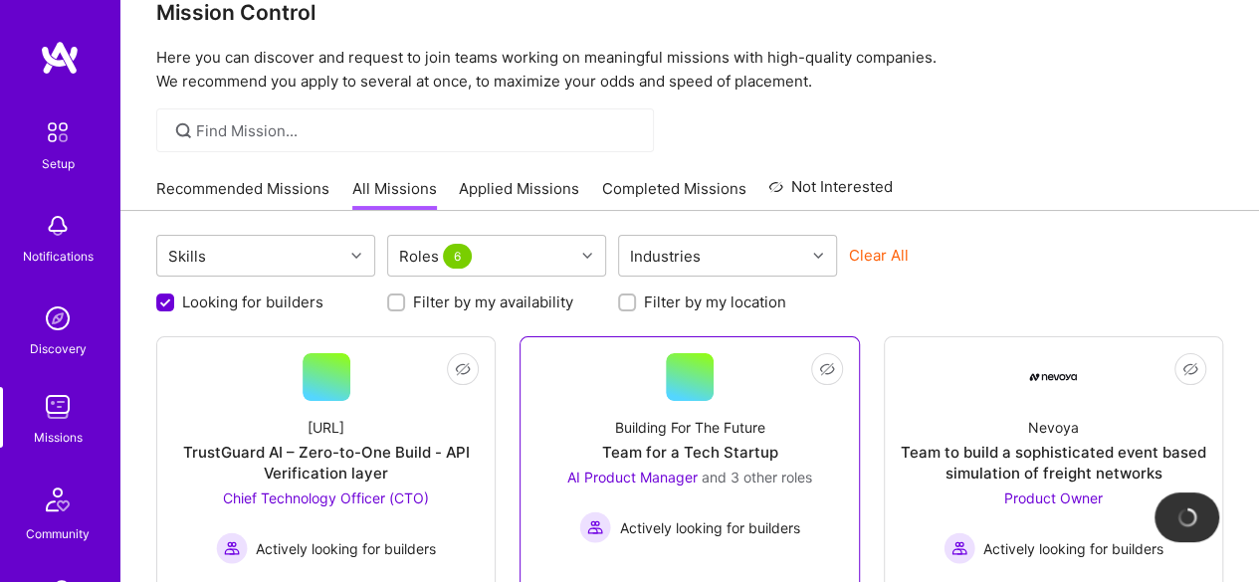
scroll to position [0, 0]
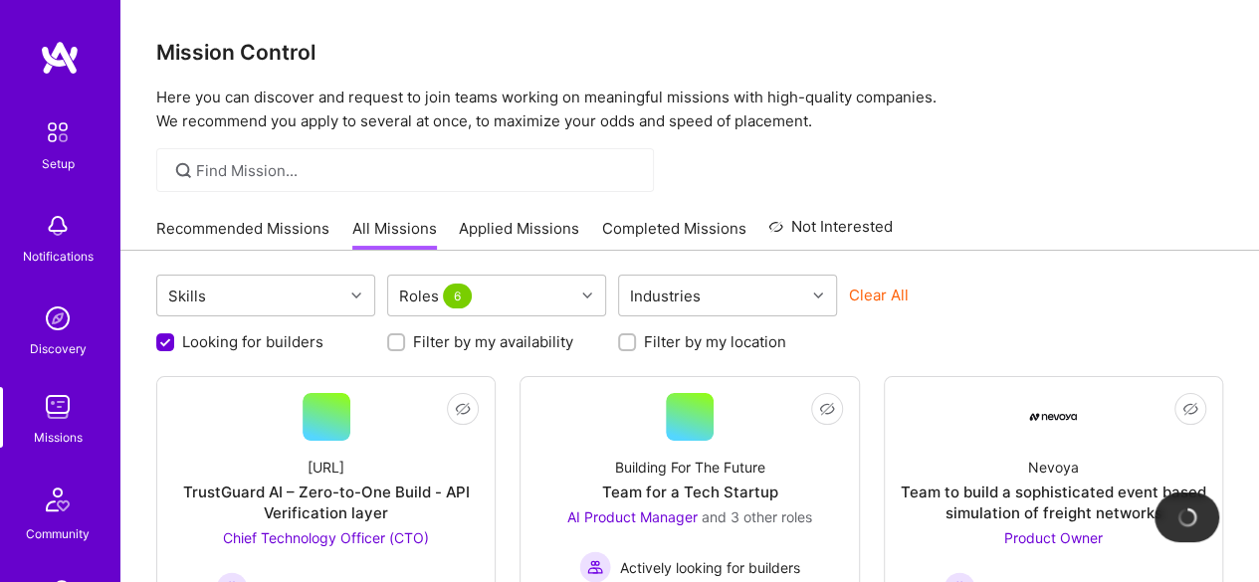
click at [899, 298] on button "Clear All" at bounding box center [879, 295] width 60 height 21
checkbox input "false"
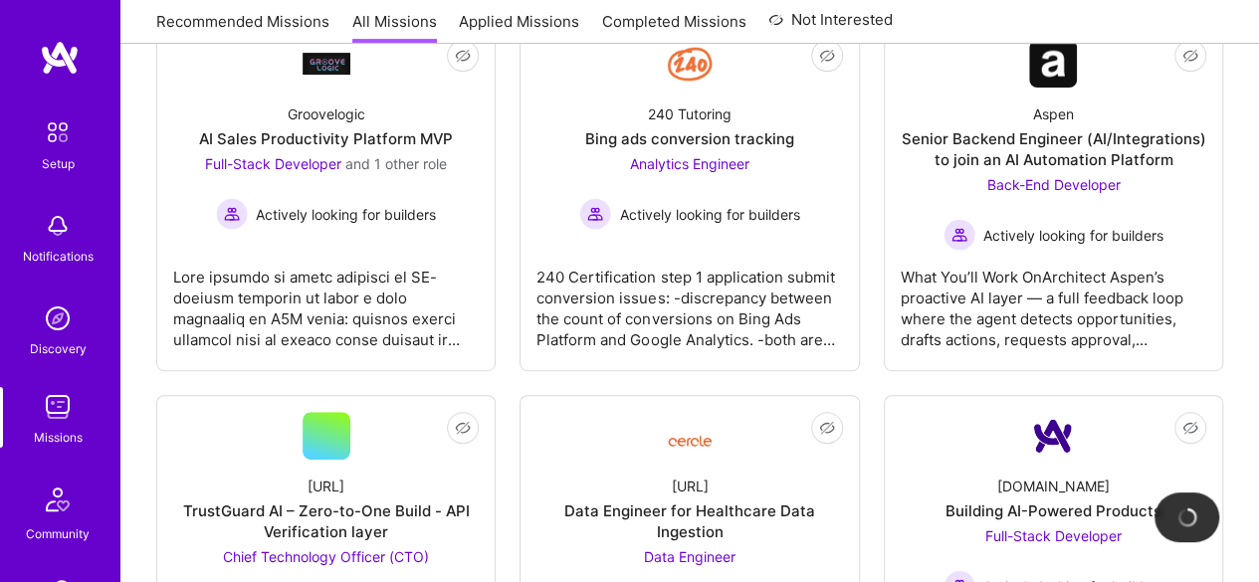
scroll to position [398, 0]
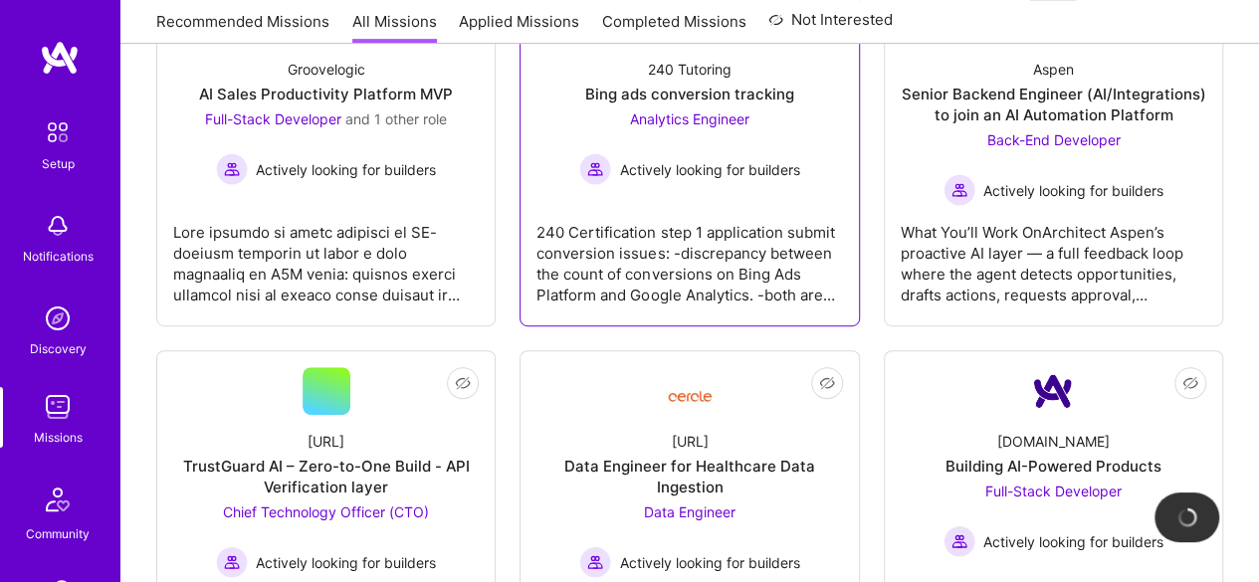
click at [707, 250] on div "240 Certification step 1 application submit conversion issues: -discrepancy bet…" at bounding box center [689, 256] width 306 height 100
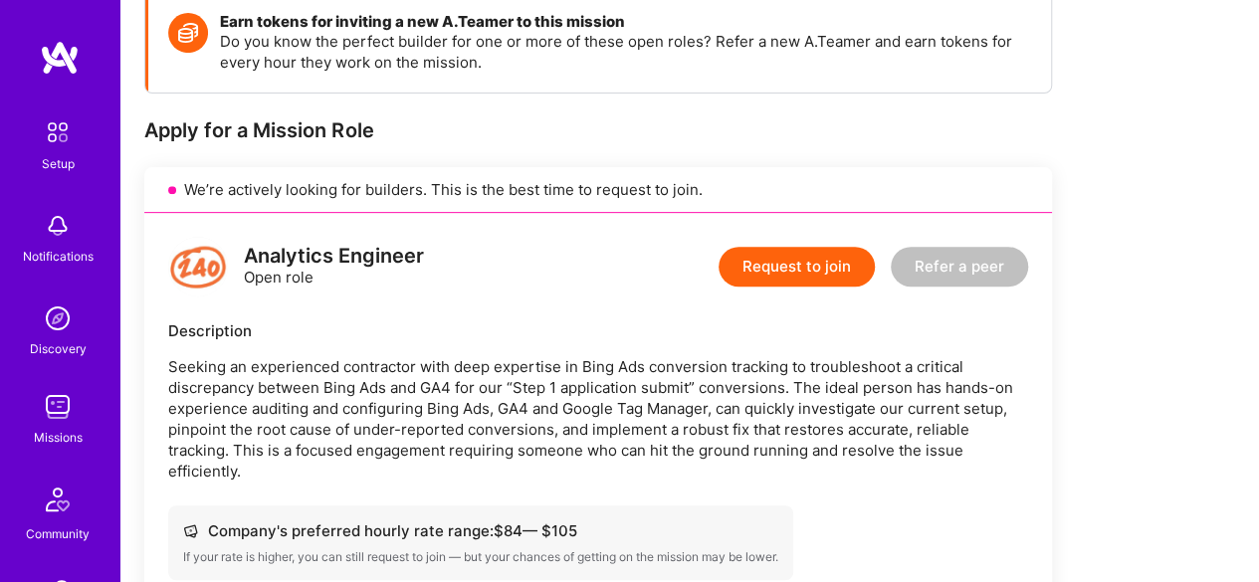
scroll to position [398, 0]
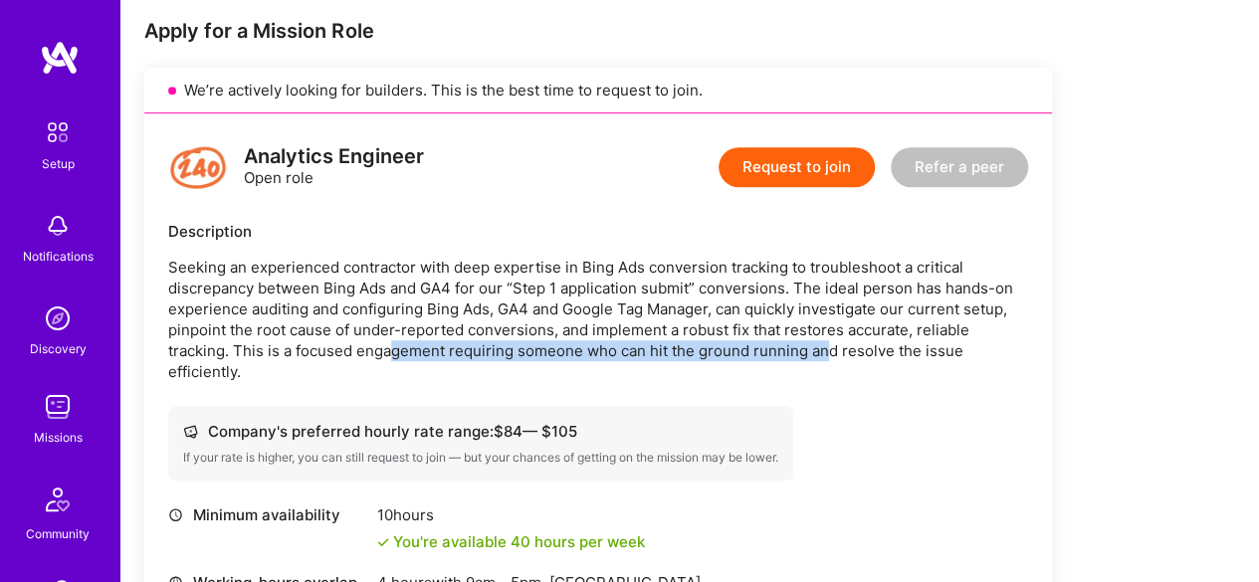
drag, startPoint x: 389, startPoint y: 347, endPoint x: 824, endPoint y: 345, distance: 434.9
click at [824, 345] on p "Seeking an experienced contractor with deep expertise in Bing Ads conversion tr…" at bounding box center [598, 319] width 860 height 125
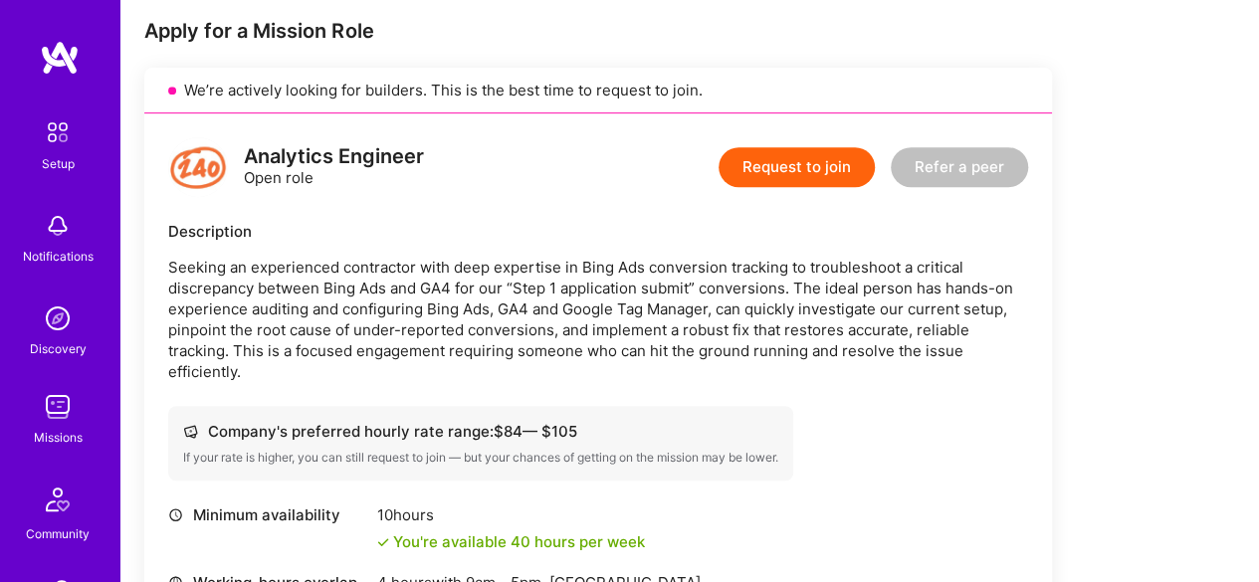
click at [929, 345] on p "Seeking an experienced contractor with deep expertise in Bing Ads conversion tr…" at bounding box center [598, 319] width 860 height 125
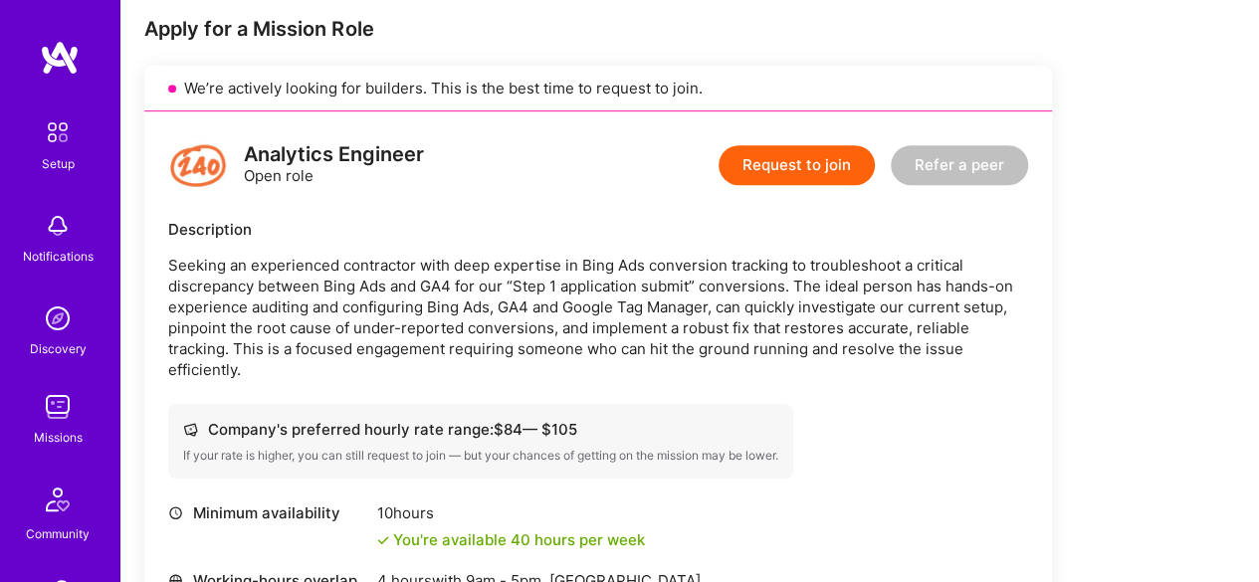
scroll to position [397, 0]
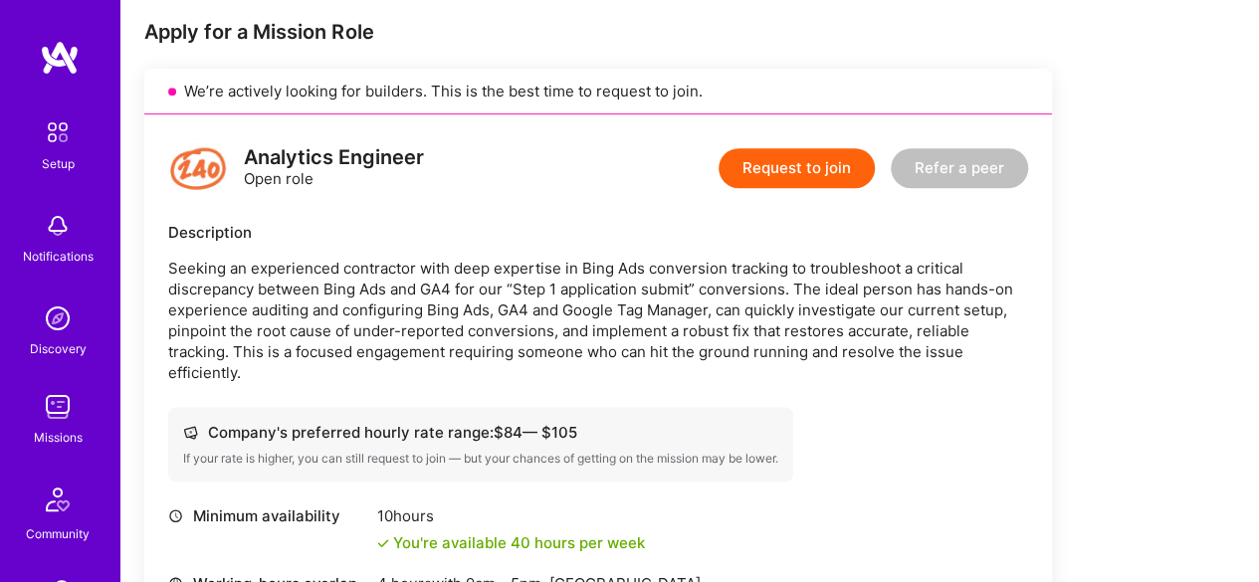
click at [263, 383] on div "Analytics Engineer Open role Request to join Refer a peer Description Seeking a…" at bounding box center [598, 451] width 908 height 674
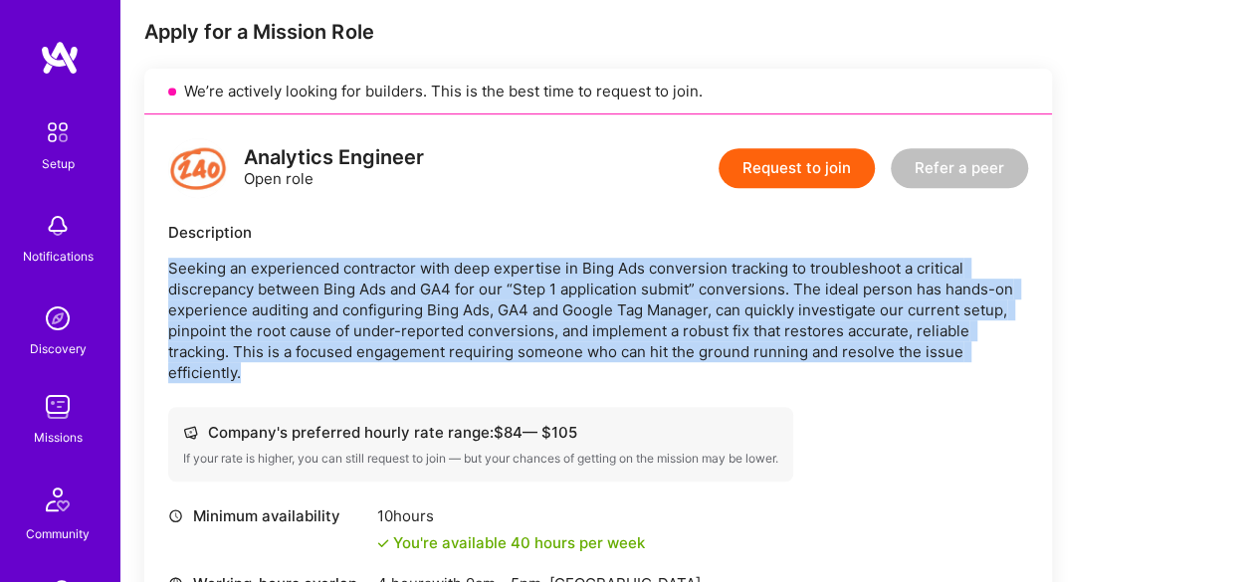
drag, startPoint x: 168, startPoint y: 266, endPoint x: 250, endPoint y: 374, distance: 135.7
click at [250, 374] on p "Seeking an experienced contractor with deep expertise in Bing Ads conversion tr…" at bounding box center [598, 320] width 860 height 125
copy p "Seeking an experienced contractor with deep expertise in Bing Ads conversion tr…"
